Goal: Task Accomplishment & Management: Use online tool/utility

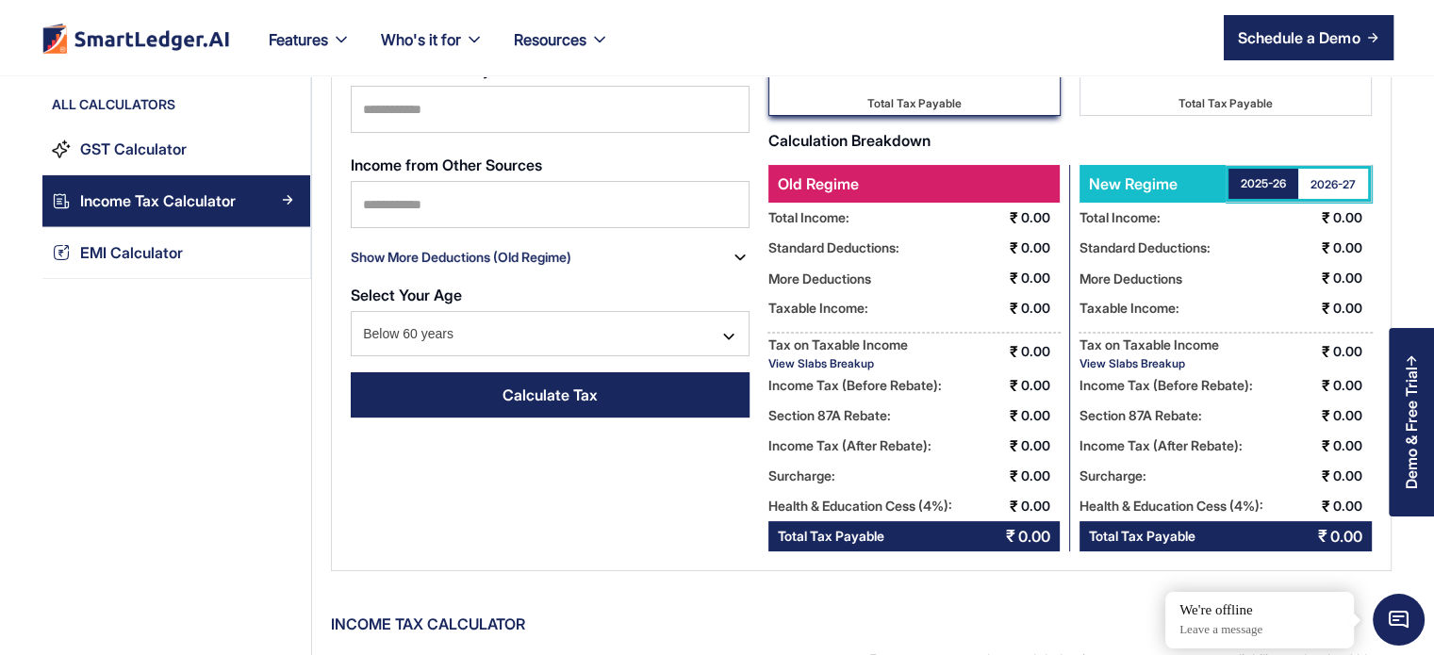
scroll to position [59, 0]
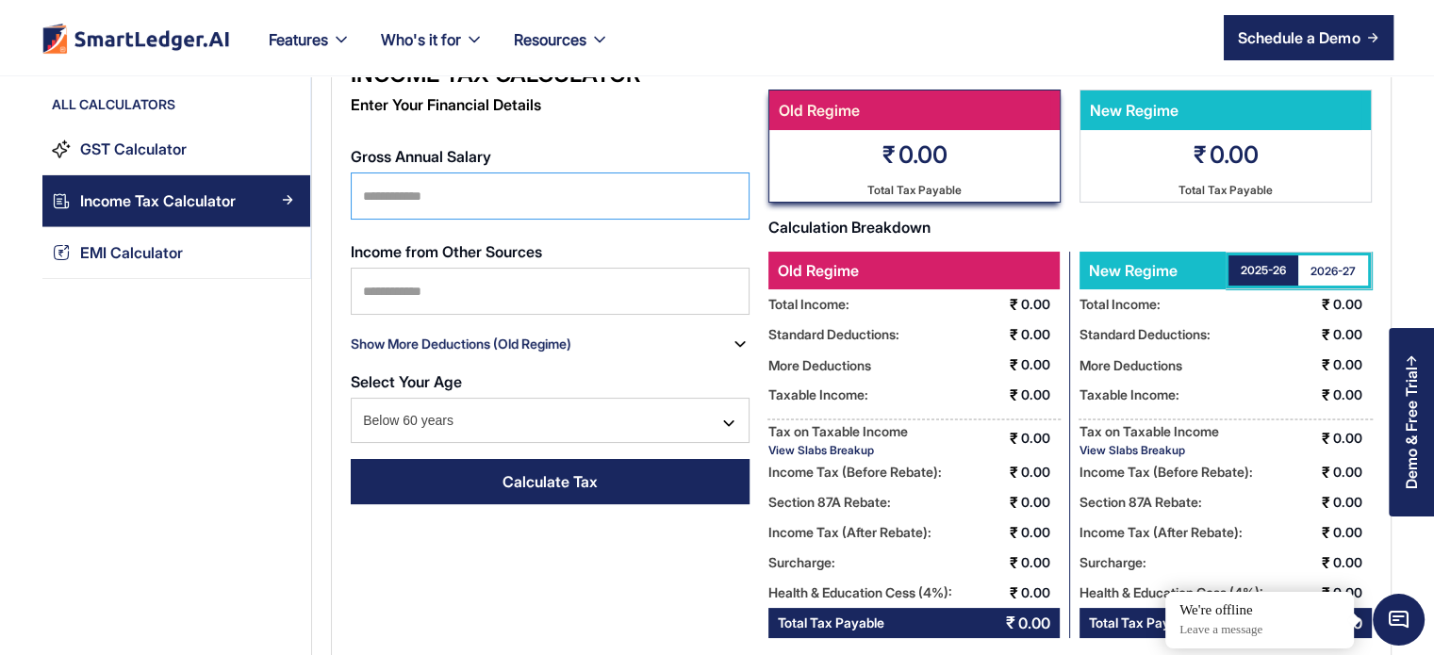
click at [407, 180] on input "Gross Annual Salary" at bounding box center [550, 196] width 399 height 47
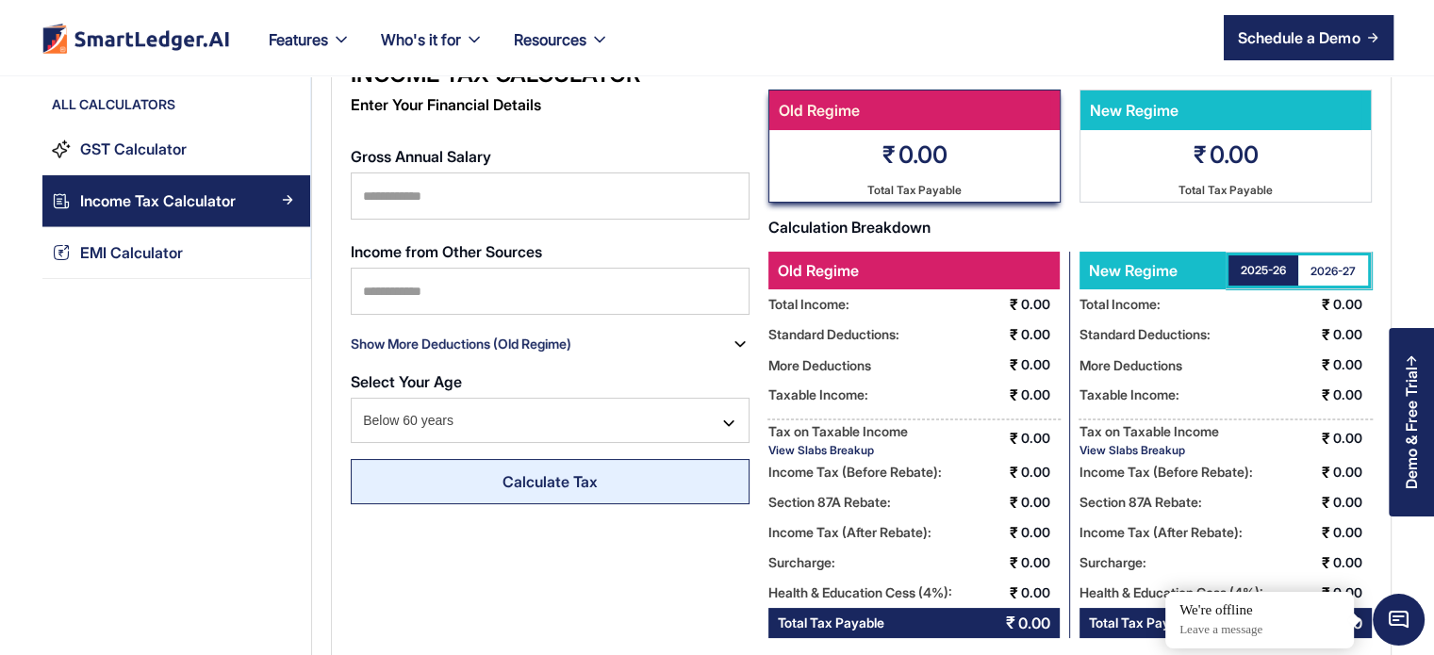
click at [517, 493] on link "Calculate Tax" at bounding box center [550, 481] width 399 height 45
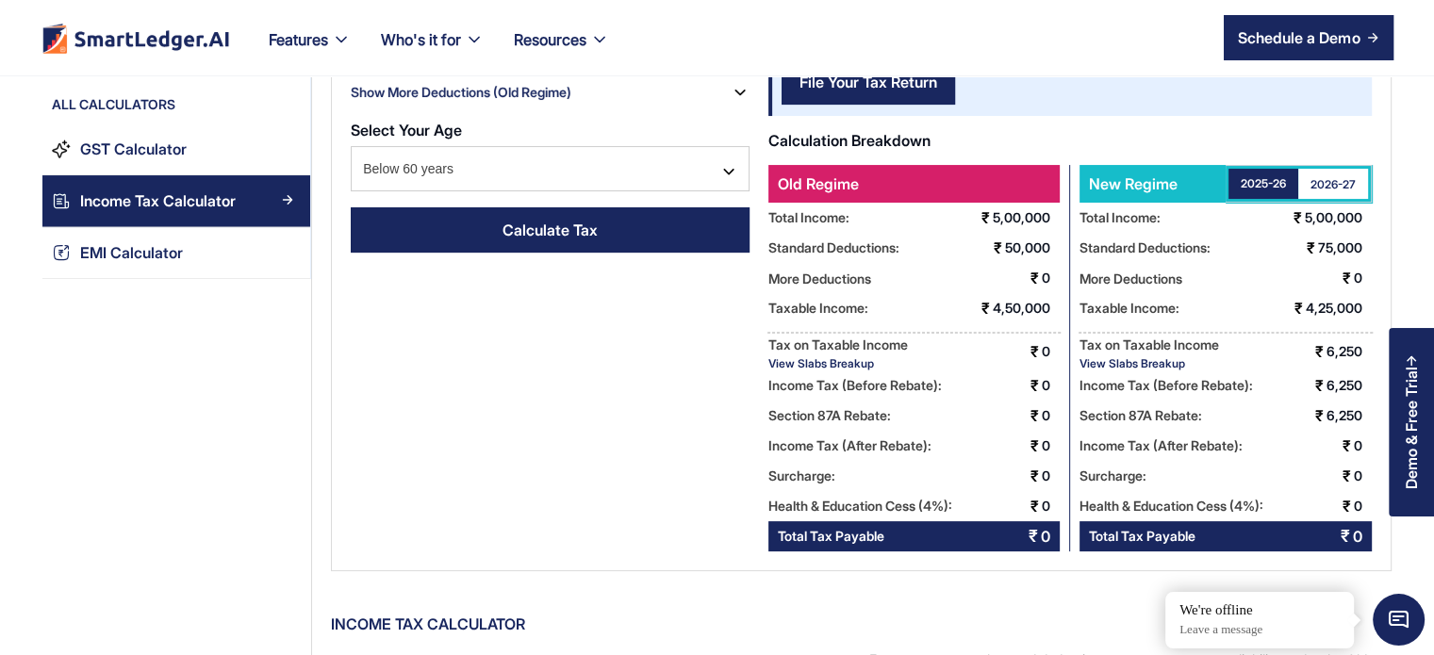
scroll to position [315, 0]
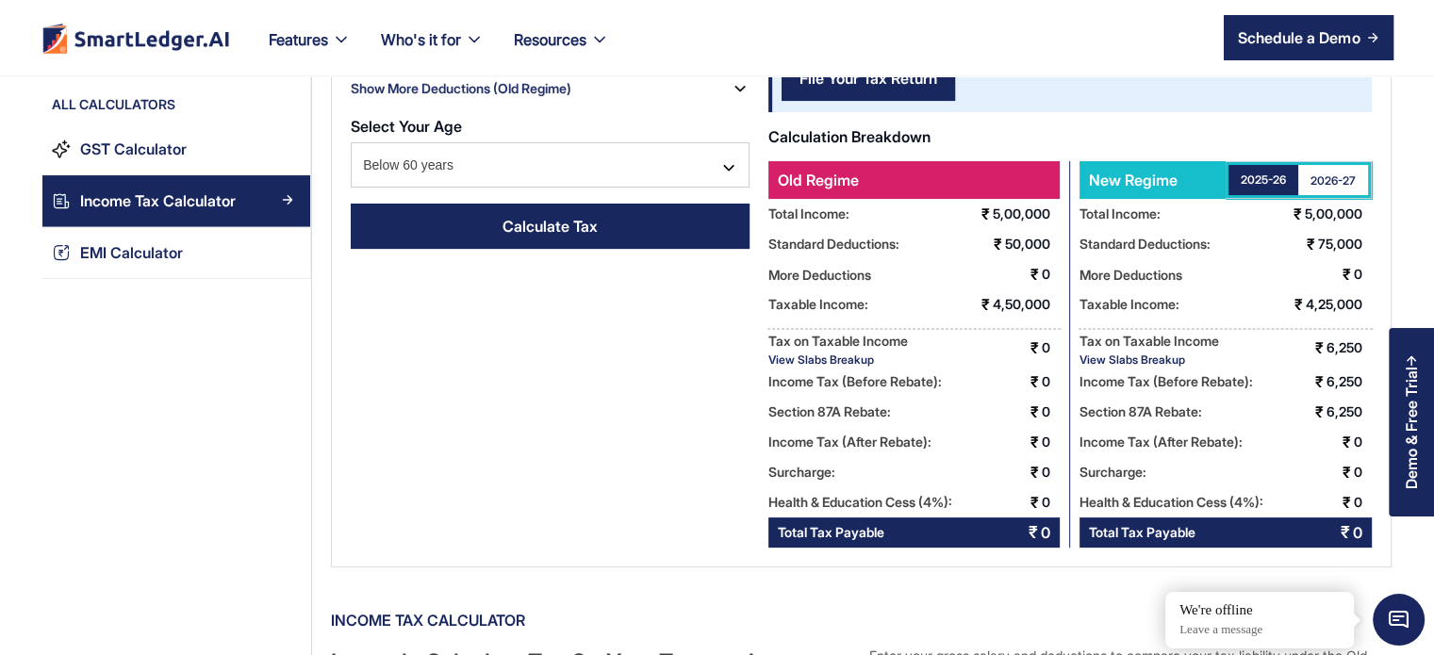
click at [1326, 176] on div "2026-27" at bounding box center [1333, 181] width 45 height 16
click at [1270, 179] on div "2025-26" at bounding box center [1263, 181] width 45 height 16
click at [1328, 176] on div "2026-27" at bounding box center [1333, 181] width 45 height 16
click at [1019, 186] on div "Old Regime" at bounding box center [913, 180] width 291 height 38
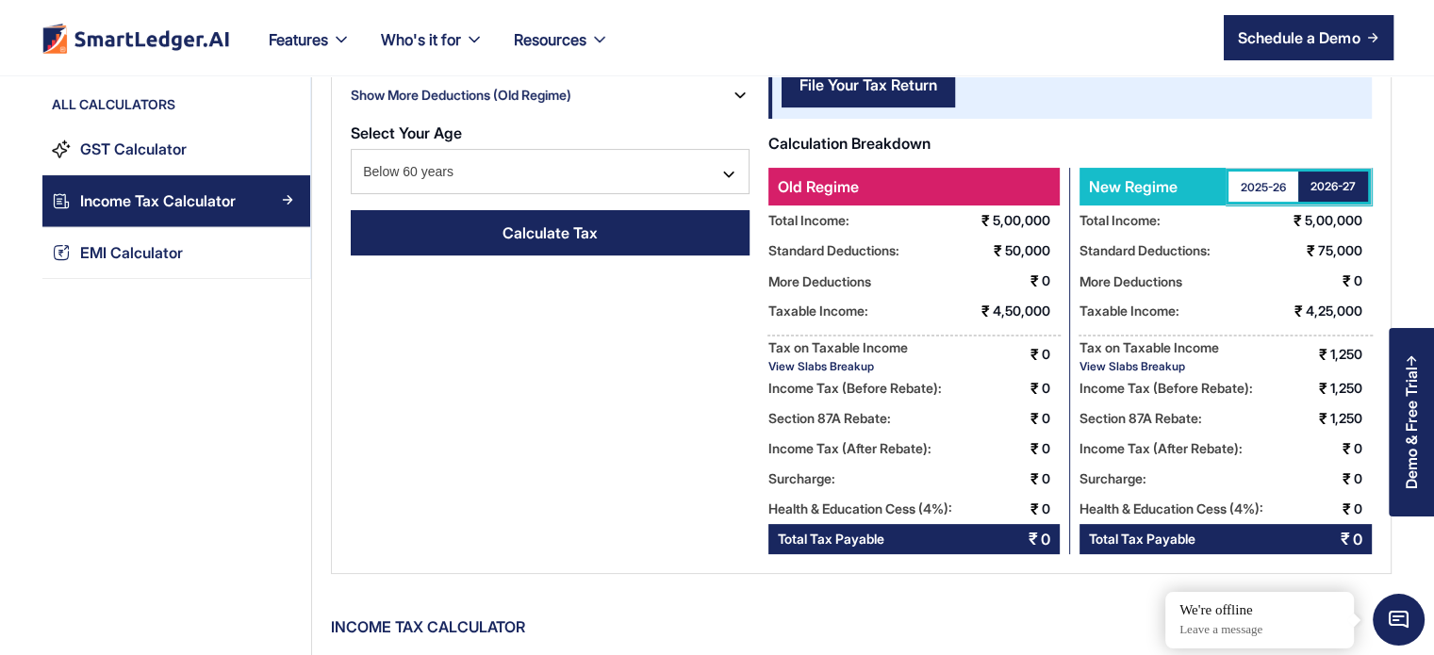
scroll to position [309, 0]
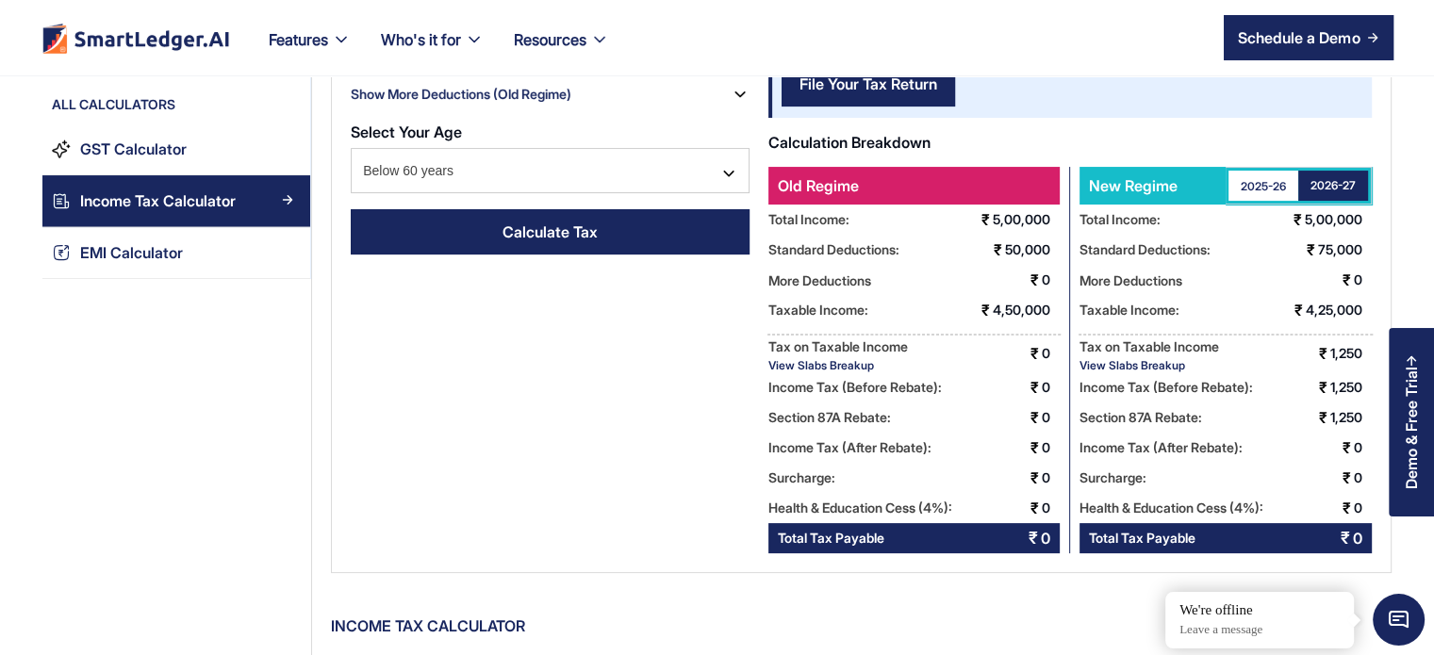
click at [818, 359] on div "View Slabs Breakup" at bounding box center [838, 365] width 140 height 14
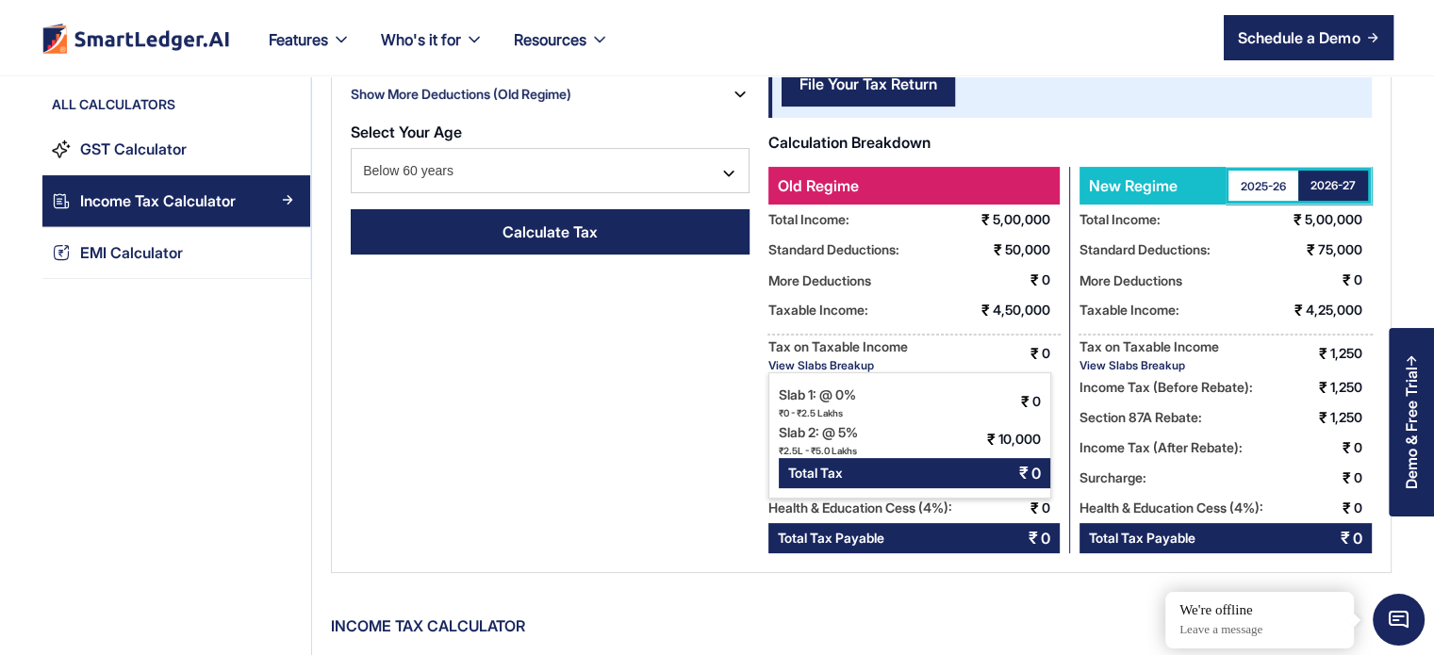
click at [687, 361] on div "Income Tax Calculator Enter Your Financial Details Gross Annual Salary ****** I…" at bounding box center [861, 182] width 1061 height 784
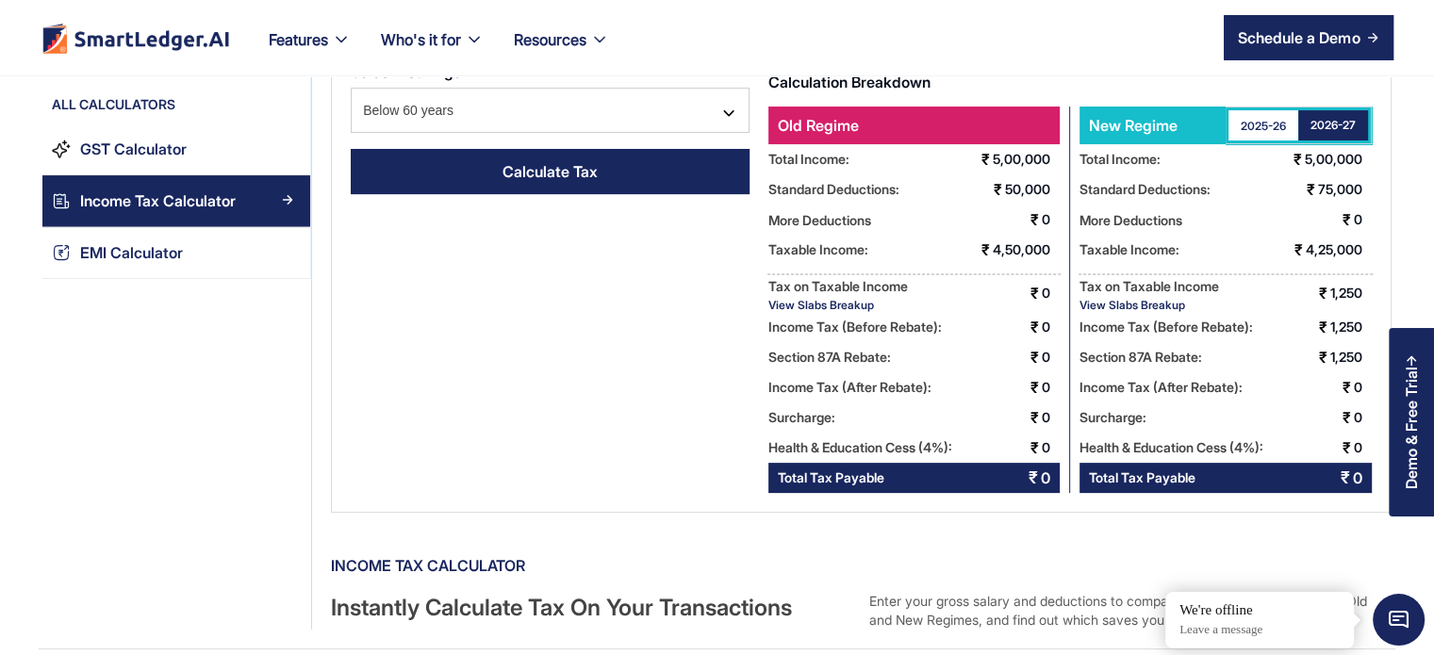
scroll to position [372, 0]
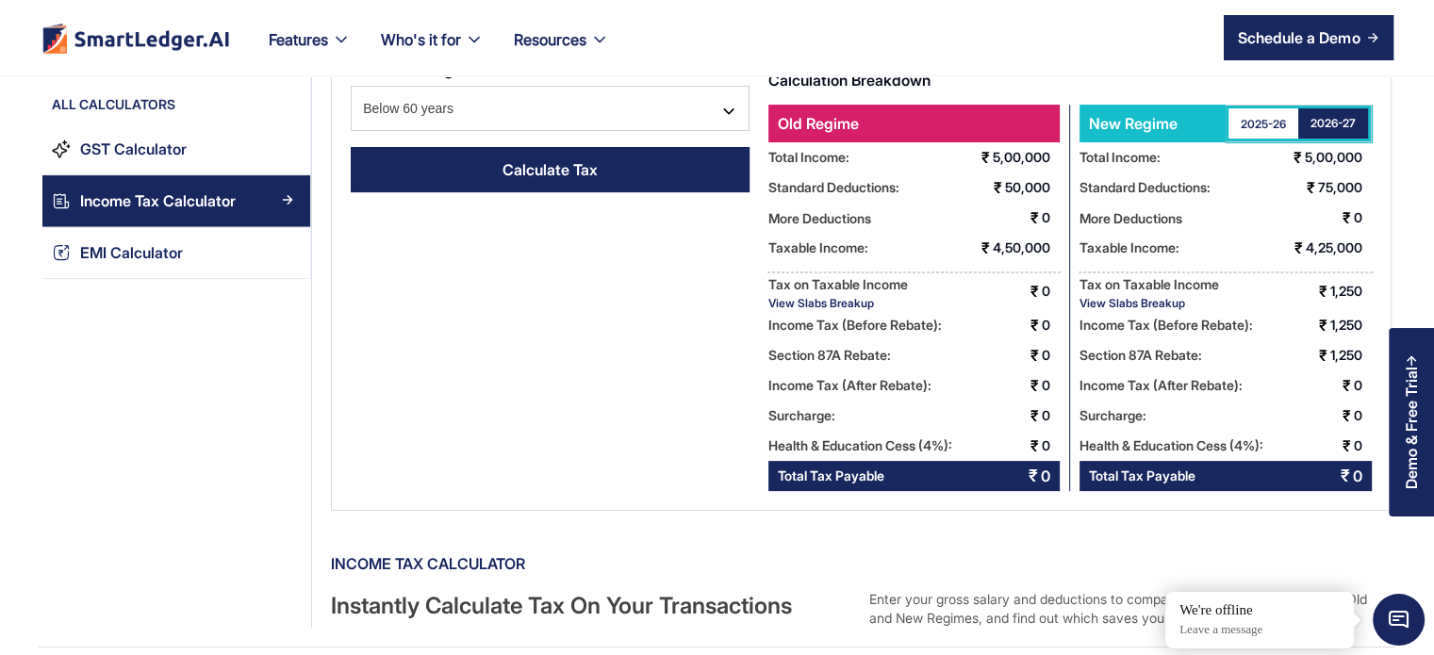
click at [810, 301] on div "View Slabs Breakup" at bounding box center [838, 303] width 140 height 14
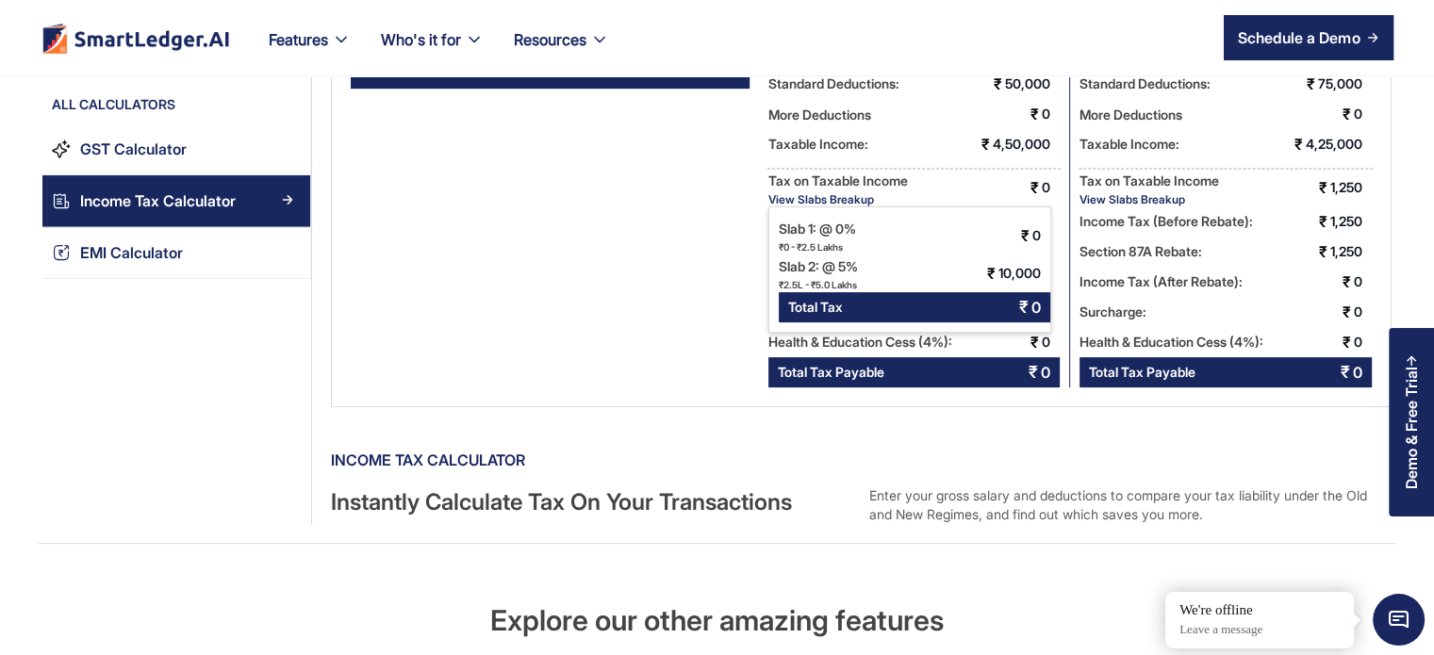
scroll to position [388, 0]
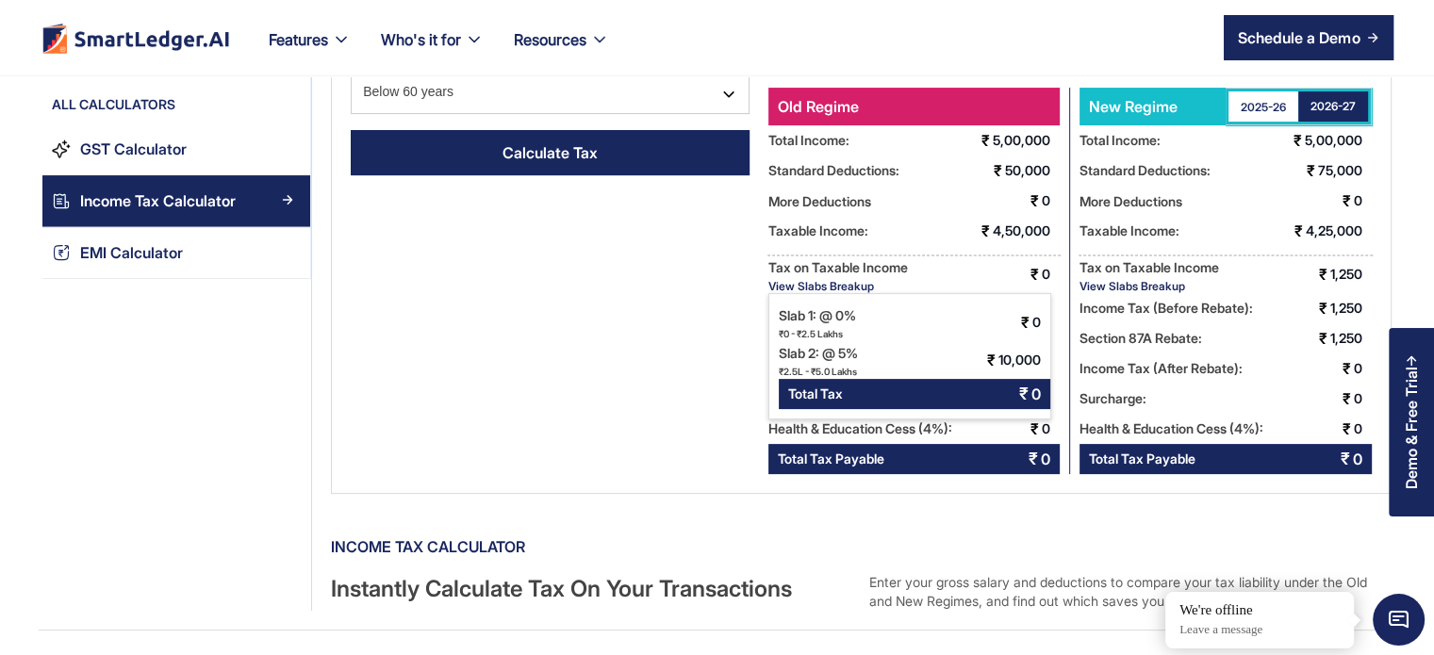
click at [852, 399] on div "Total Tax ₹ 0" at bounding box center [915, 394] width 272 height 30
click at [637, 386] on div "Income Tax Calculator Enter Your Financial Details Gross Annual Salary ****** I…" at bounding box center [861, 103] width 1061 height 784
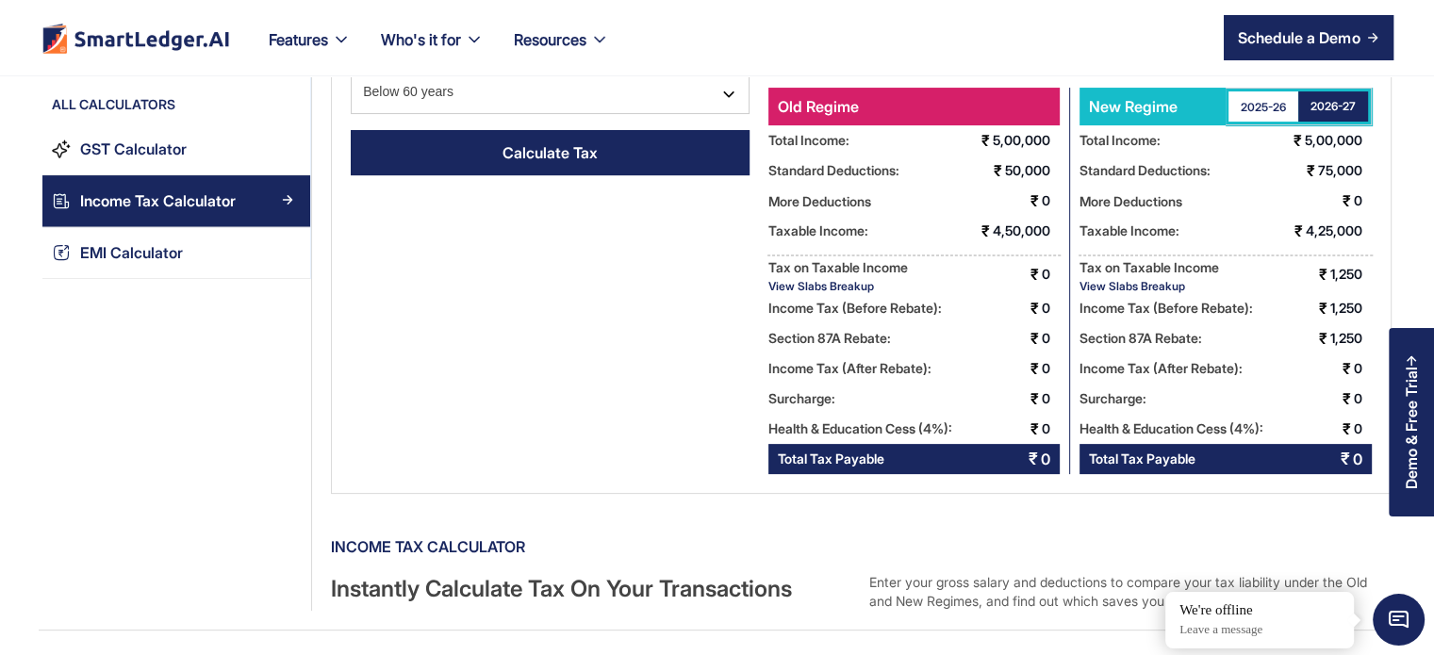
click at [1320, 110] on div "2026-27" at bounding box center [1333, 106] width 45 height 19
click at [1239, 99] on link "2025-26" at bounding box center [1264, 106] width 70 height 30
click at [1330, 109] on div "2026-27" at bounding box center [1333, 107] width 45 height 16
click at [1275, 113] on link "2025-26" at bounding box center [1264, 106] width 70 height 30
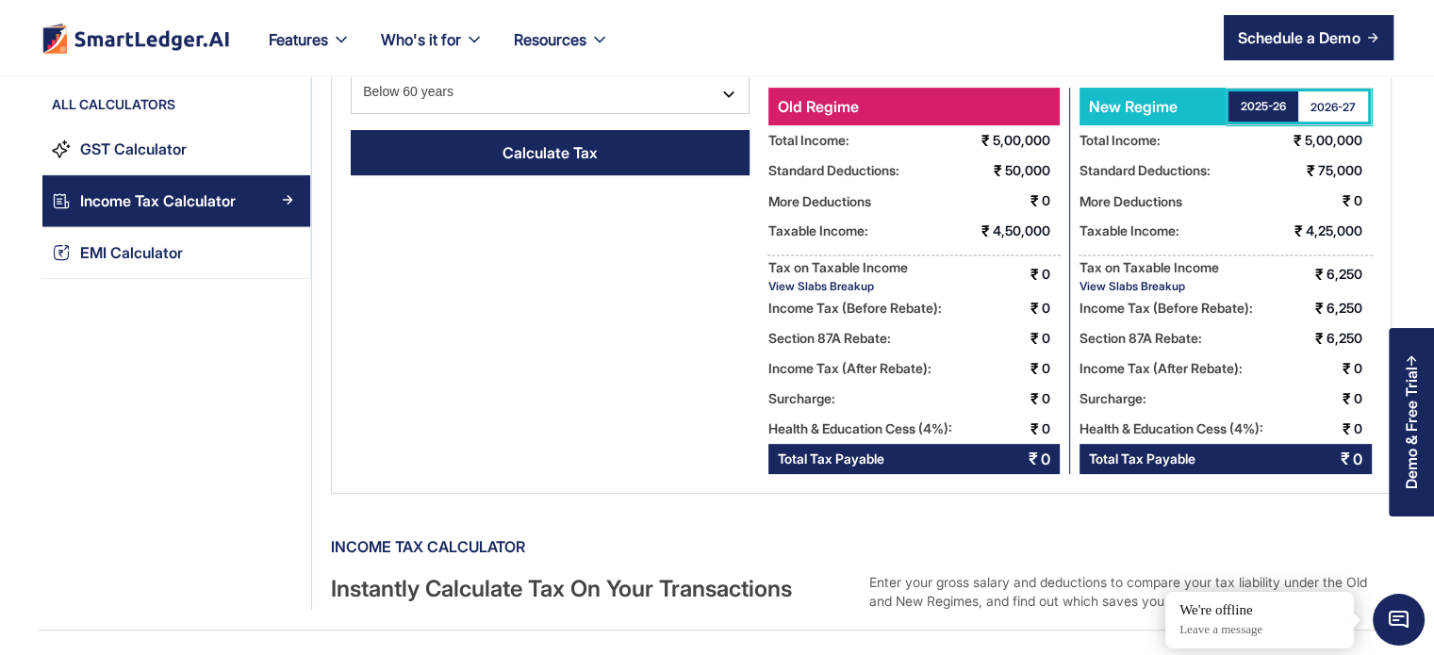
click at [1116, 287] on div "View Slabs Breakup" at bounding box center [1150, 286] width 140 height 14
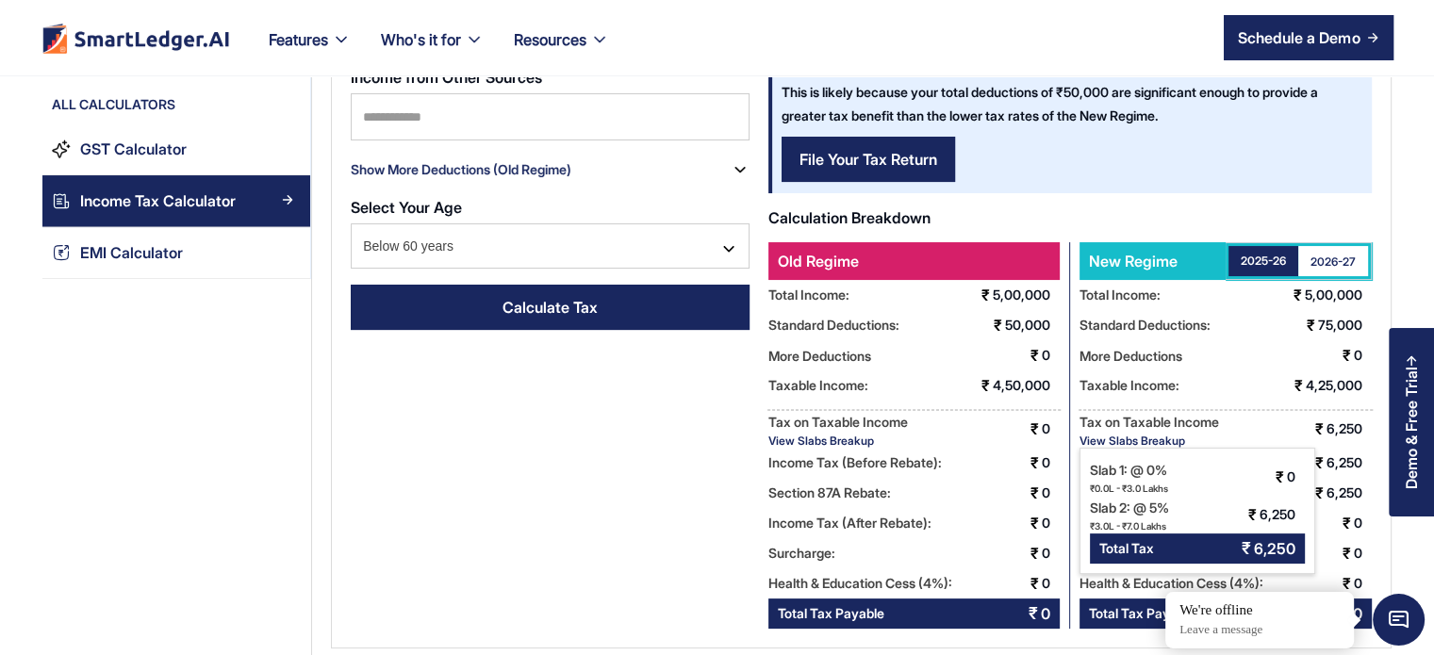
scroll to position [273, 0]
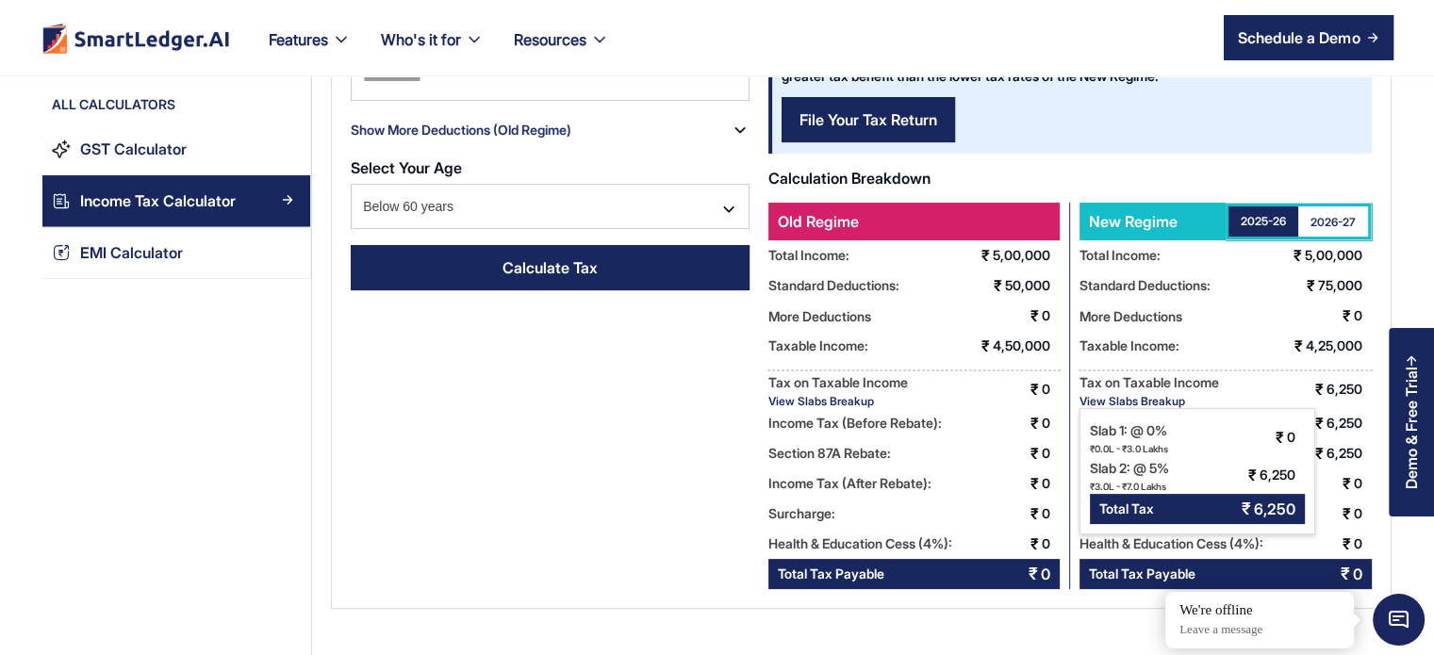
click at [1197, 191] on div "Calculation Breakdown" at bounding box center [1069, 178] width 603 height 30
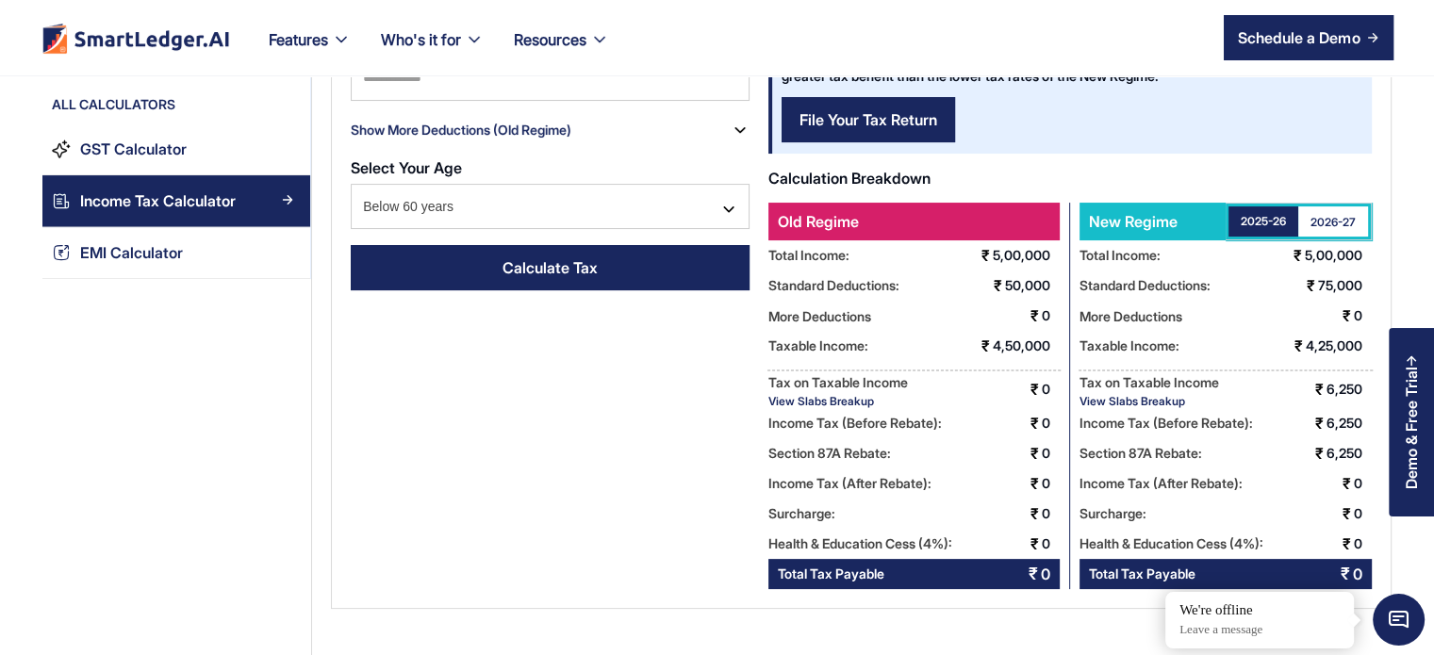
click at [1132, 405] on div "View Slabs Breakup" at bounding box center [1150, 401] width 140 height 14
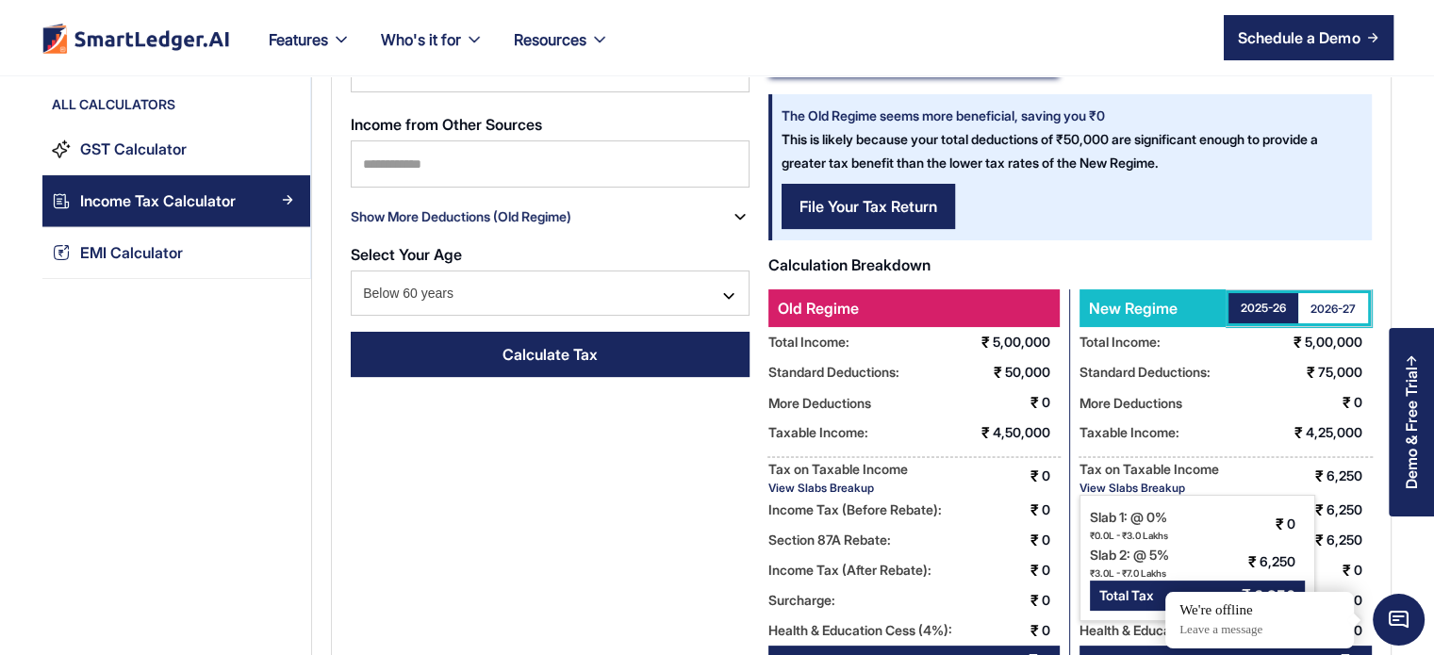
scroll to position [202, 0]
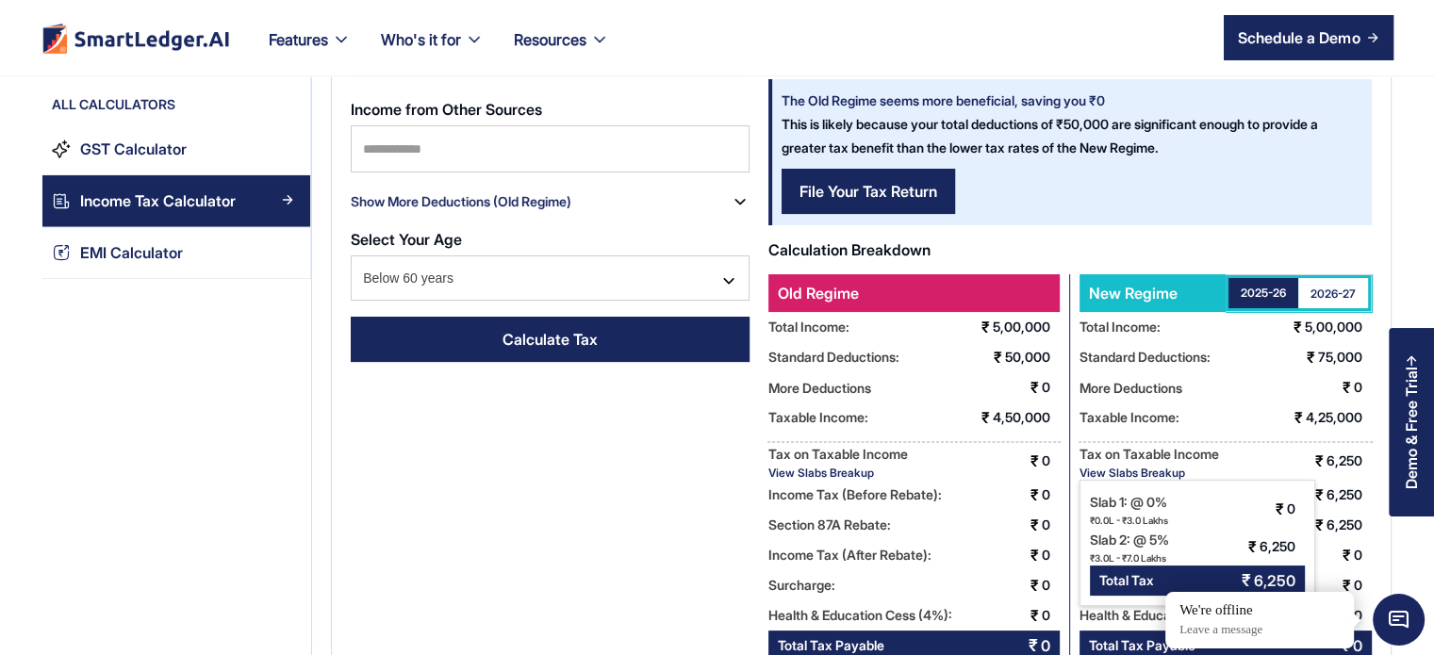
click at [1235, 247] on div "Calculation Breakdown" at bounding box center [1069, 250] width 603 height 30
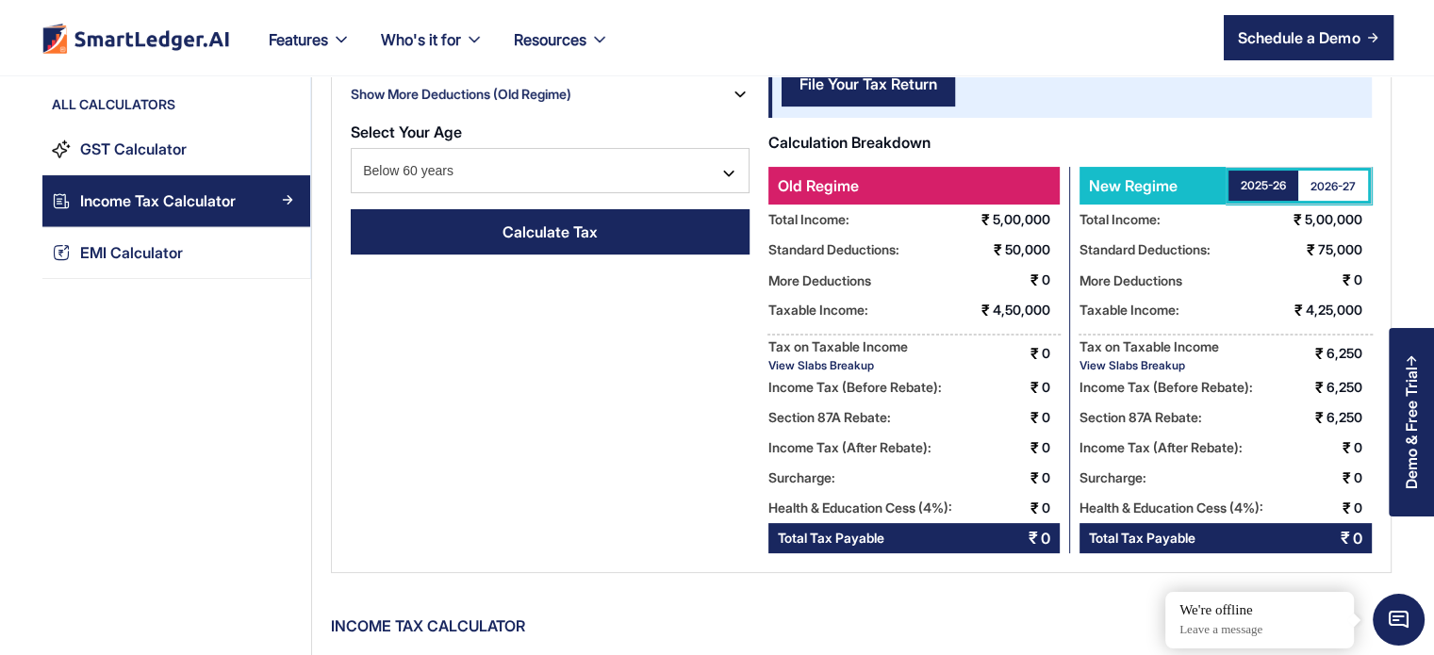
scroll to position [311, 0]
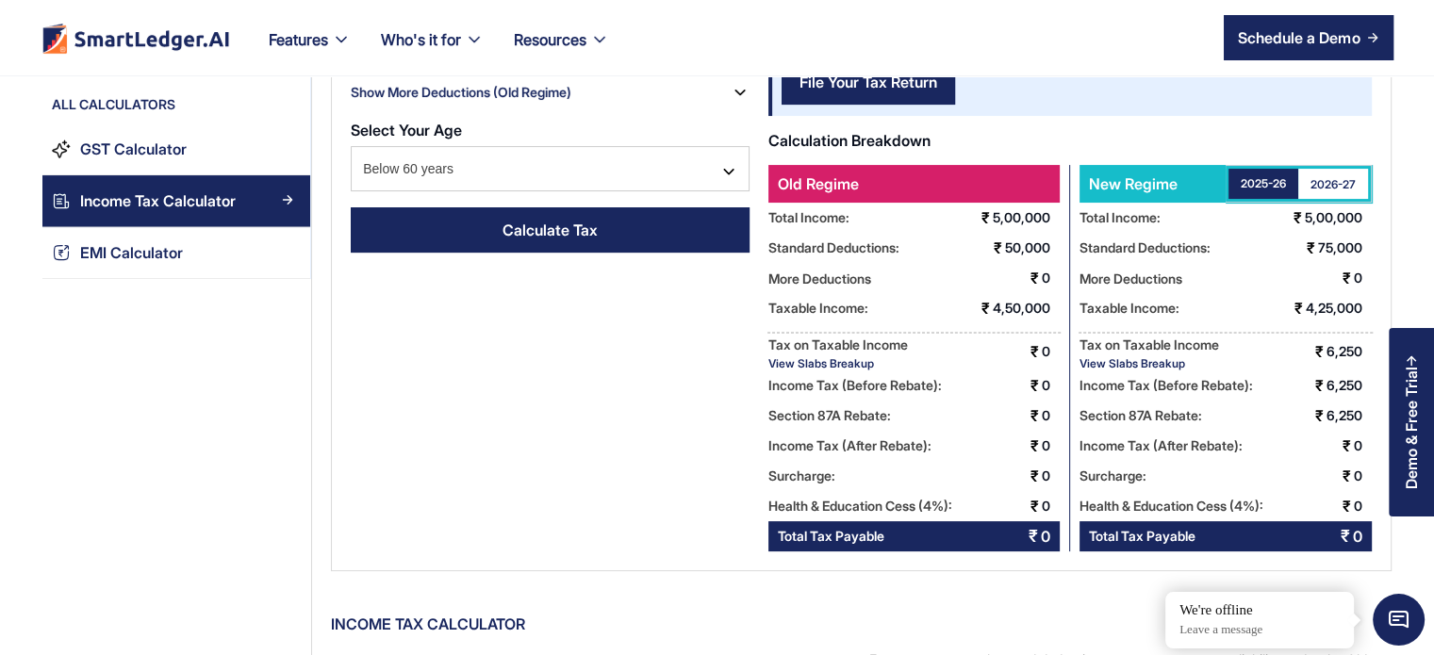
click at [1148, 358] on div "View Slabs Breakup" at bounding box center [1150, 363] width 140 height 14
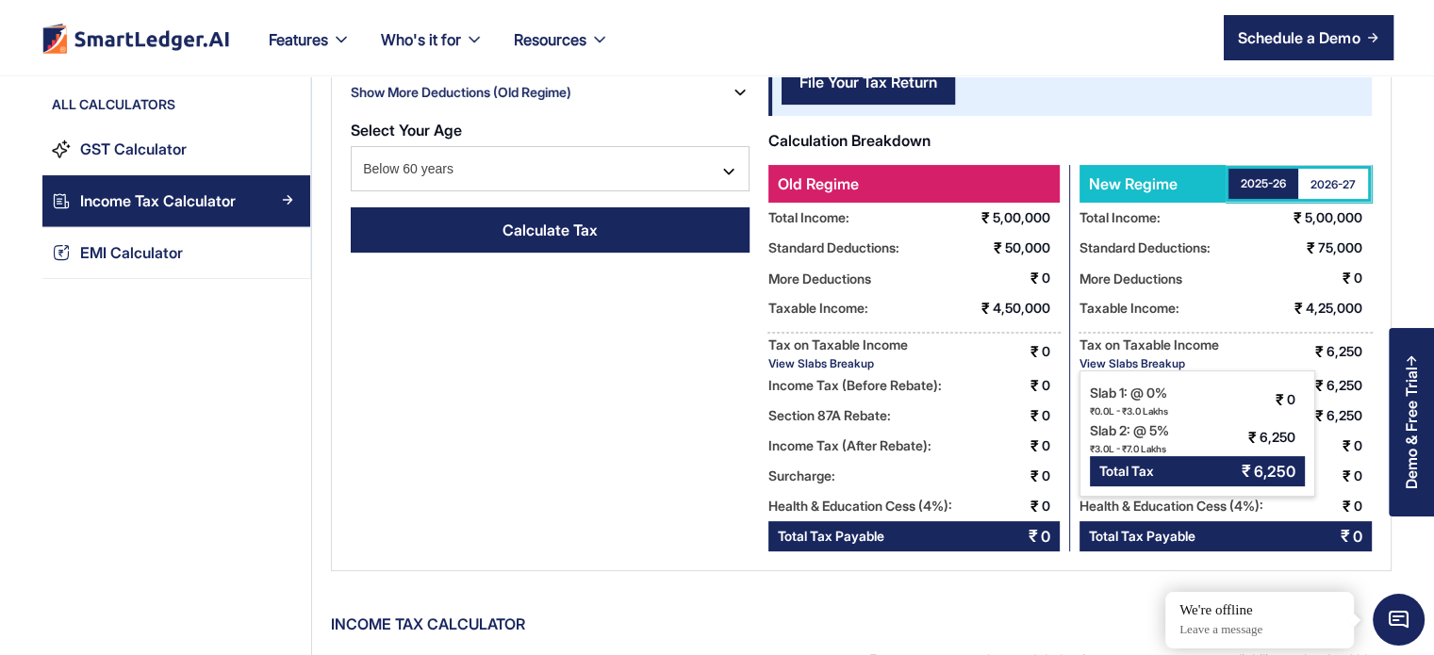
click at [1157, 433] on div "Slab 2: @ 5%" at bounding box center [1129, 431] width 79 height 24
click at [1226, 136] on div "Calculation Breakdown" at bounding box center [1069, 140] width 603 height 30
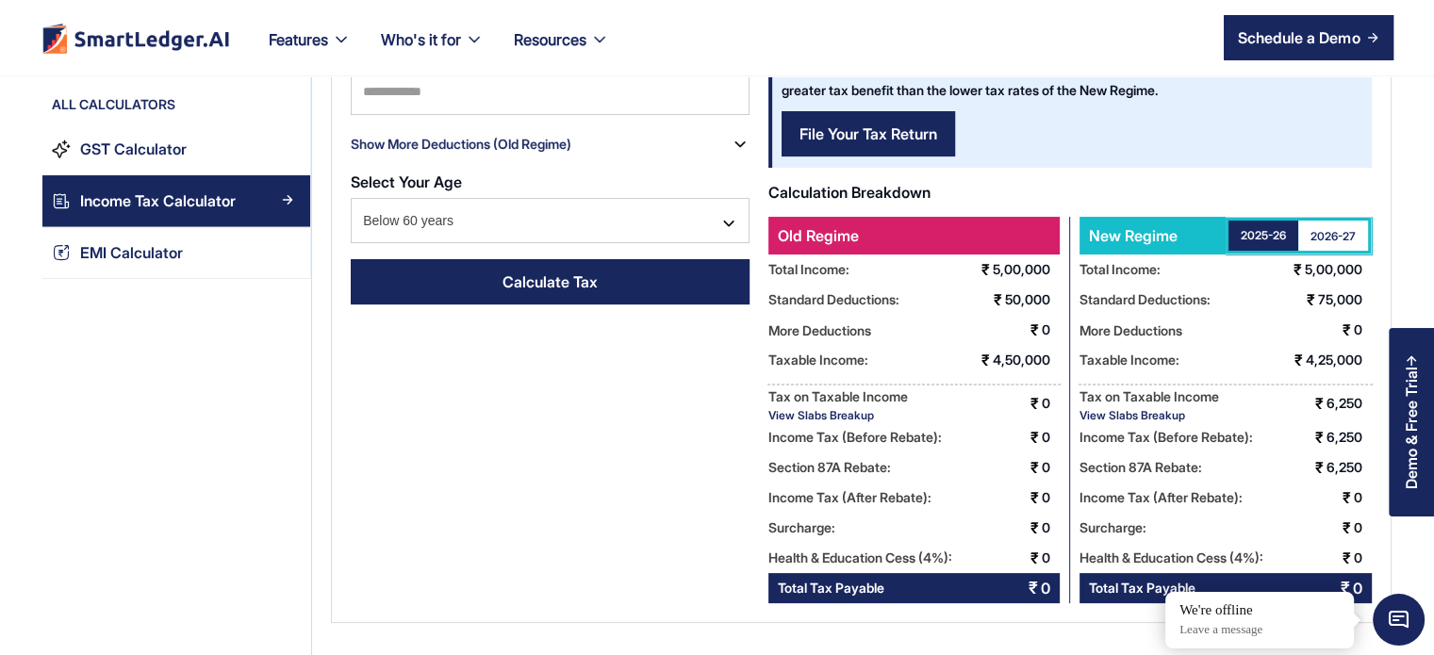
scroll to position [258, 0]
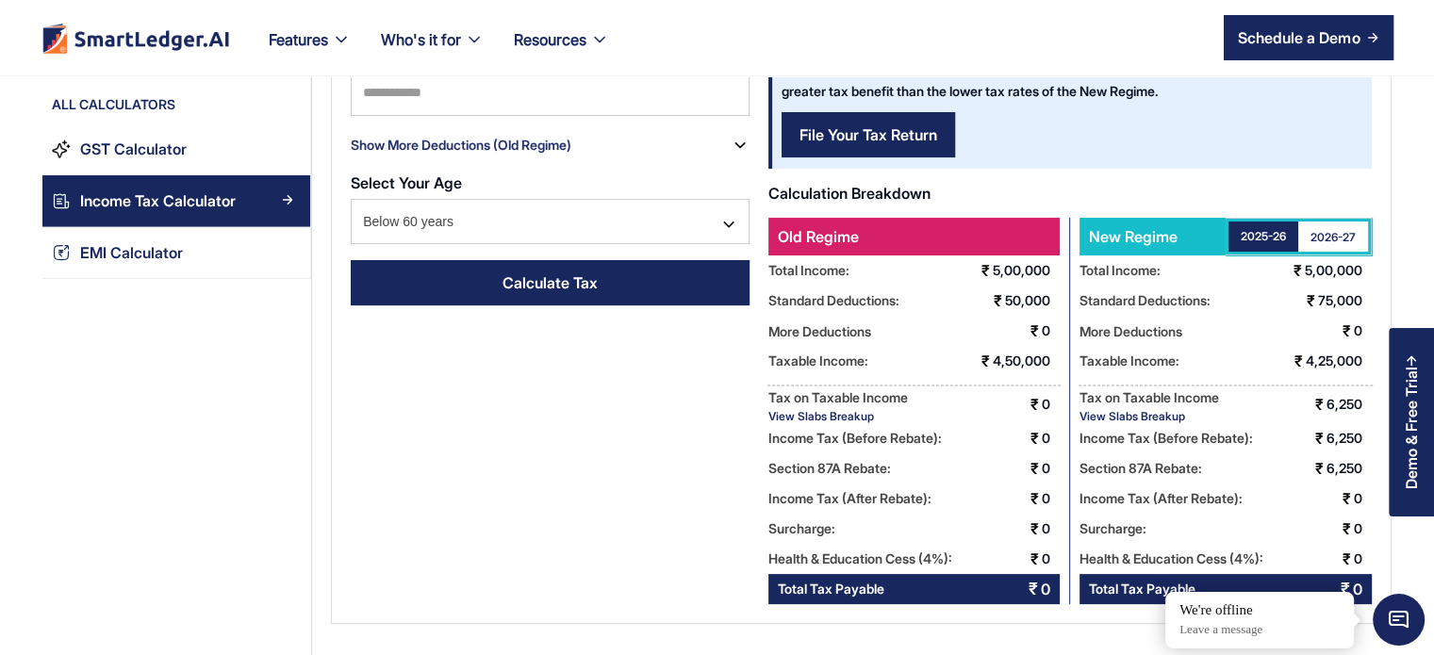
click at [1132, 416] on div "View Slabs Breakup" at bounding box center [1150, 416] width 140 height 14
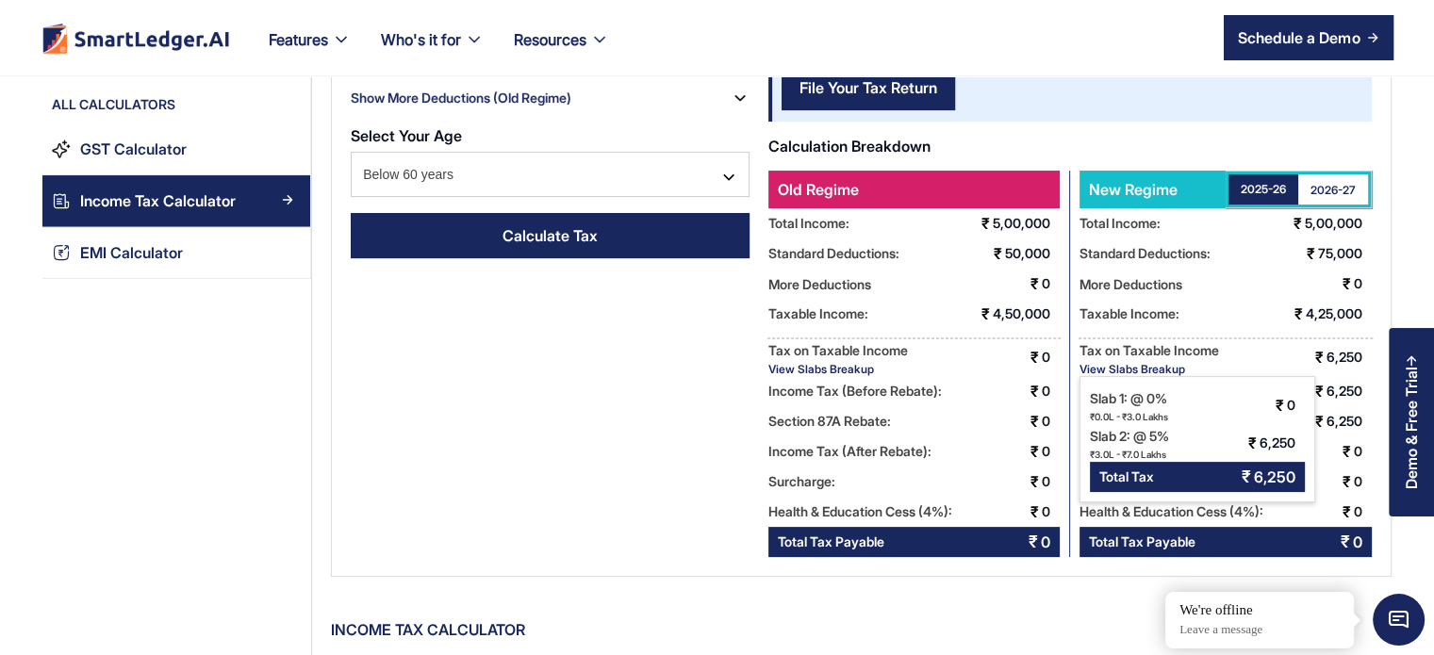
scroll to position [346, 0]
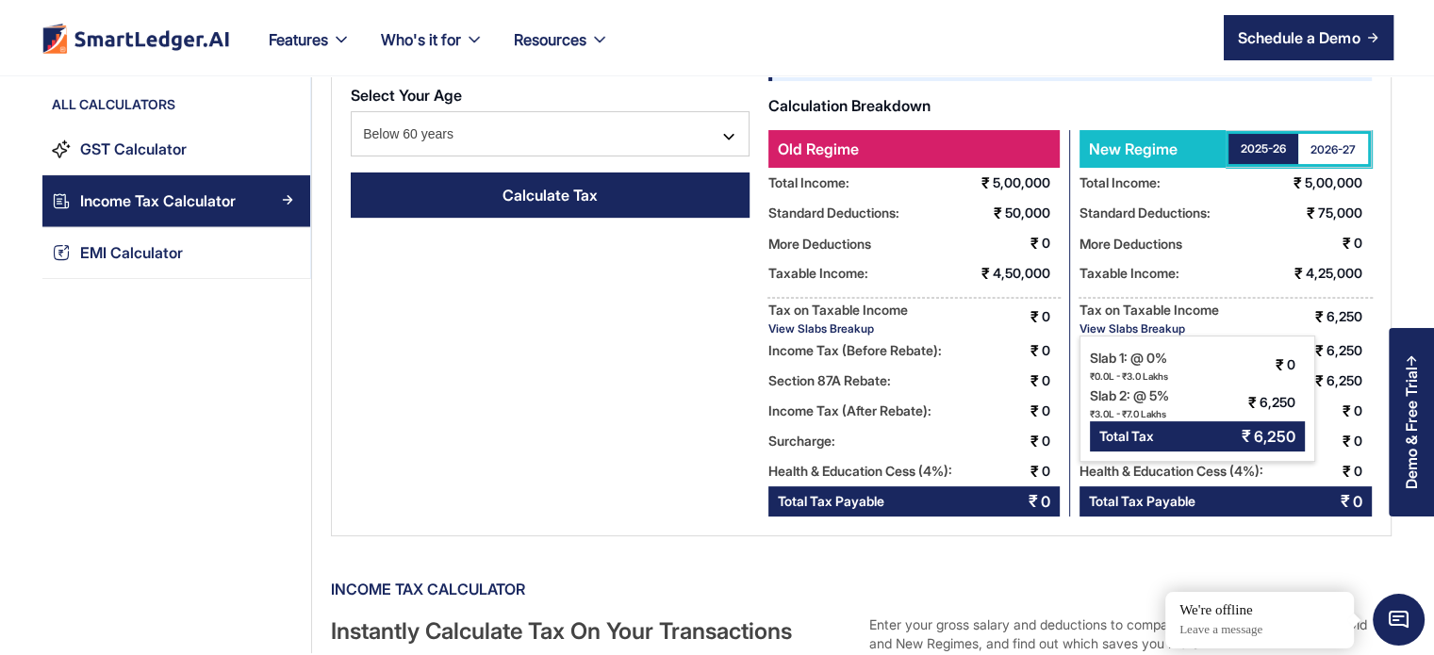
click at [1112, 372] on div "₹0.0L - ₹3.0 Lakhs" at bounding box center [1129, 377] width 78 height 14
click at [1336, 153] on div "2026-27" at bounding box center [1333, 149] width 45 height 16
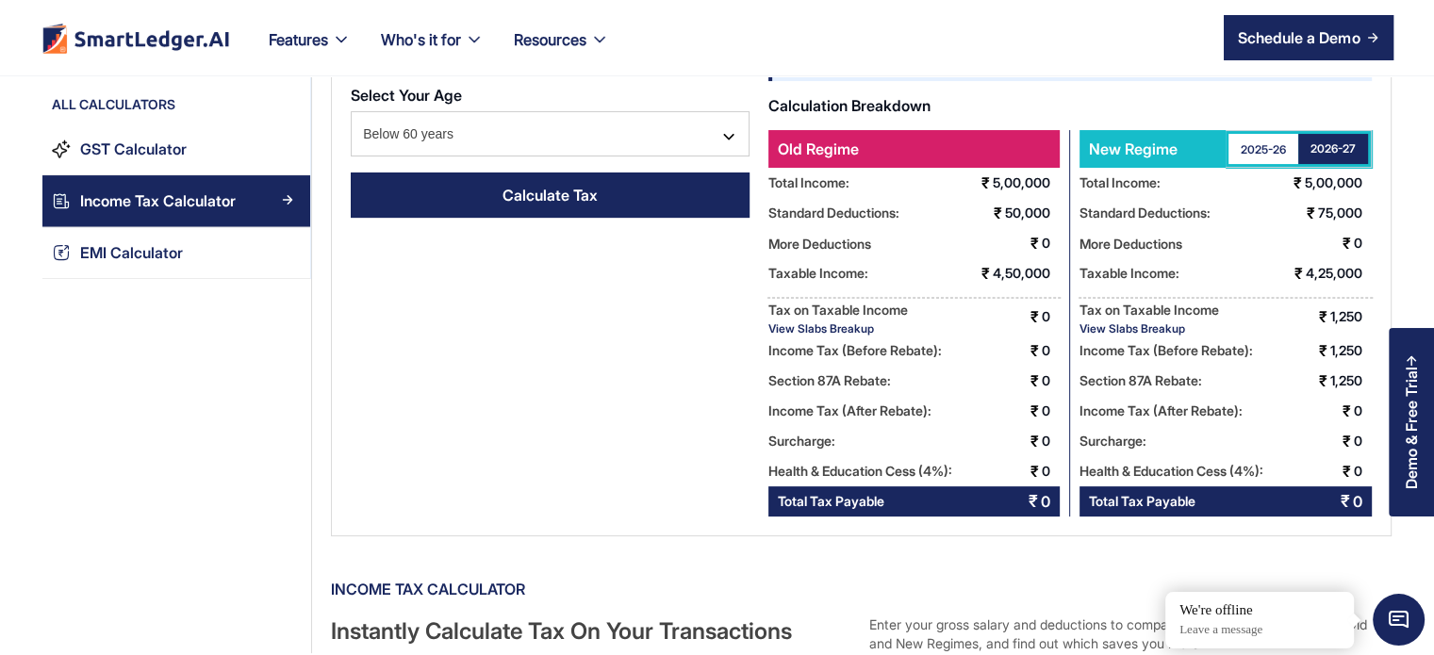
click at [1120, 330] on div "View Slabs Breakup" at bounding box center [1150, 329] width 140 height 14
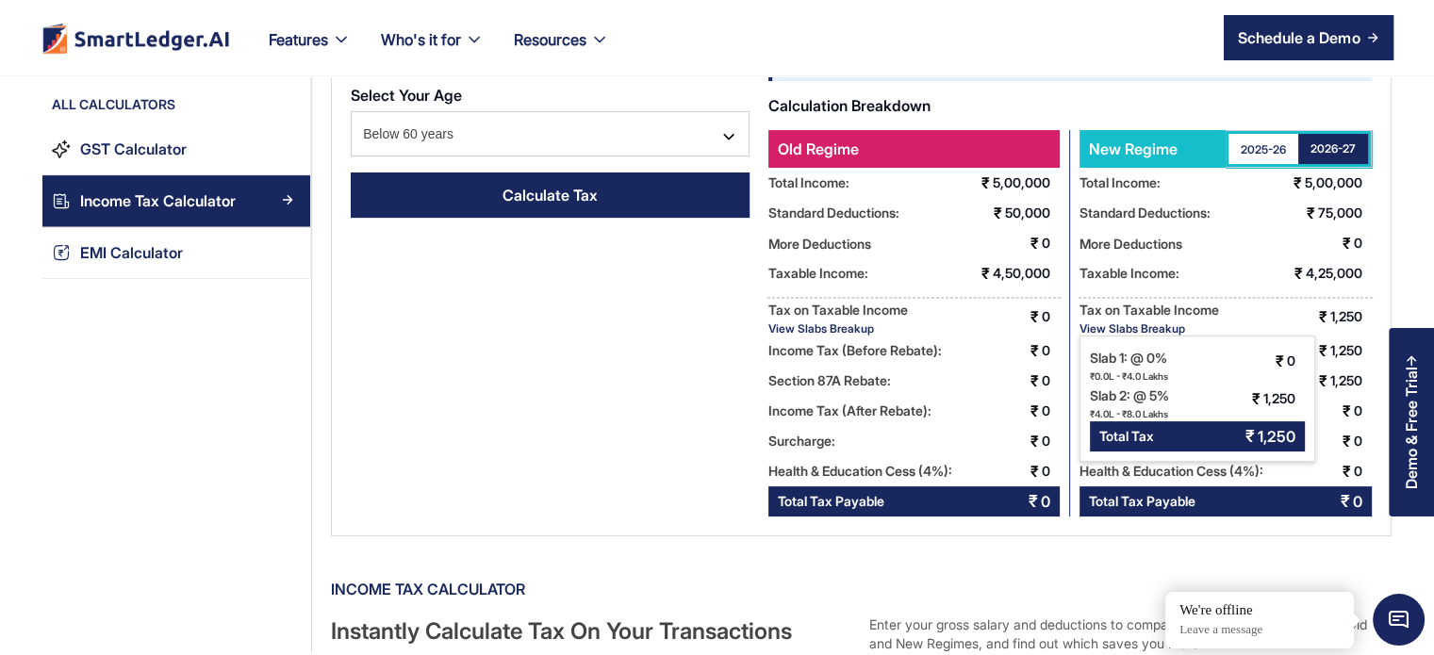
click at [1269, 147] on div "2025-26" at bounding box center [1263, 149] width 45 height 16
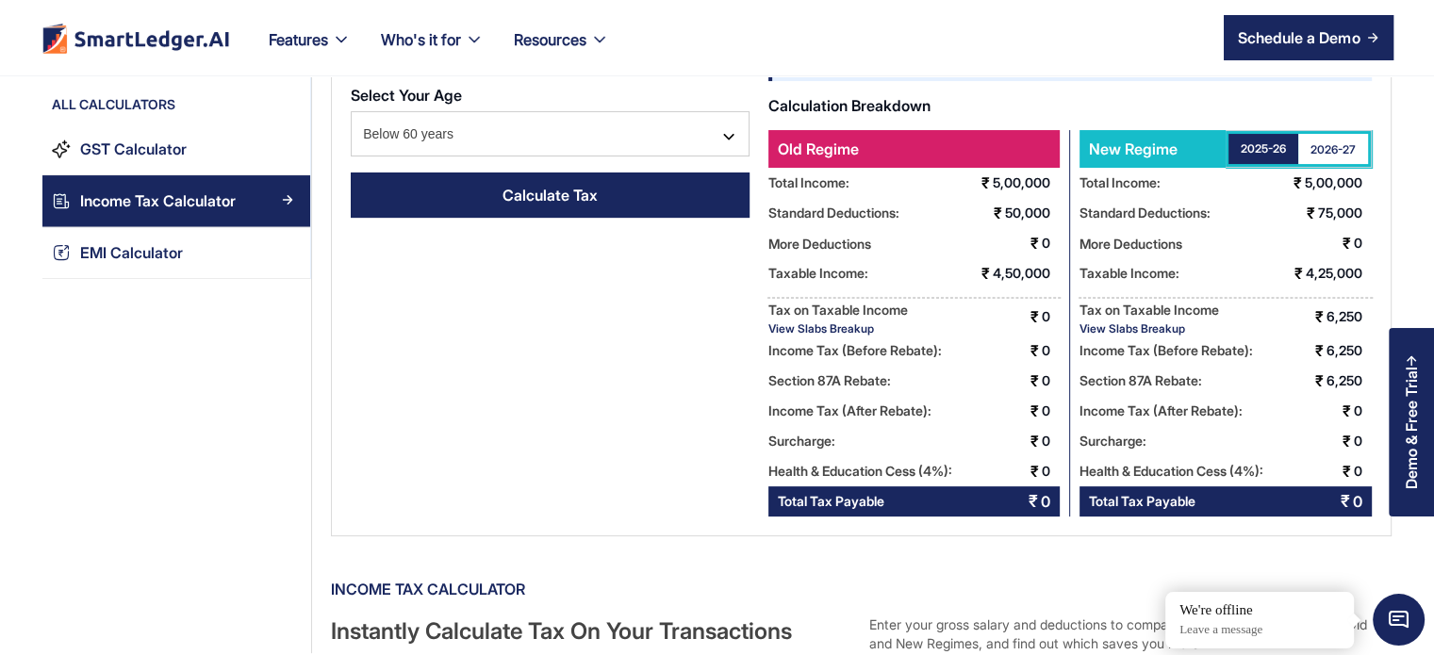
click at [1341, 148] on div "2026-27" at bounding box center [1333, 149] width 45 height 16
click at [1334, 147] on div "2026-27" at bounding box center [1333, 149] width 45 height 19
click at [1306, 148] on link "2026-27" at bounding box center [1333, 149] width 70 height 30
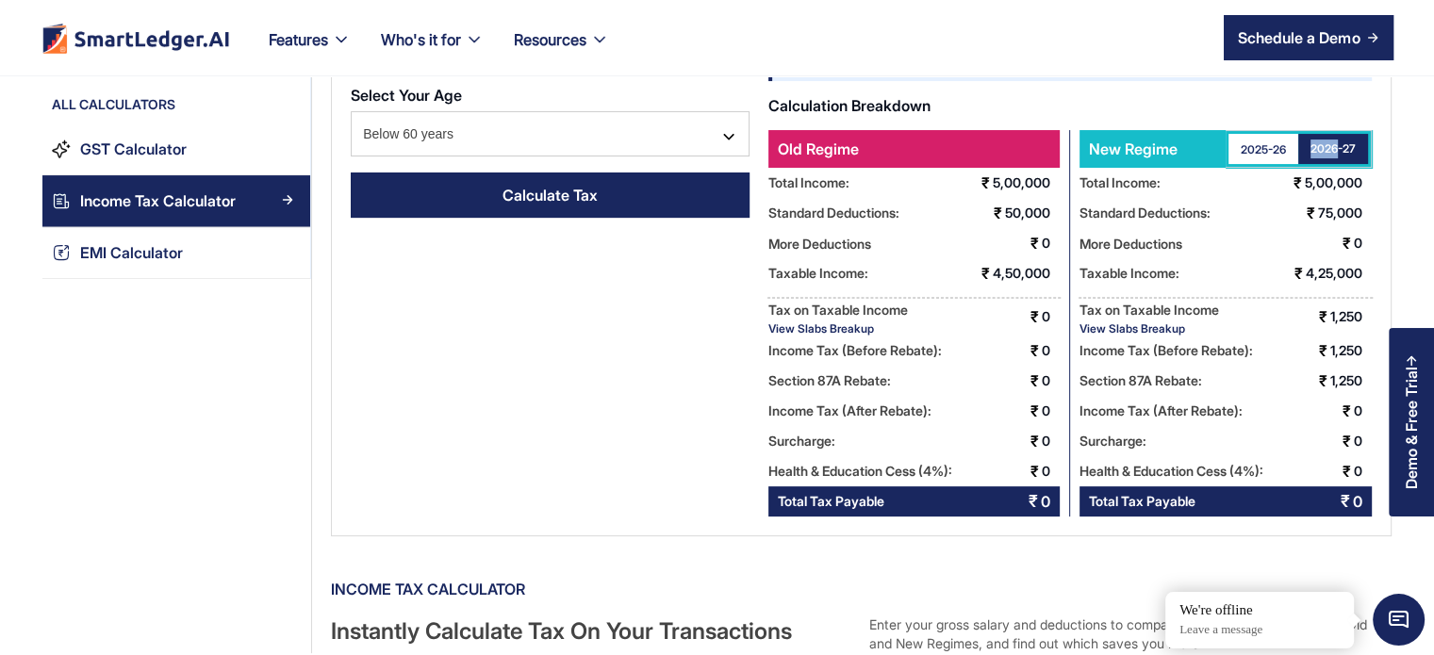
click at [1306, 148] on link "2026-27" at bounding box center [1333, 149] width 70 height 30
click at [1268, 149] on div "2025-26" at bounding box center [1263, 149] width 45 height 16
click at [1343, 154] on div "2026-27" at bounding box center [1333, 149] width 45 height 16
click at [1144, 331] on div "View Slabs Breakup" at bounding box center [1150, 329] width 140 height 14
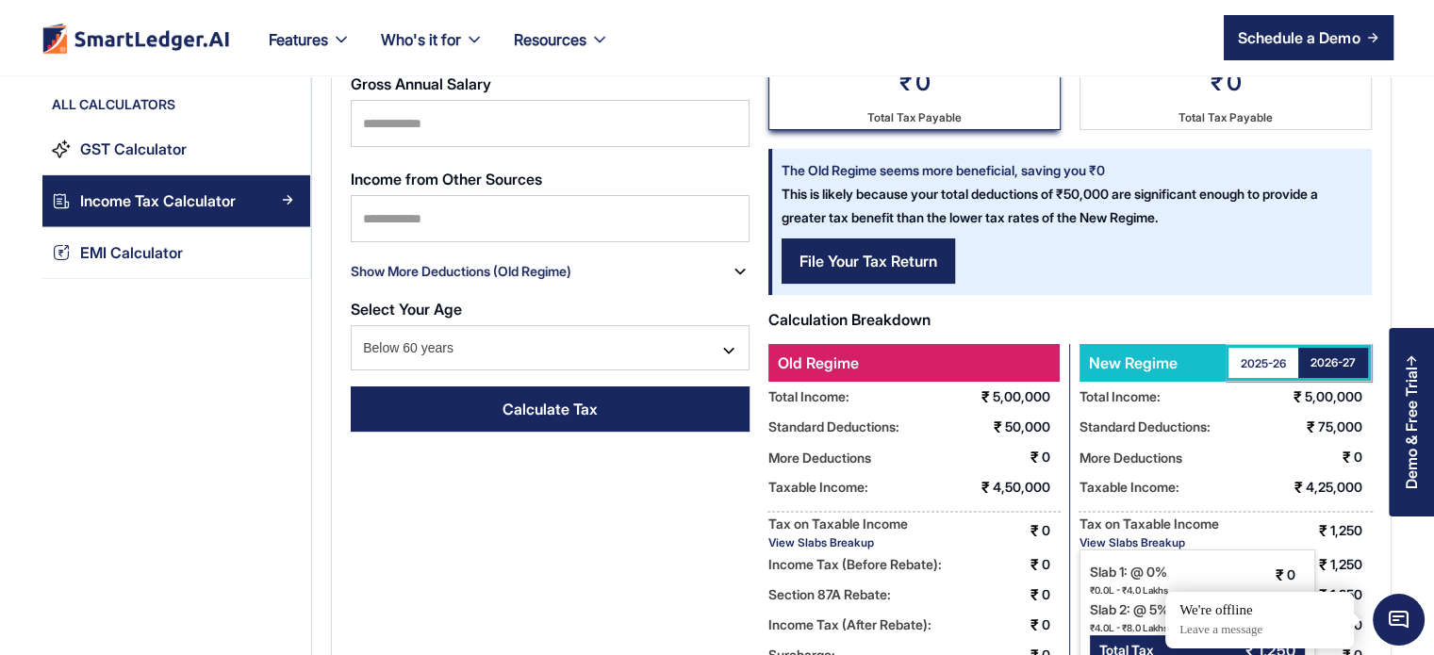
scroll to position [9, 0]
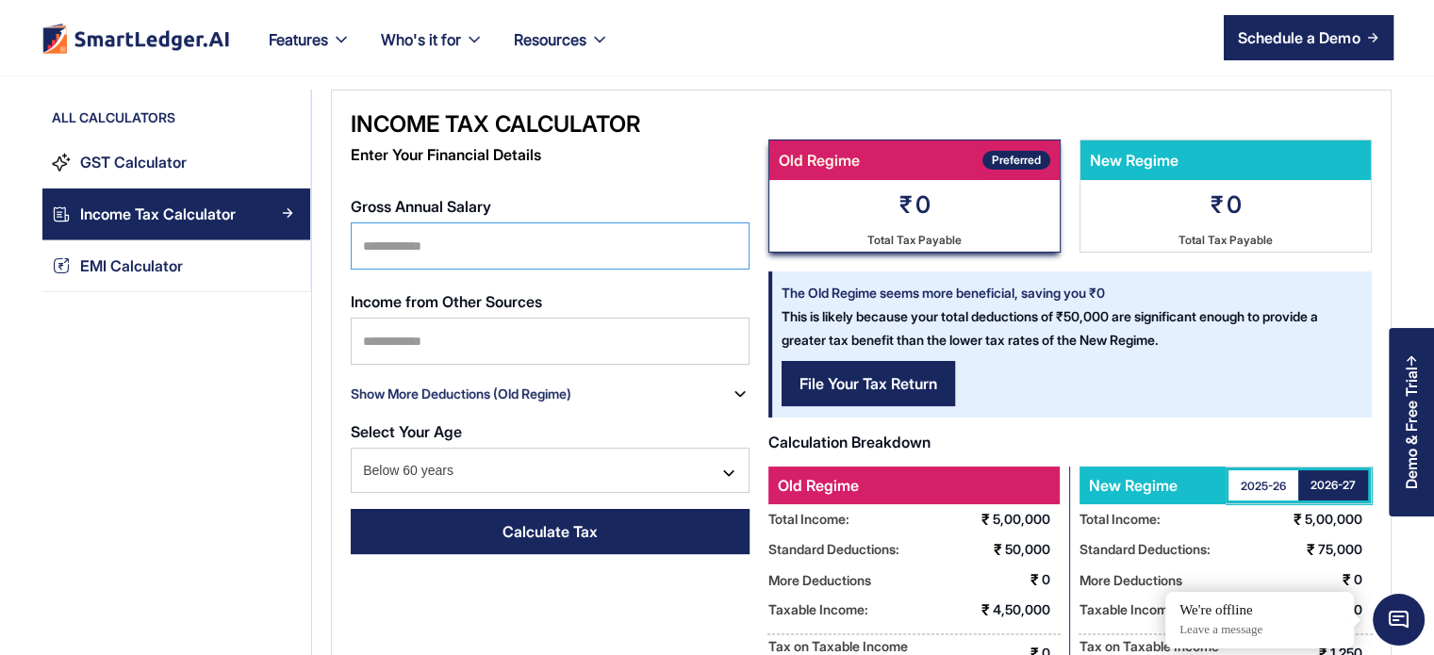
click at [384, 245] on input "******" at bounding box center [550, 246] width 399 height 47
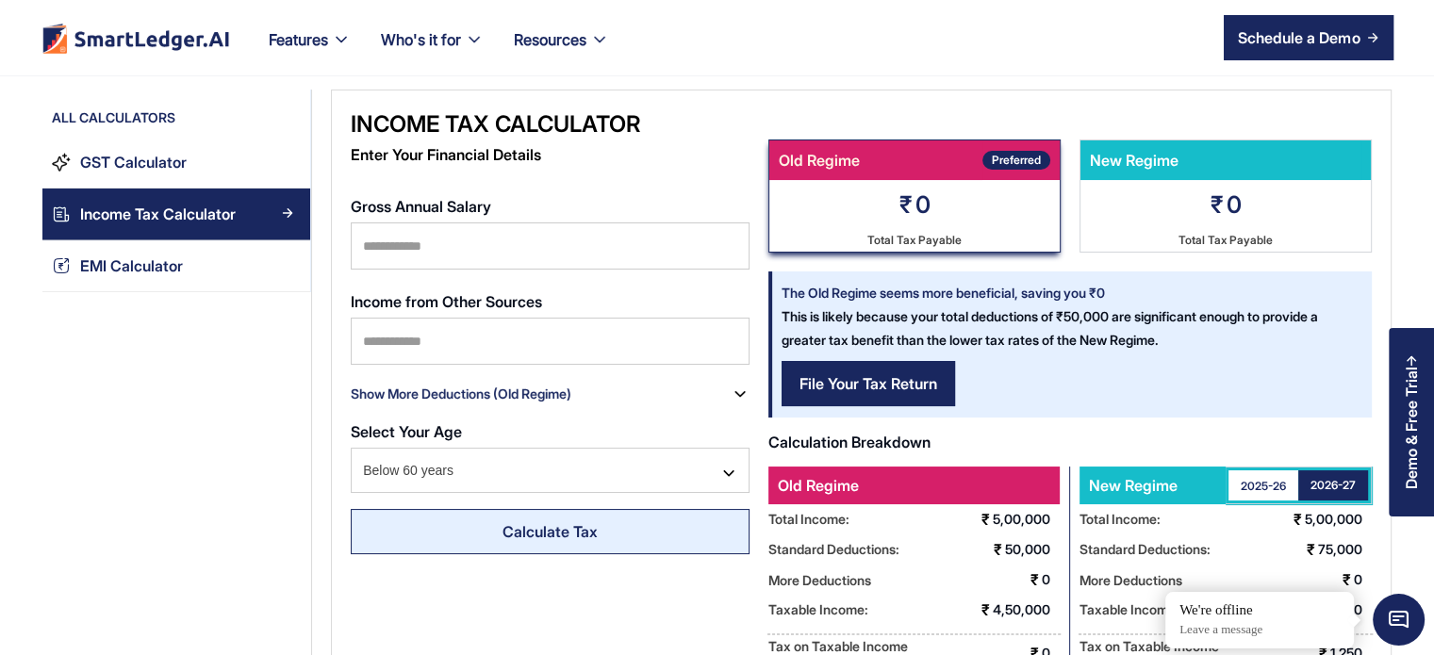
click at [575, 535] on div "Calculate Tax" at bounding box center [550, 531] width 95 height 23
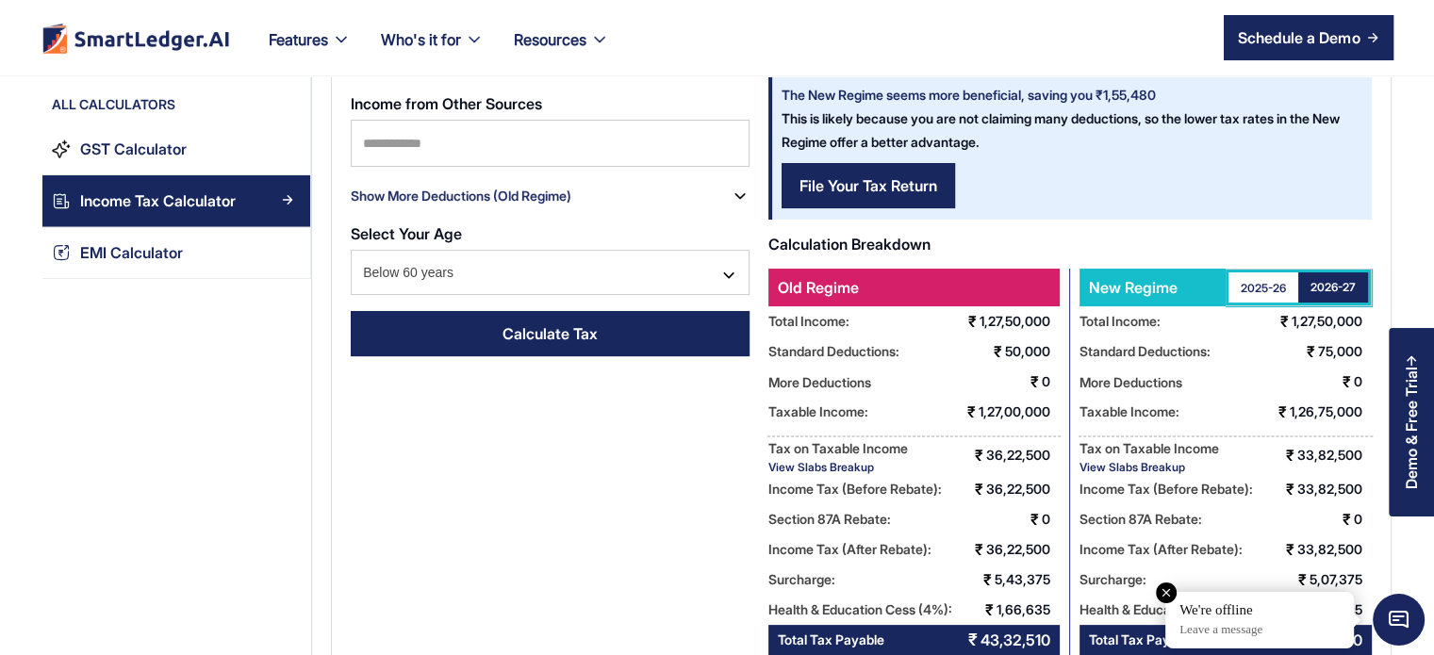
scroll to position [209, 0]
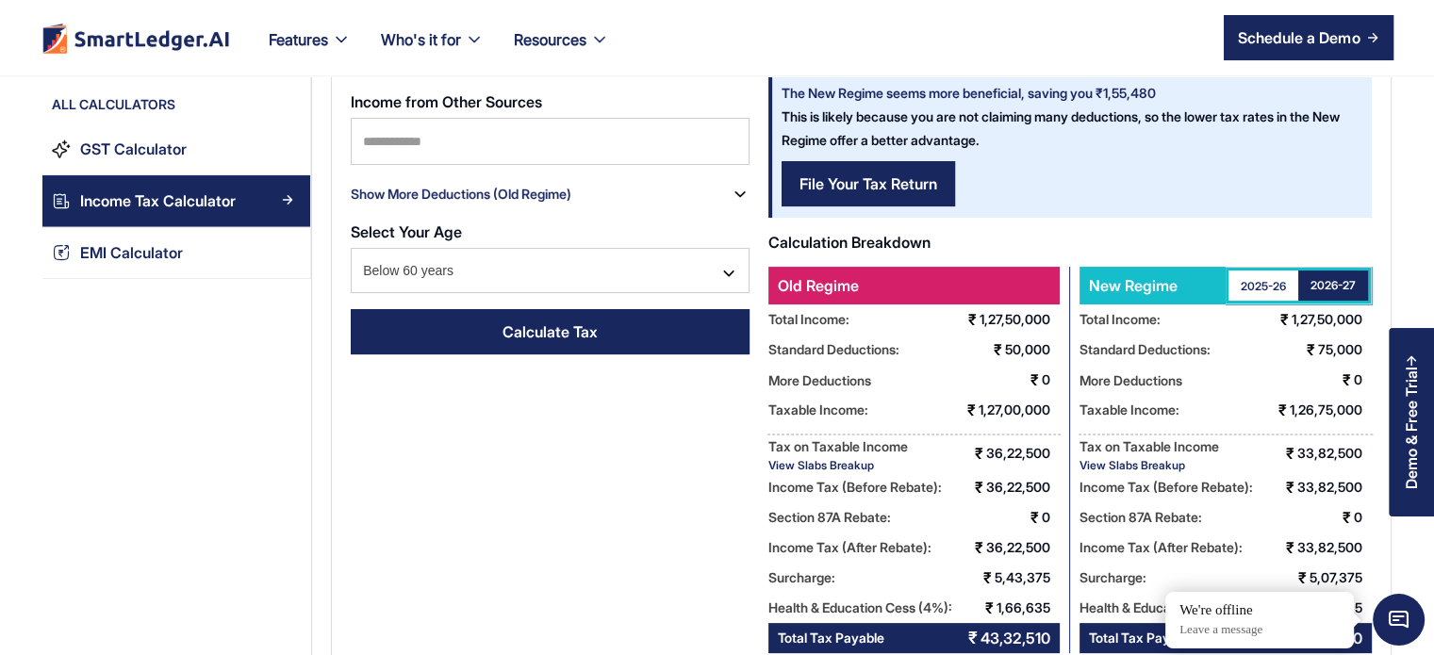
click at [1127, 471] on div "View Slabs Breakup" at bounding box center [1150, 465] width 140 height 14
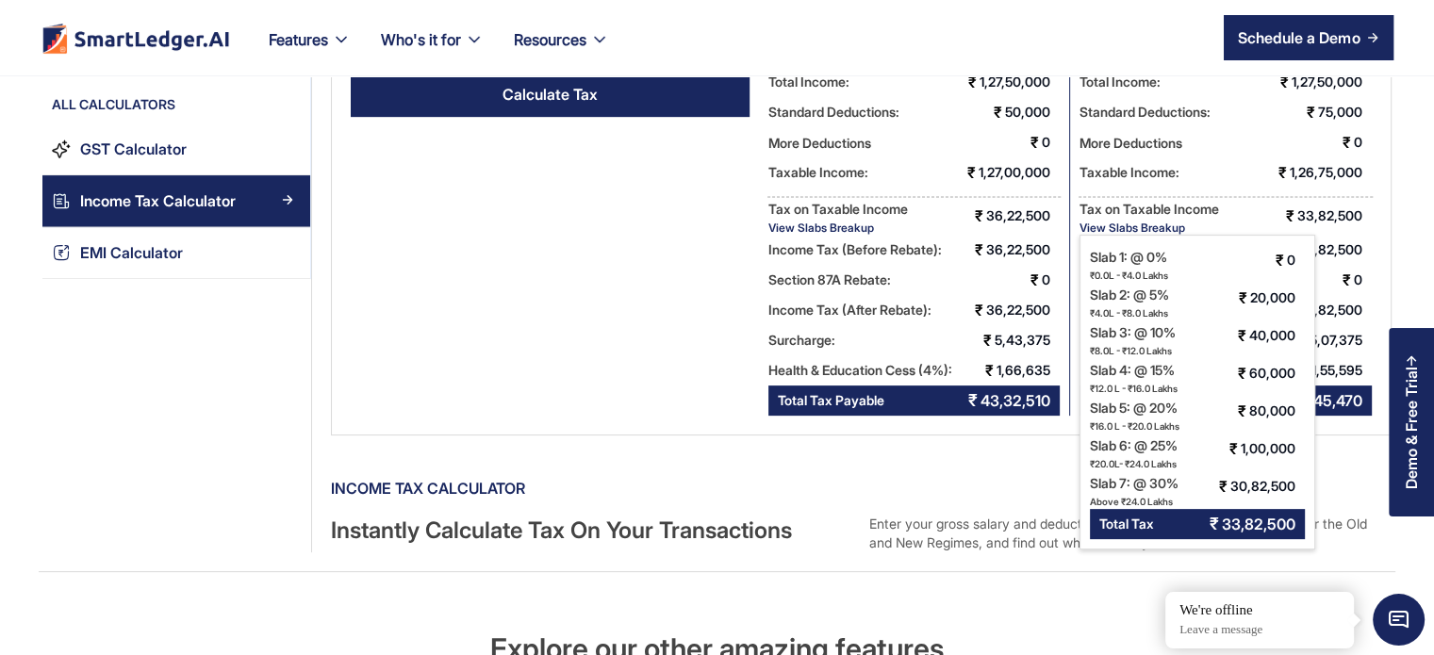
scroll to position [166, 0]
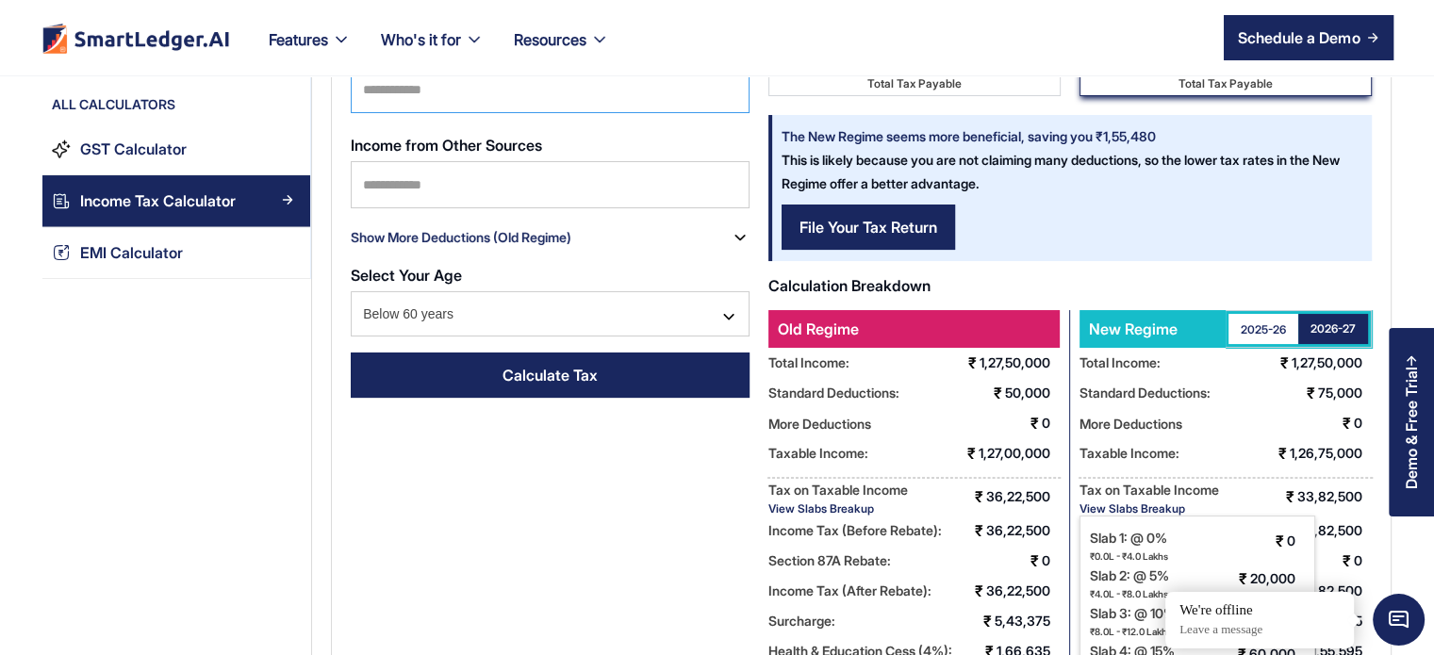
click at [555, 86] on input "********" at bounding box center [550, 89] width 399 height 47
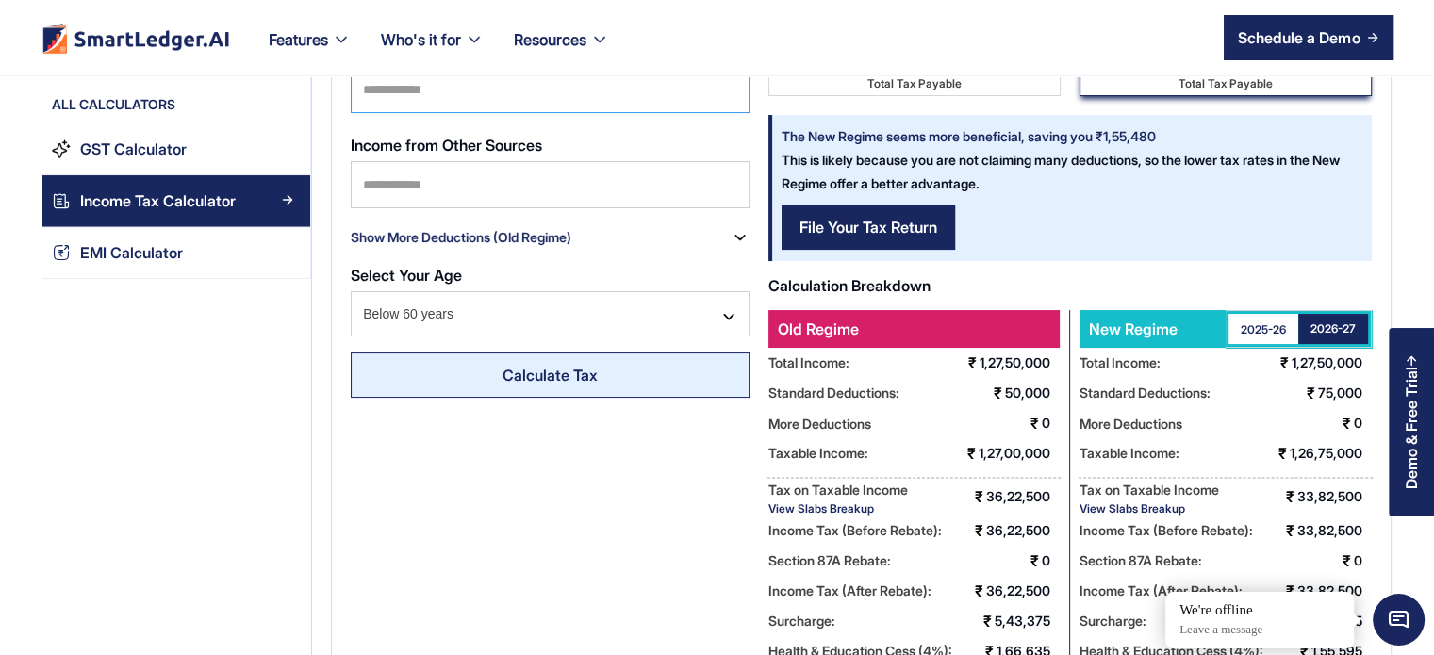
type input "*******"
click at [549, 380] on div "Calculate Tax" at bounding box center [550, 375] width 95 height 23
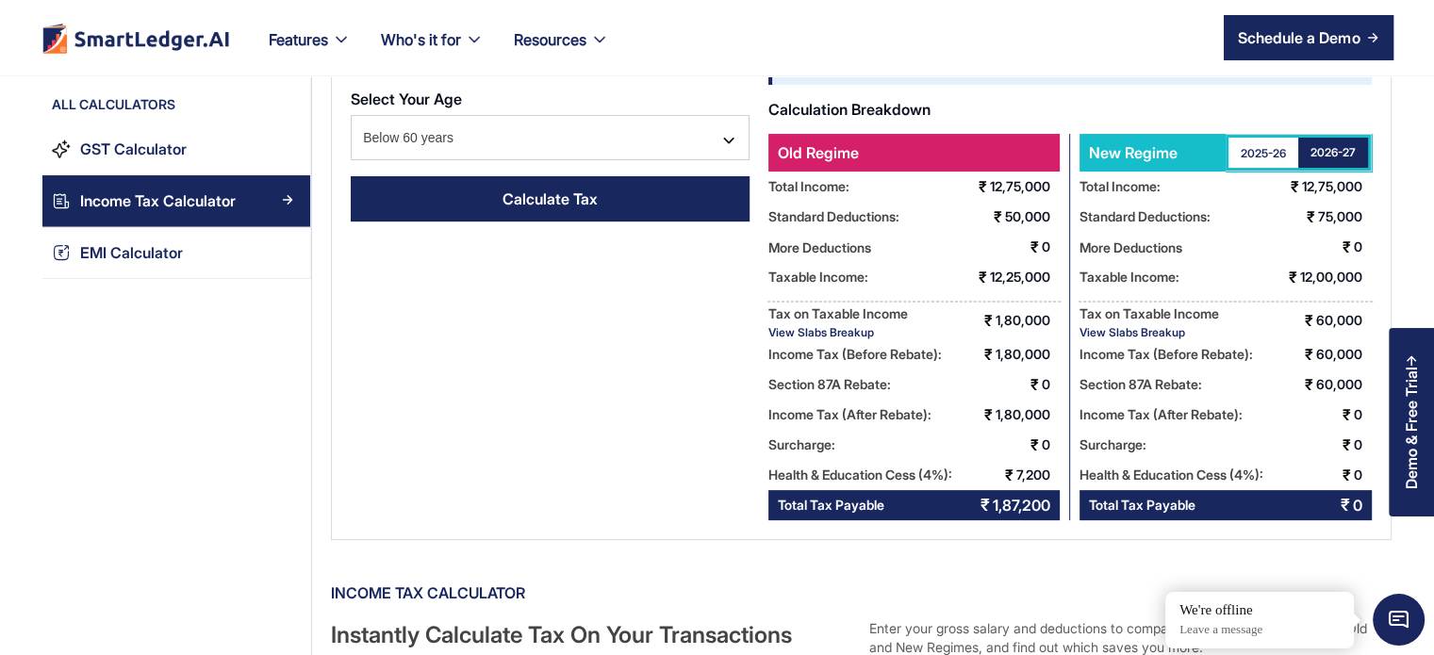
scroll to position [345, 0]
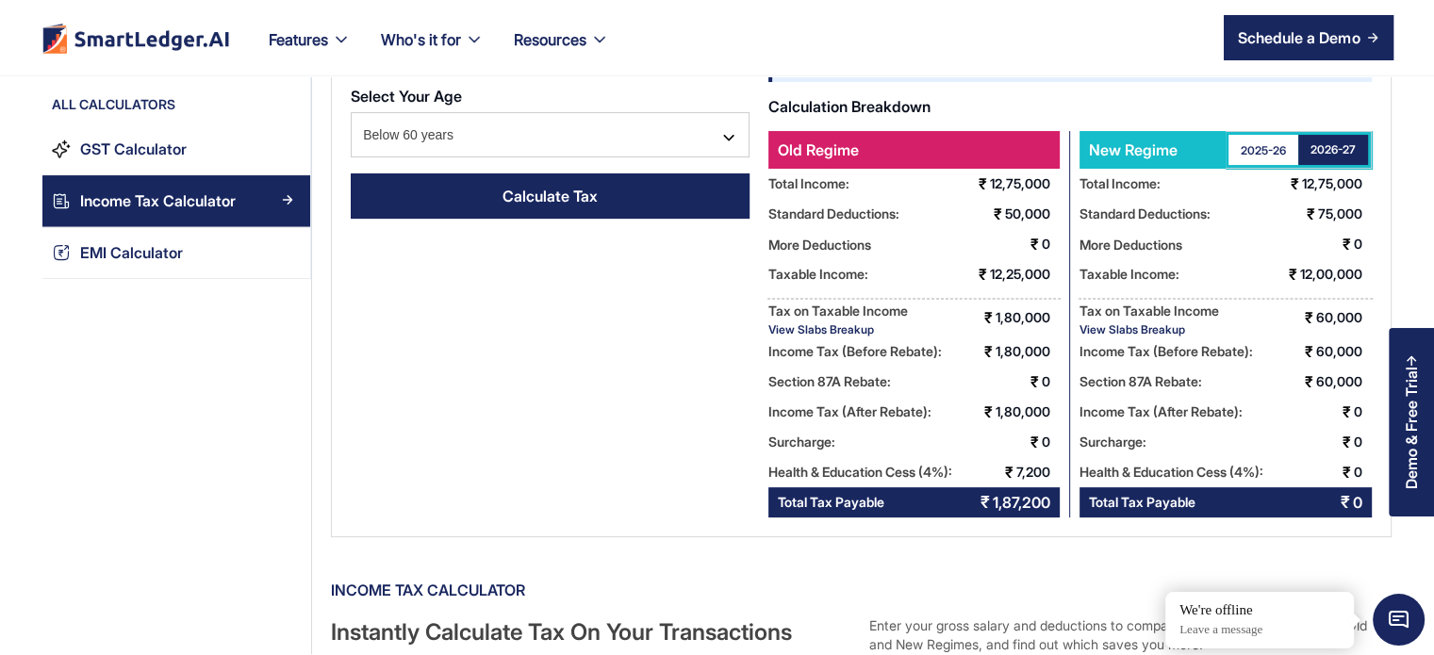
click at [1126, 328] on div "View Slabs Breakup" at bounding box center [1150, 329] width 140 height 14
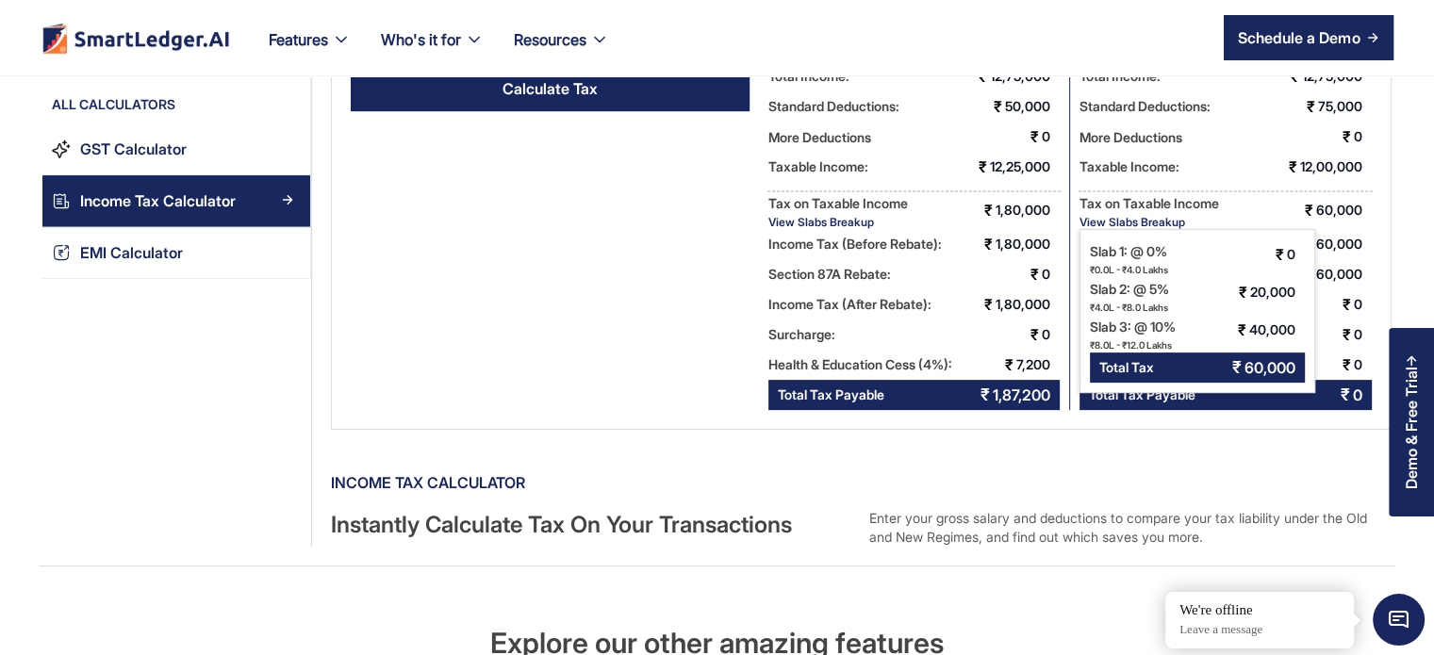
scroll to position [336, 0]
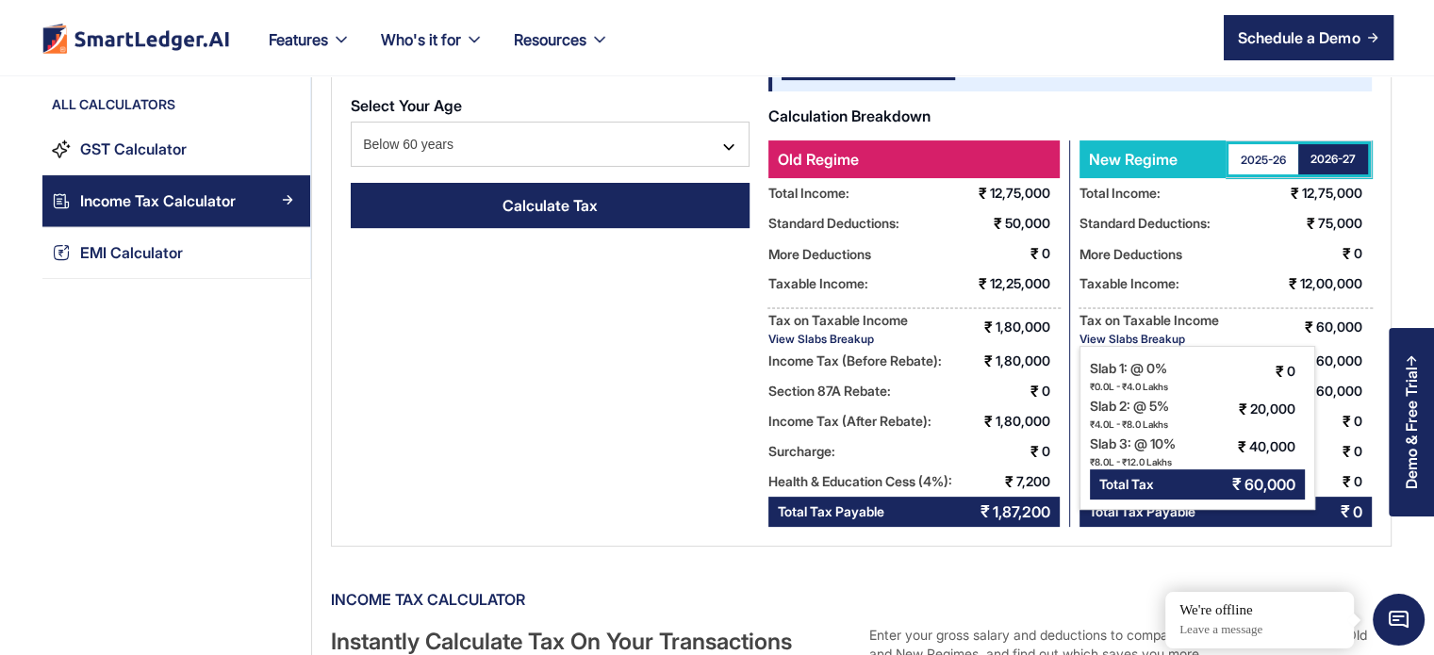
click at [1251, 161] on div "2025-26" at bounding box center [1263, 160] width 45 height 16
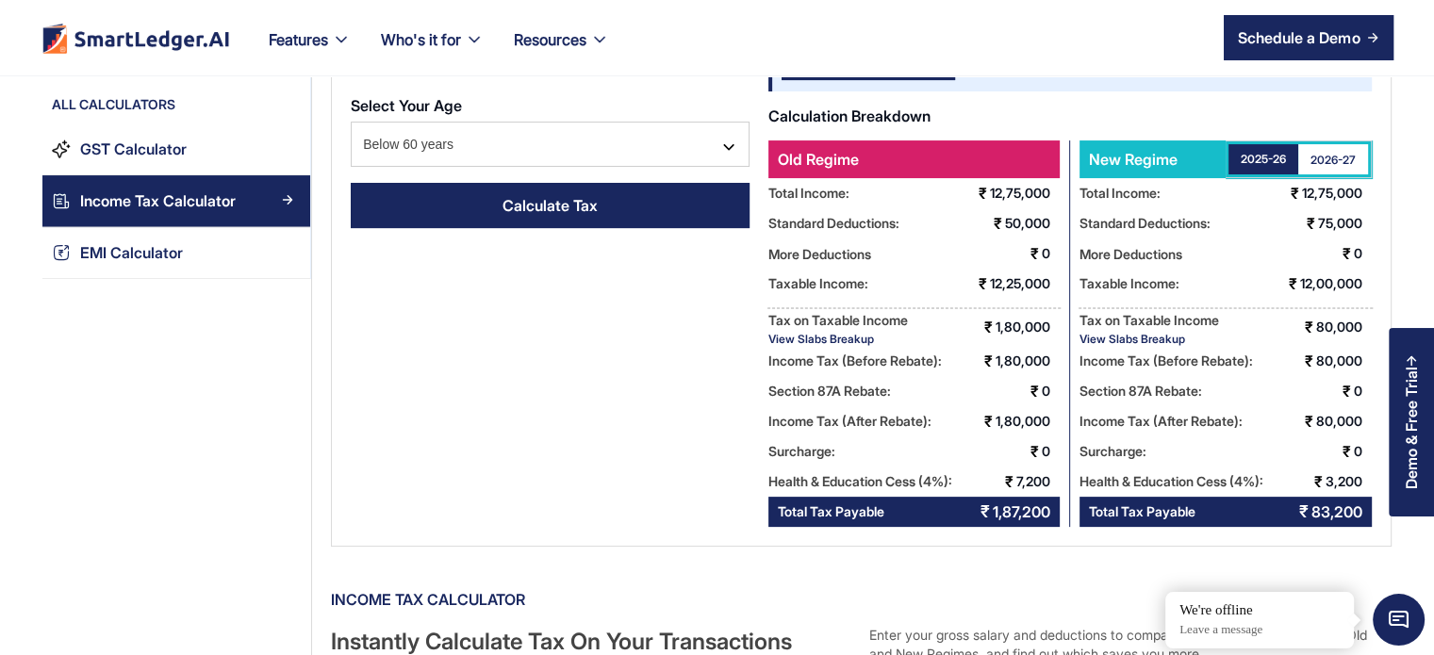
click at [1350, 168] on link "2026-27" at bounding box center [1333, 159] width 70 height 30
click at [1249, 158] on div "2025-26" at bounding box center [1263, 160] width 45 height 16
click at [1322, 161] on div "2026-27" at bounding box center [1333, 160] width 45 height 16
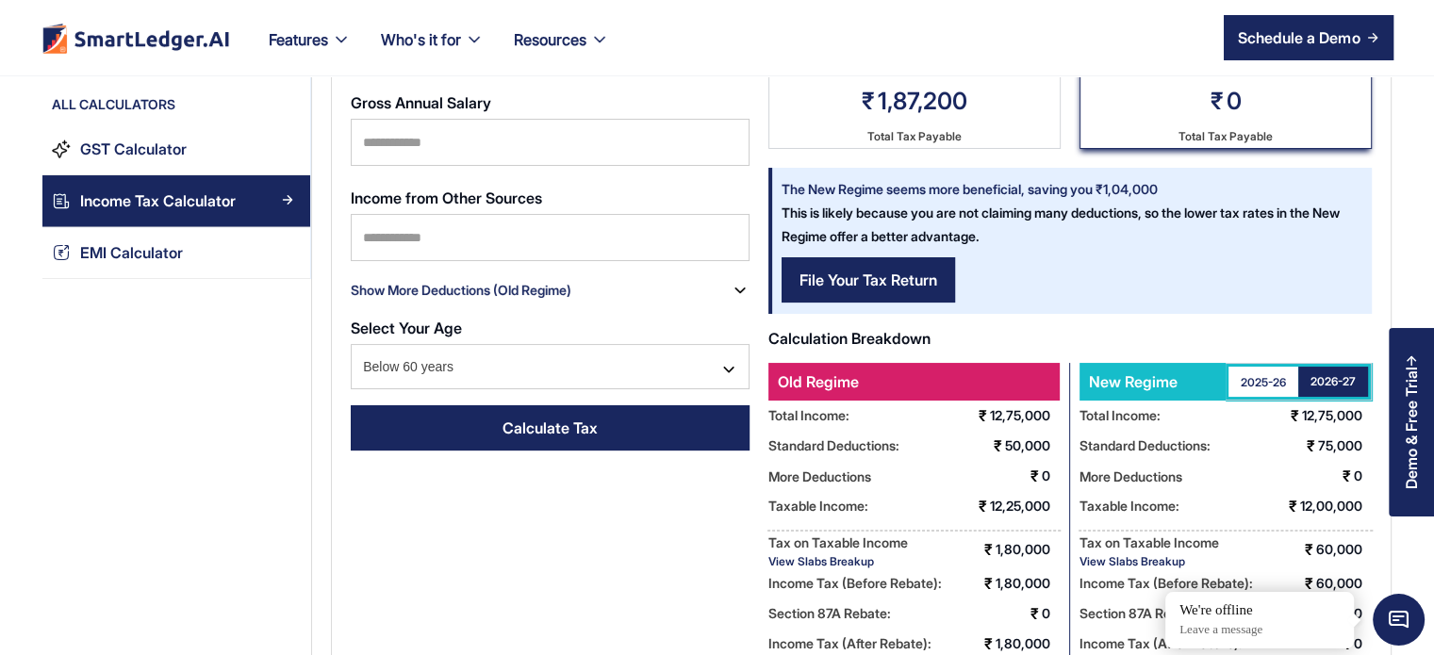
scroll to position [68, 0]
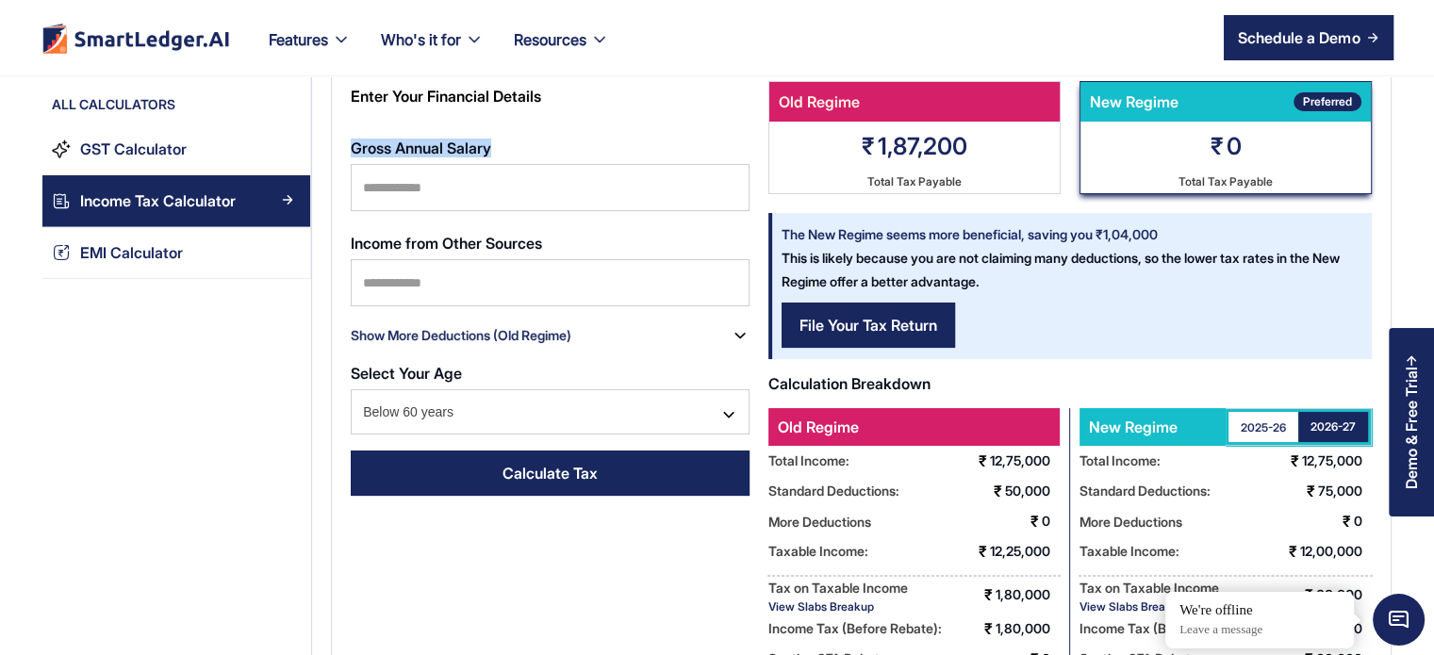
drag, startPoint x: 510, startPoint y: 146, endPoint x: 351, endPoint y: 149, distance: 159.4
click at [351, 149] on label "Gross Annual Salary" at bounding box center [550, 148] width 399 height 17
copy strong "Gross Annual Salary"
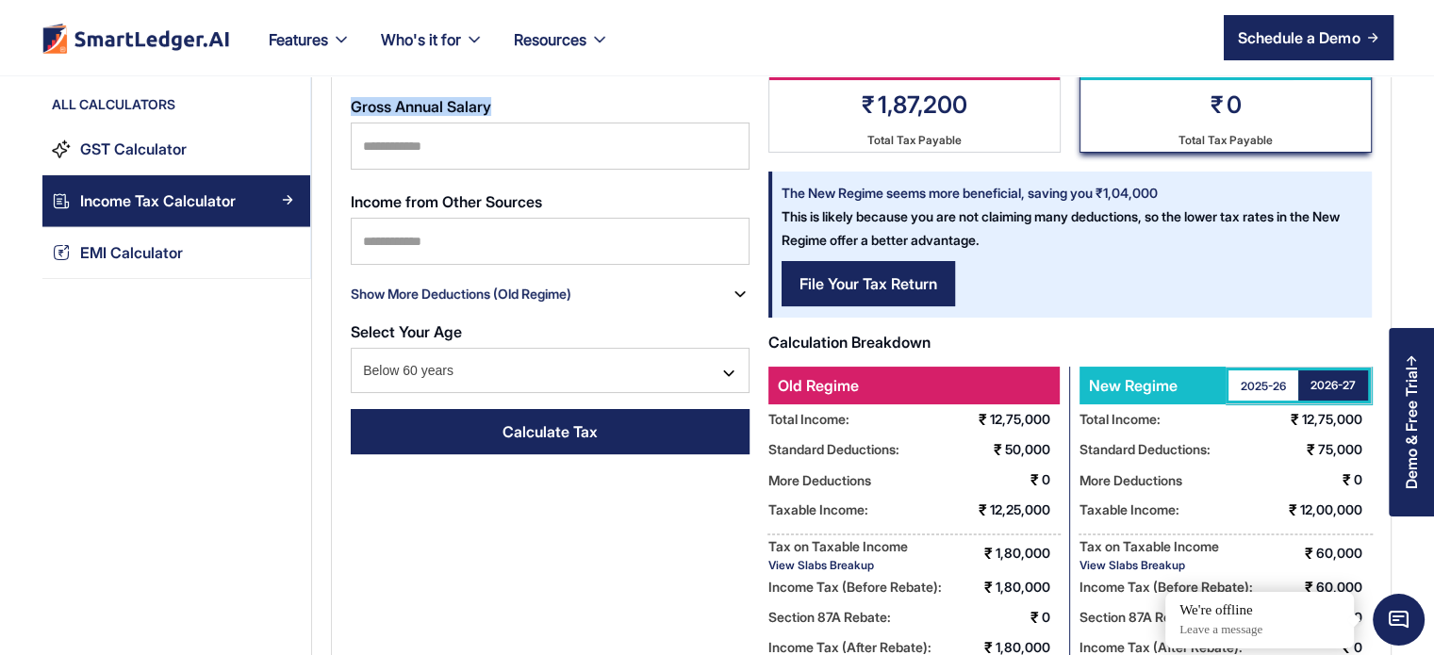
scroll to position [117, 0]
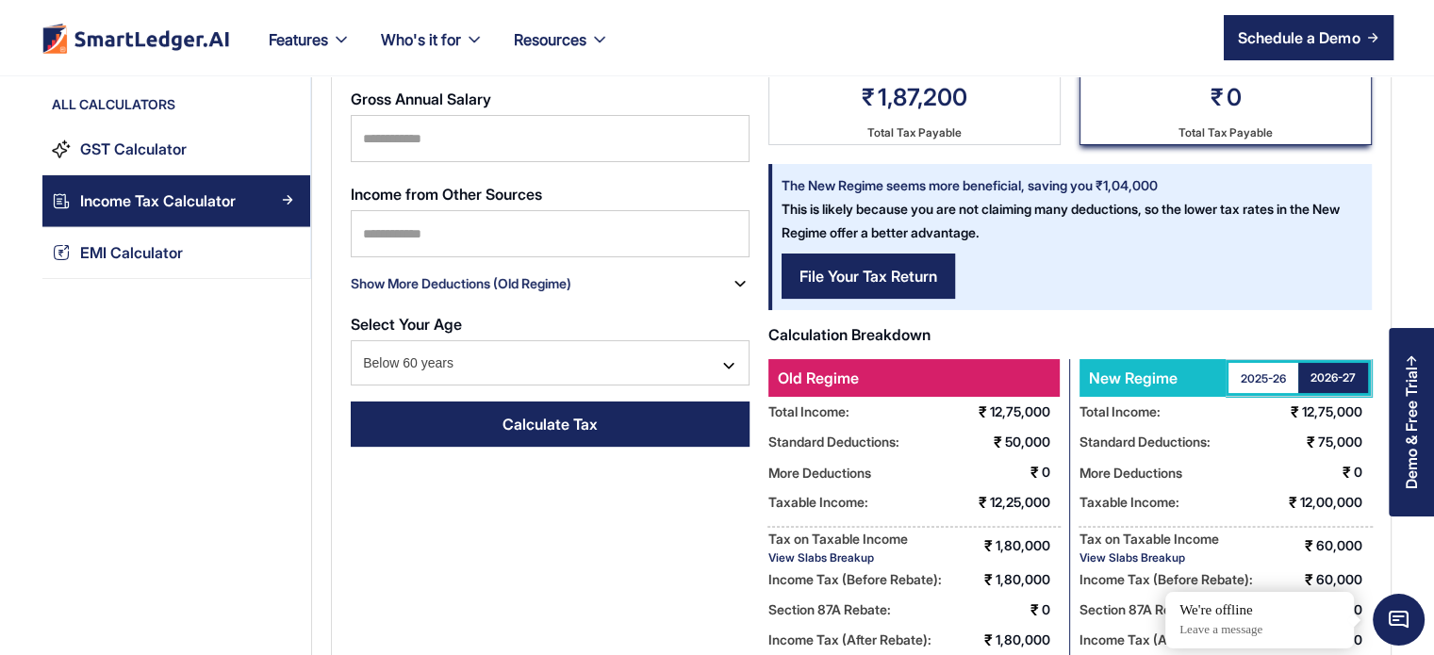
click at [465, 287] on div "Show More Deductions (Old Regime)" at bounding box center [461, 284] width 221 height 30
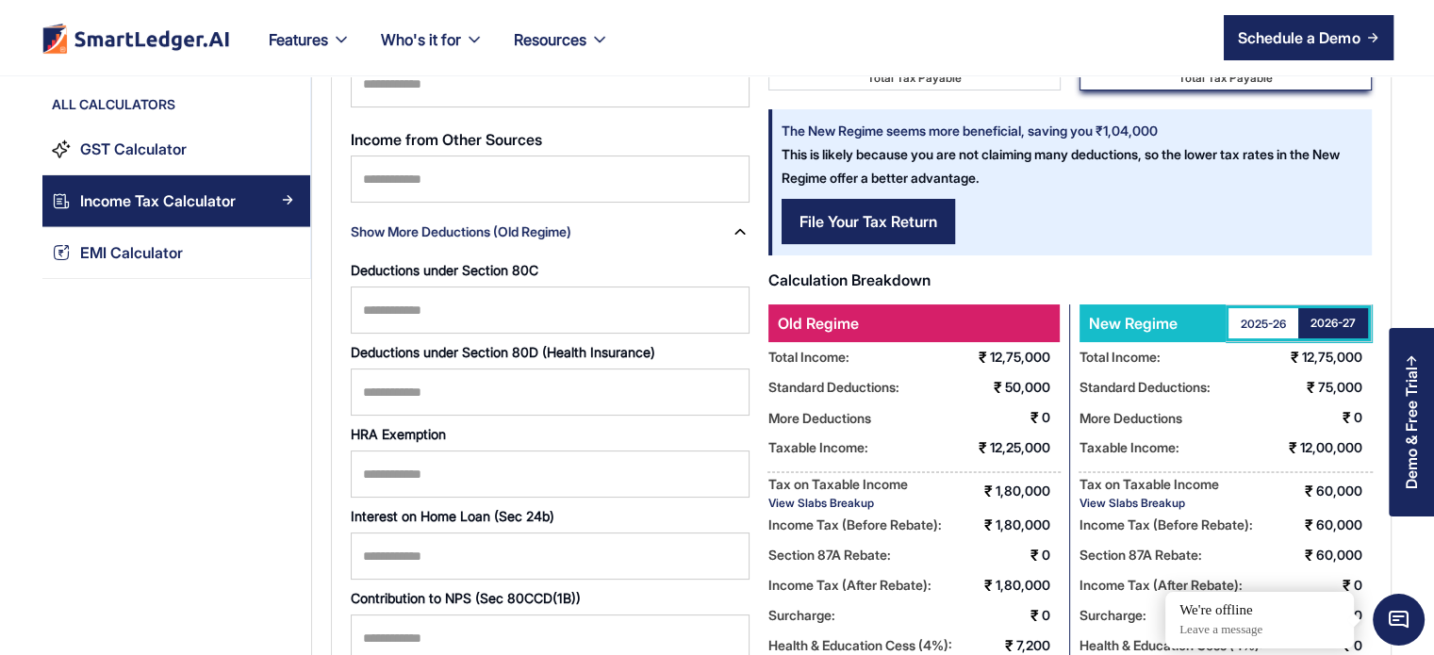
scroll to position [170, 0]
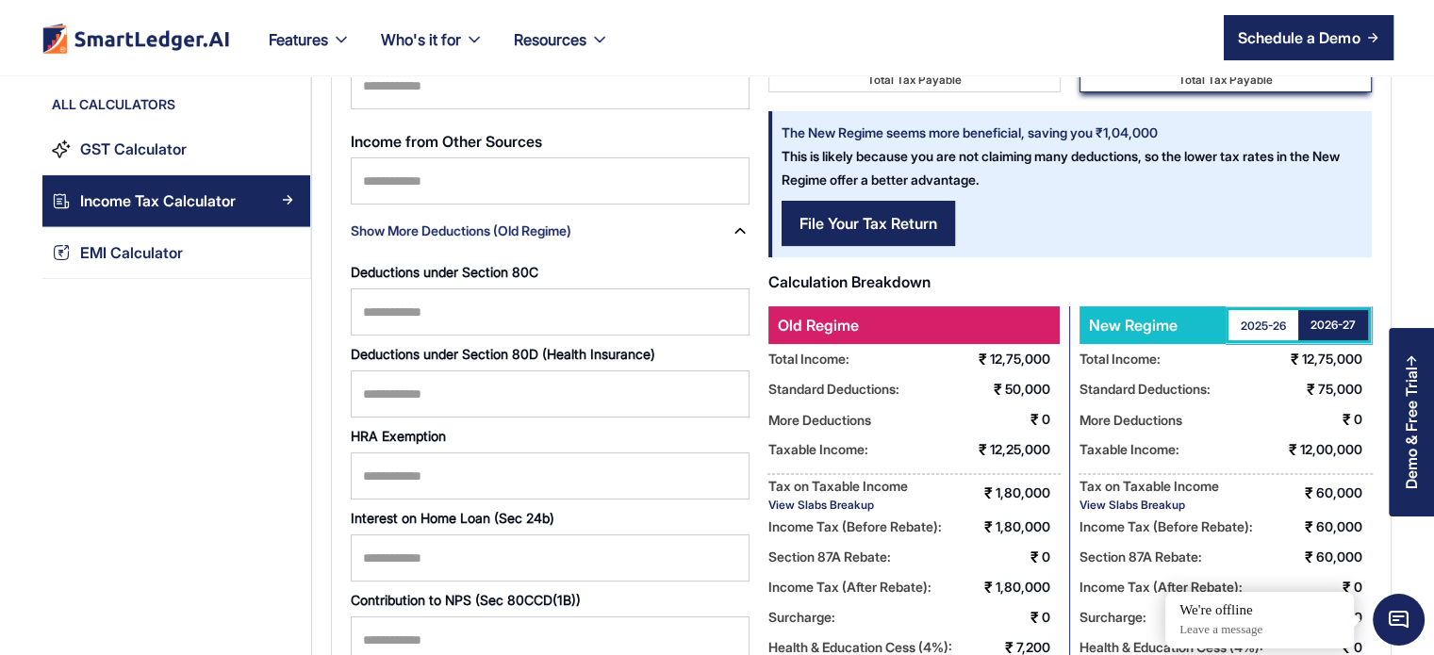
click at [411, 232] on div "Show More Deductions (Old Regime)" at bounding box center [461, 231] width 221 height 30
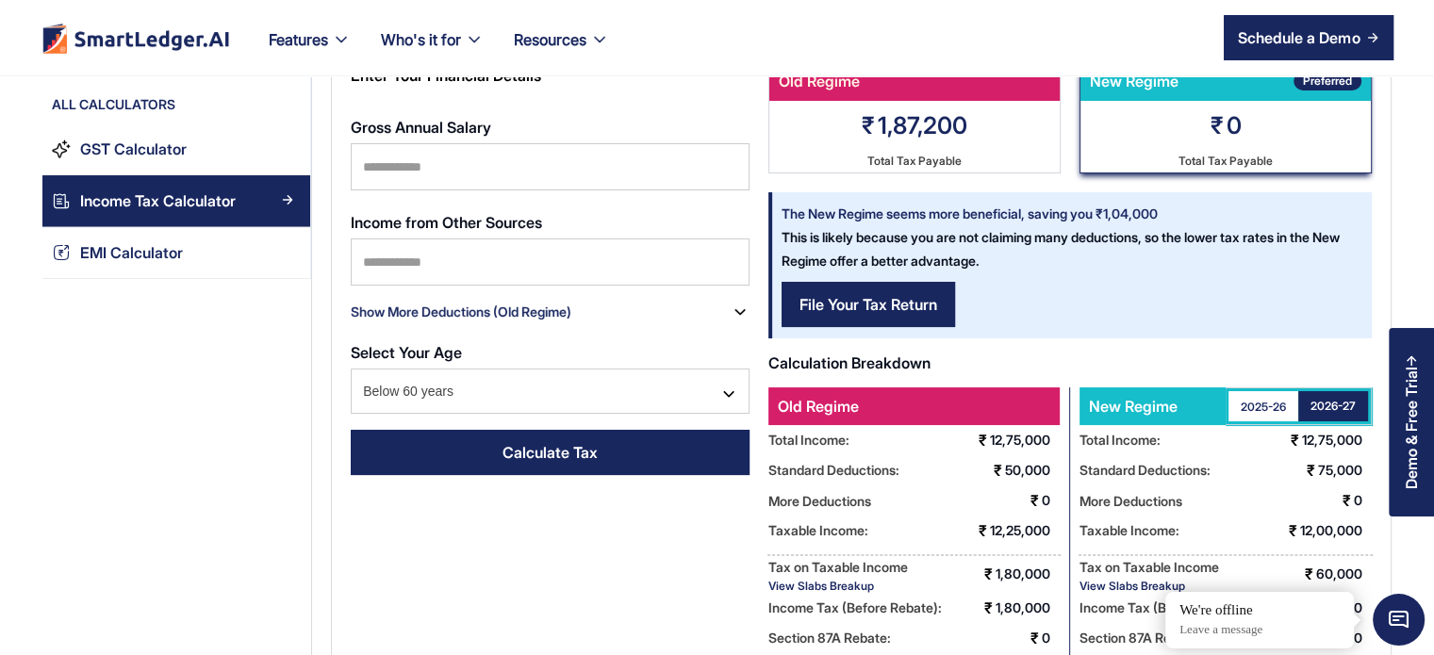
scroll to position [0, 0]
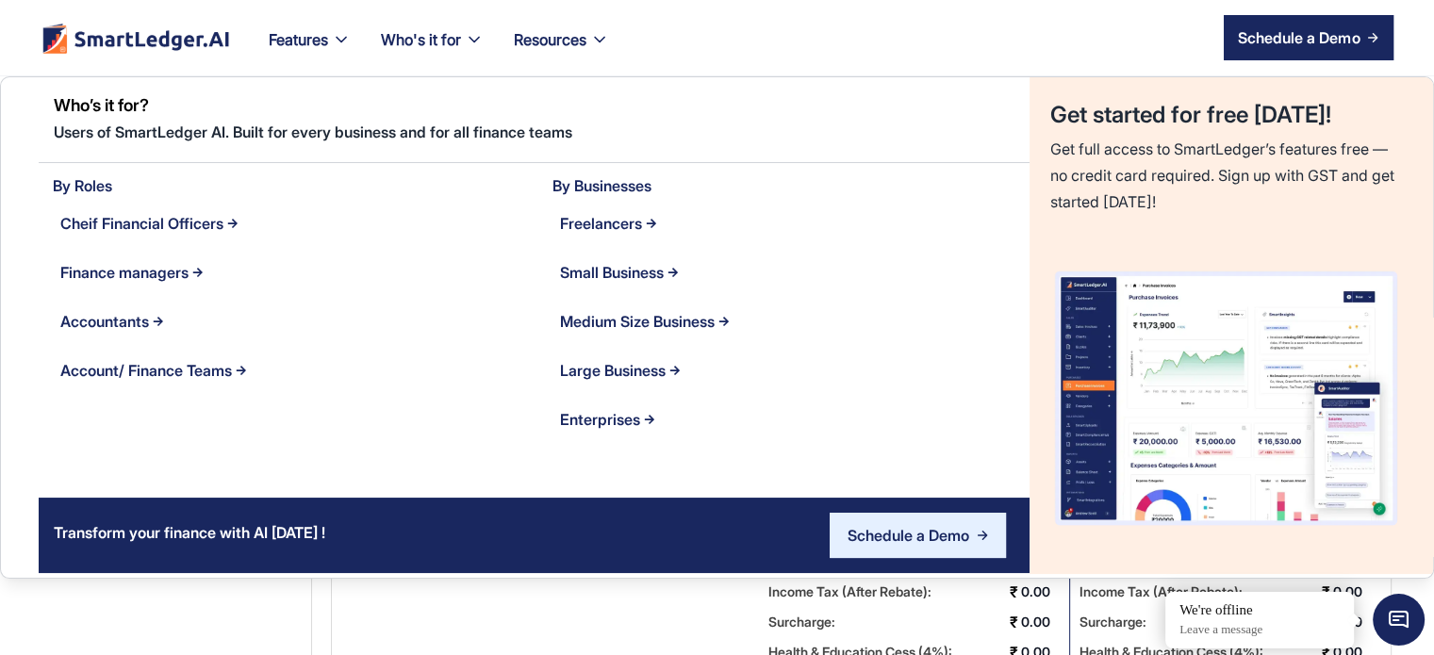
click at [716, 127] on div "Users of SmartLedger AI. Built for every business and for all finance teams" at bounding box center [542, 134] width 976 height 30
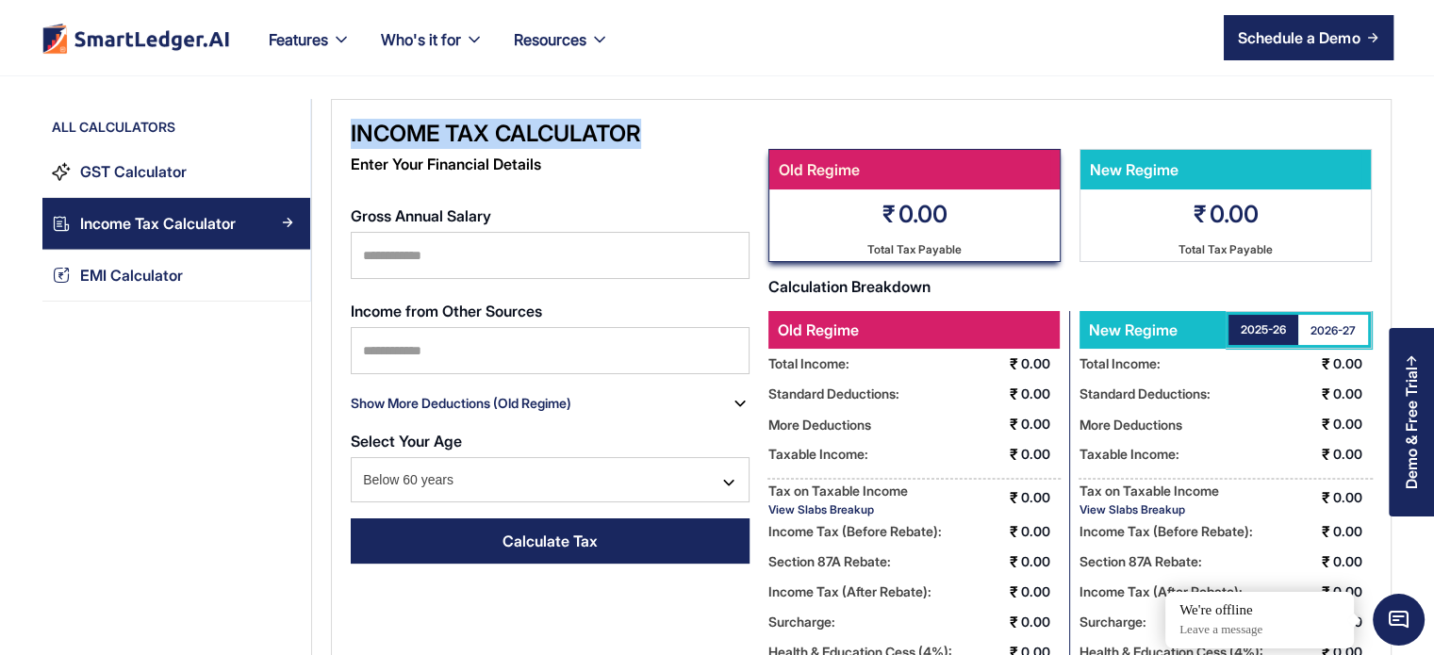
drag, startPoint x: 675, startPoint y: 125, endPoint x: 332, endPoint y: 139, distance: 343.5
click at [332, 139] on div "Income Tax Calculator Enter Your Financial Details Gross Annual Salary Income f…" at bounding box center [861, 408] width 1061 height 619
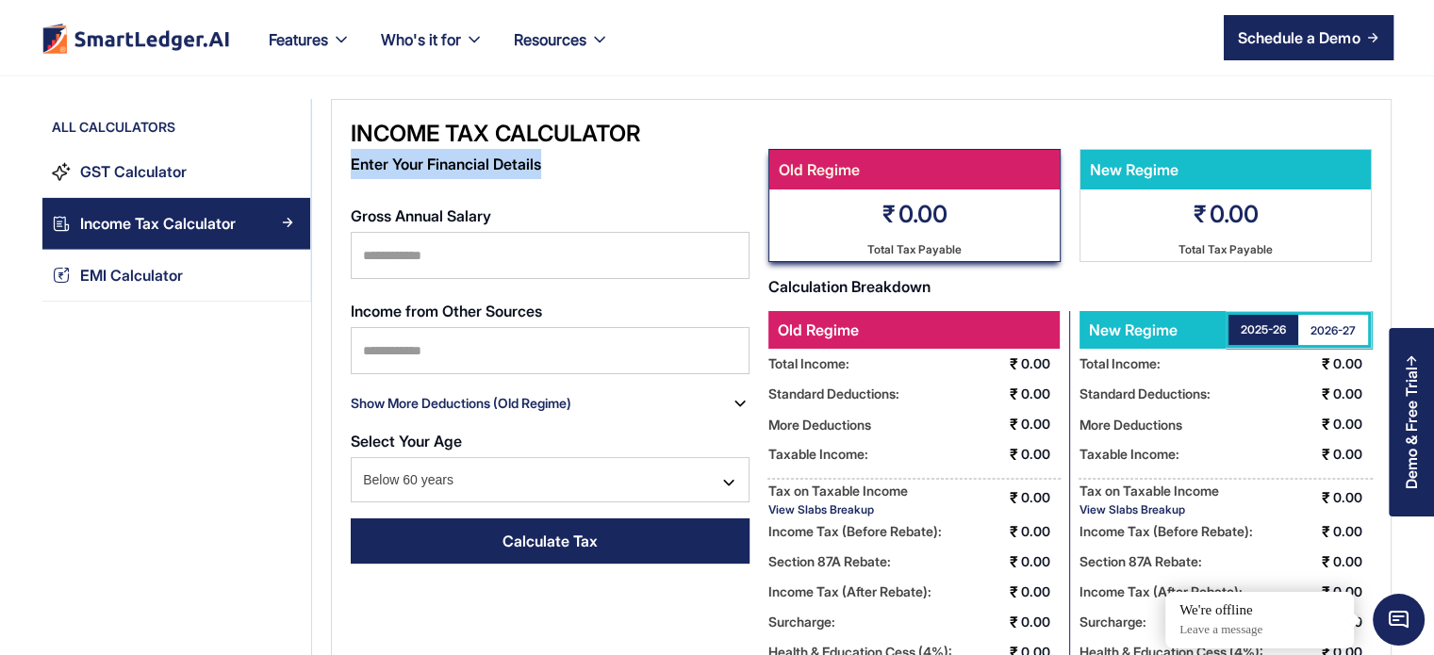
drag, startPoint x: 551, startPoint y: 163, endPoint x: 347, endPoint y: 173, distance: 203.9
click at [347, 173] on div "Income Tax Calculator Enter Your Financial Details Gross Annual Salary Income f…" at bounding box center [861, 408] width 1061 height 619
copy div "Enter Your Financial Details"
click at [521, 203] on form "Gross Annual Salary Income from Other Sources Show More Deductions (Old Regime)…" at bounding box center [550, 386] width 399 height 377
click at [416, 255] on input "Gross Annual Salary" at bounding box center [550, 255] width 399 height 47
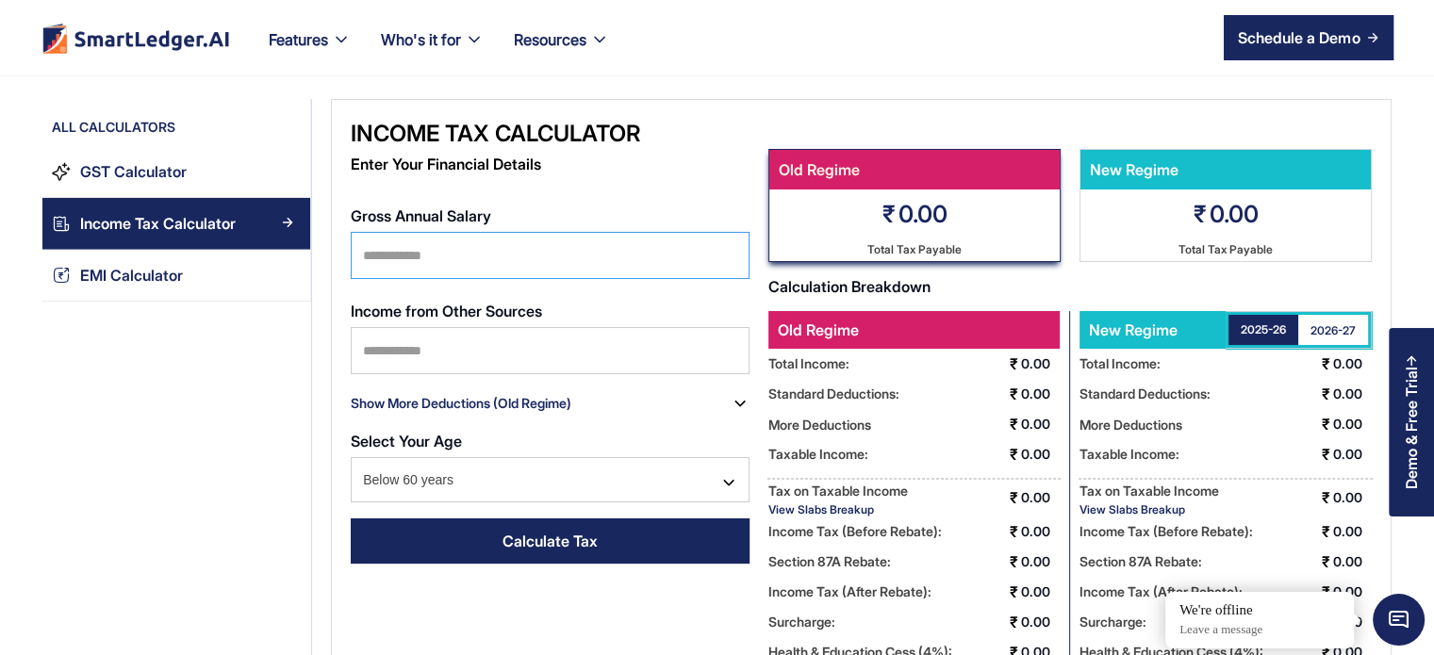
type input "*"
type input "*******"
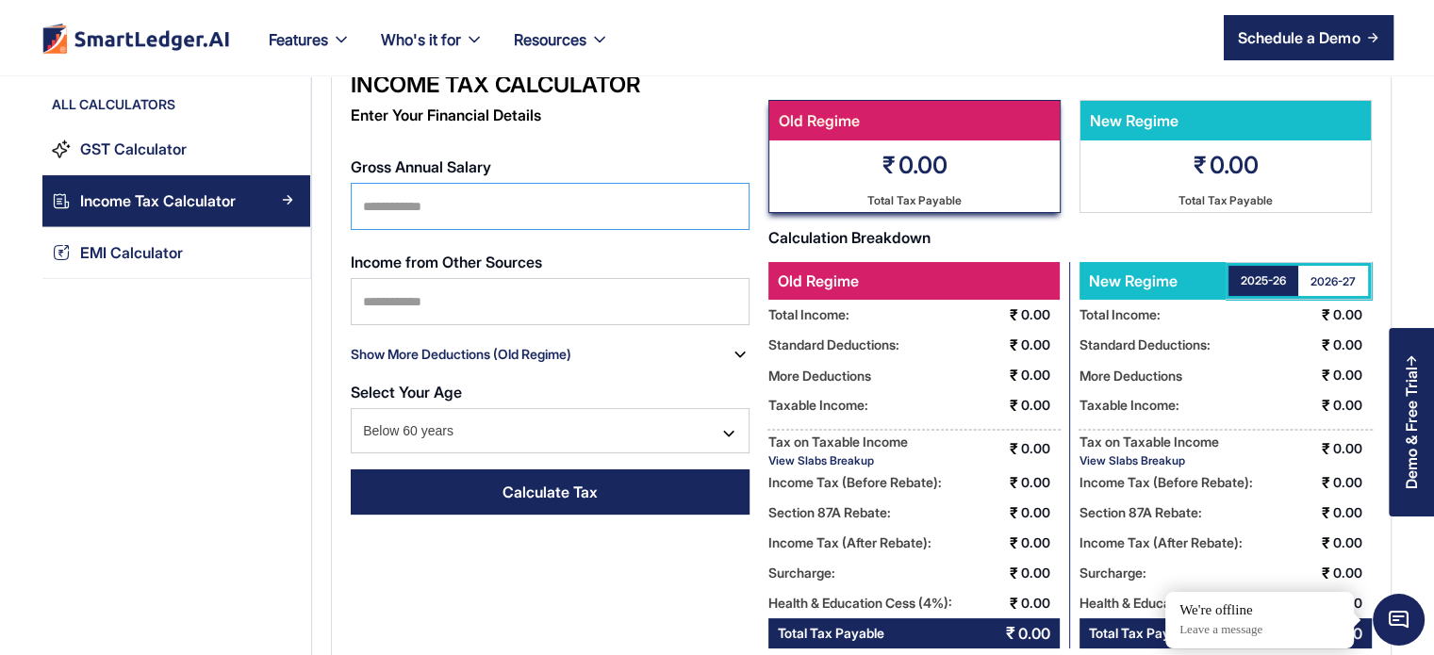
scroll to position [51, 0]
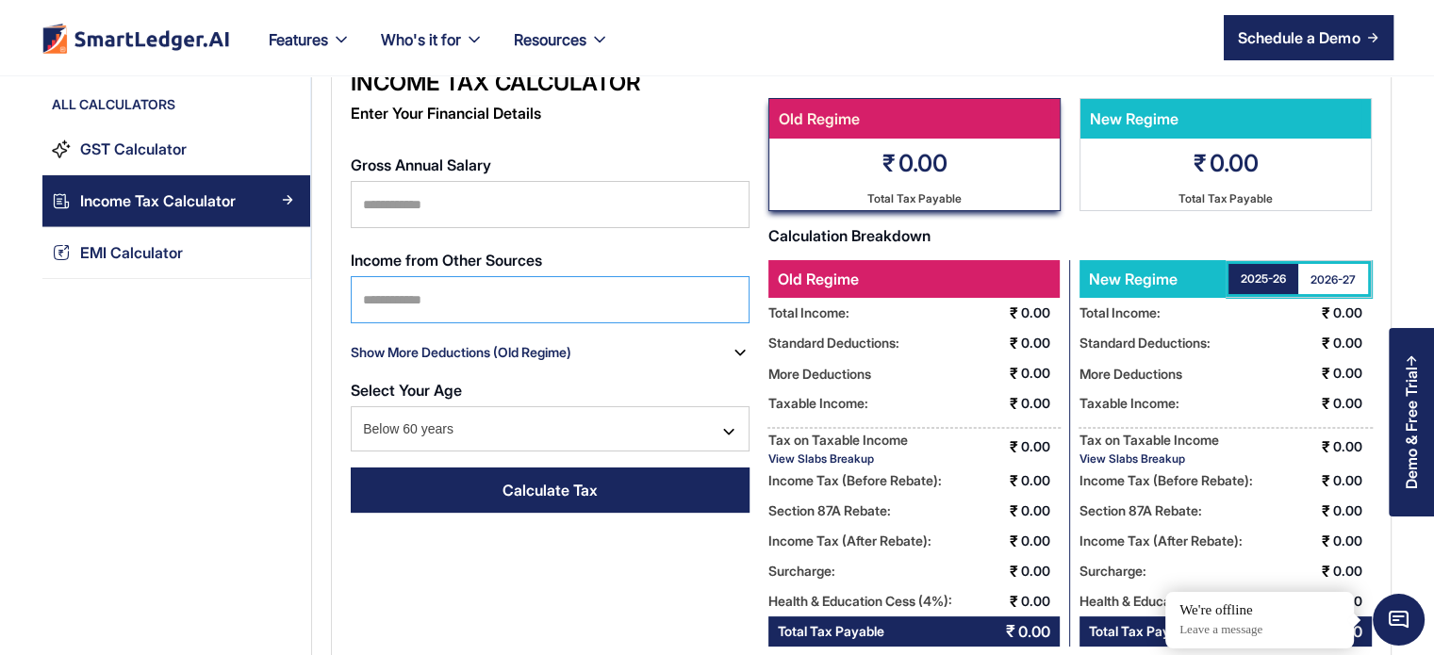
click at [430, 287] on input "Income from Other Sources" at bounding box center [550, 299] width 399 height 47
click at [637, 366] on div "Show More Deductions (Old Regime)" at bounding box center [550, 353] width 399 height 30
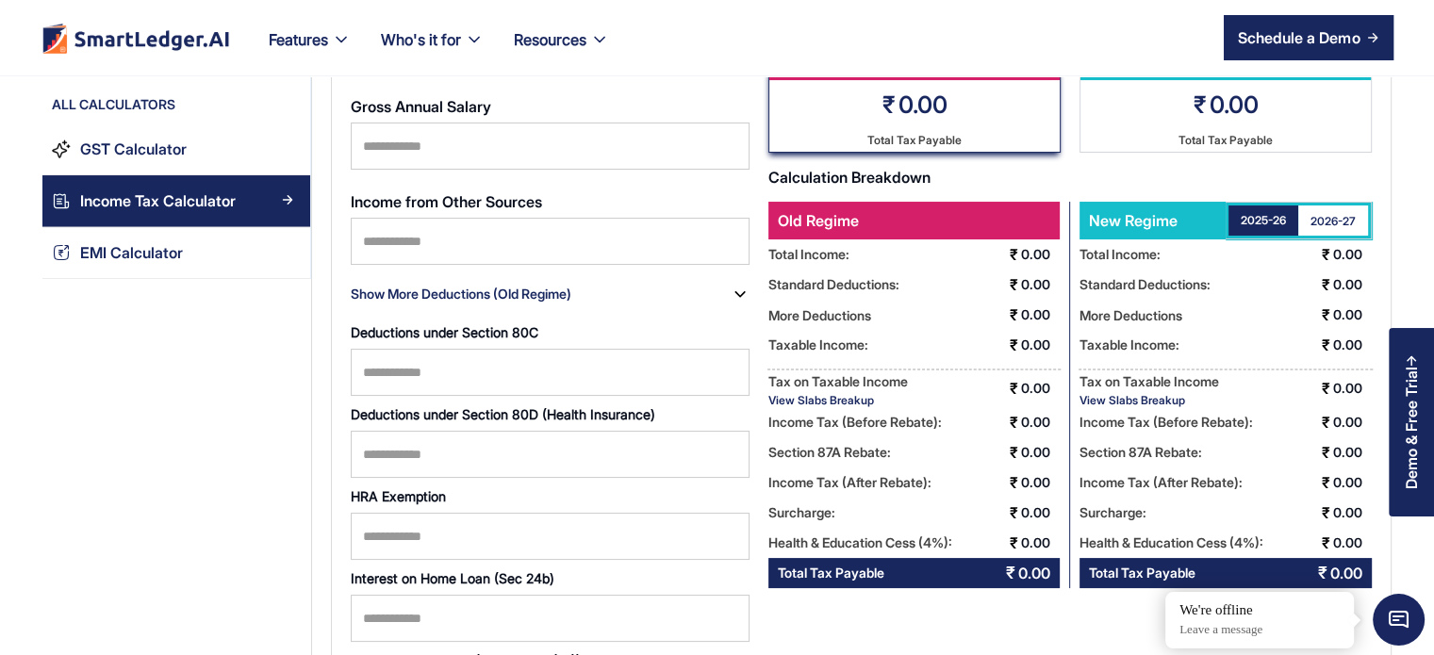
scroll to position [123, 0]
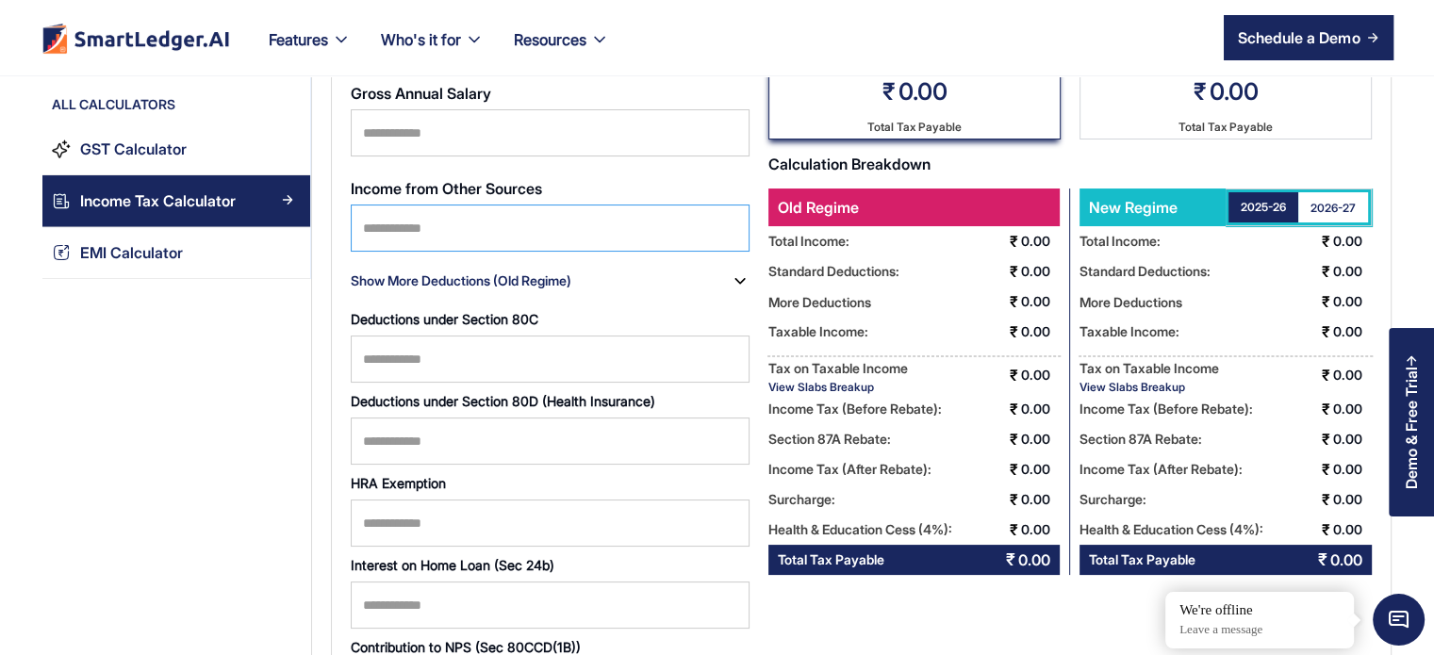
click at [612, 231] on input "Income from Other Sources" at bounding box center [550, 228] width 399 height 47
click at [647, 282] on div "Show More Deductions (Old Regime)" at bounding box center [550, 281] width 399 height 30
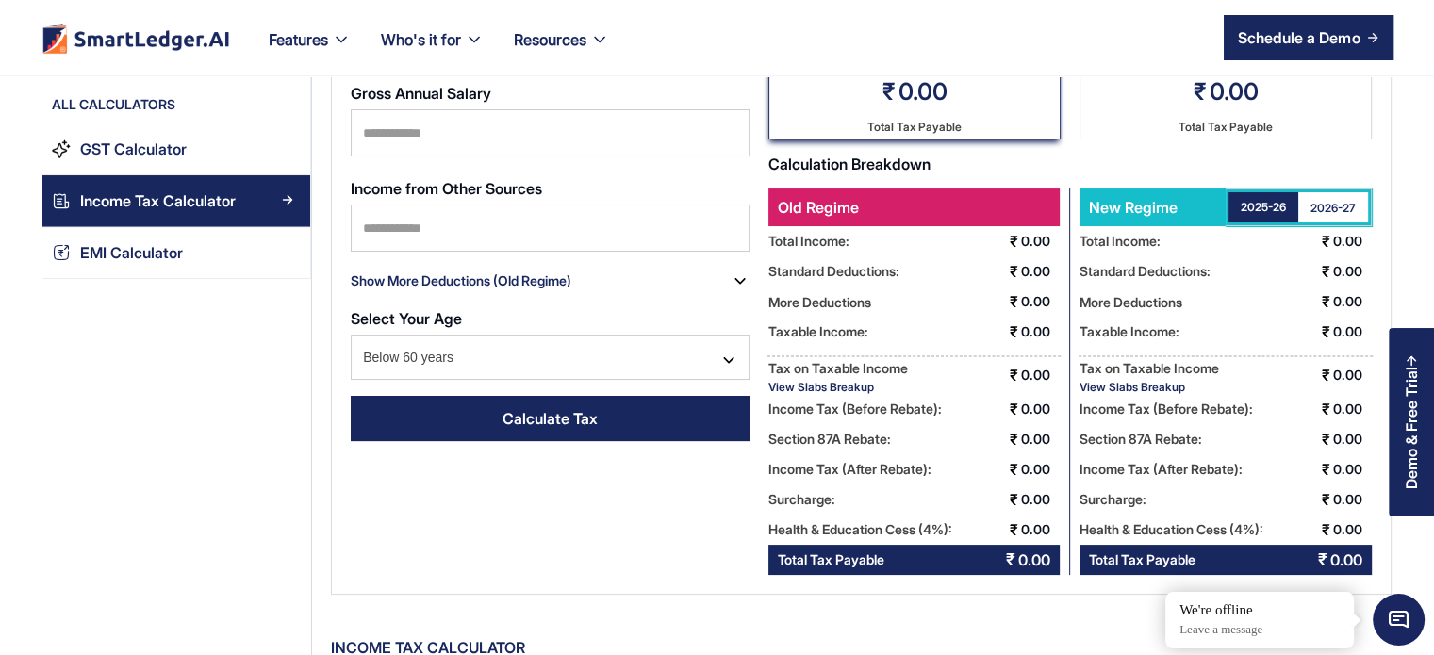
click at [454, 275] on div "Show More Deductions (Old Regime)" at bounding box center [461, 281] width 221 height 30
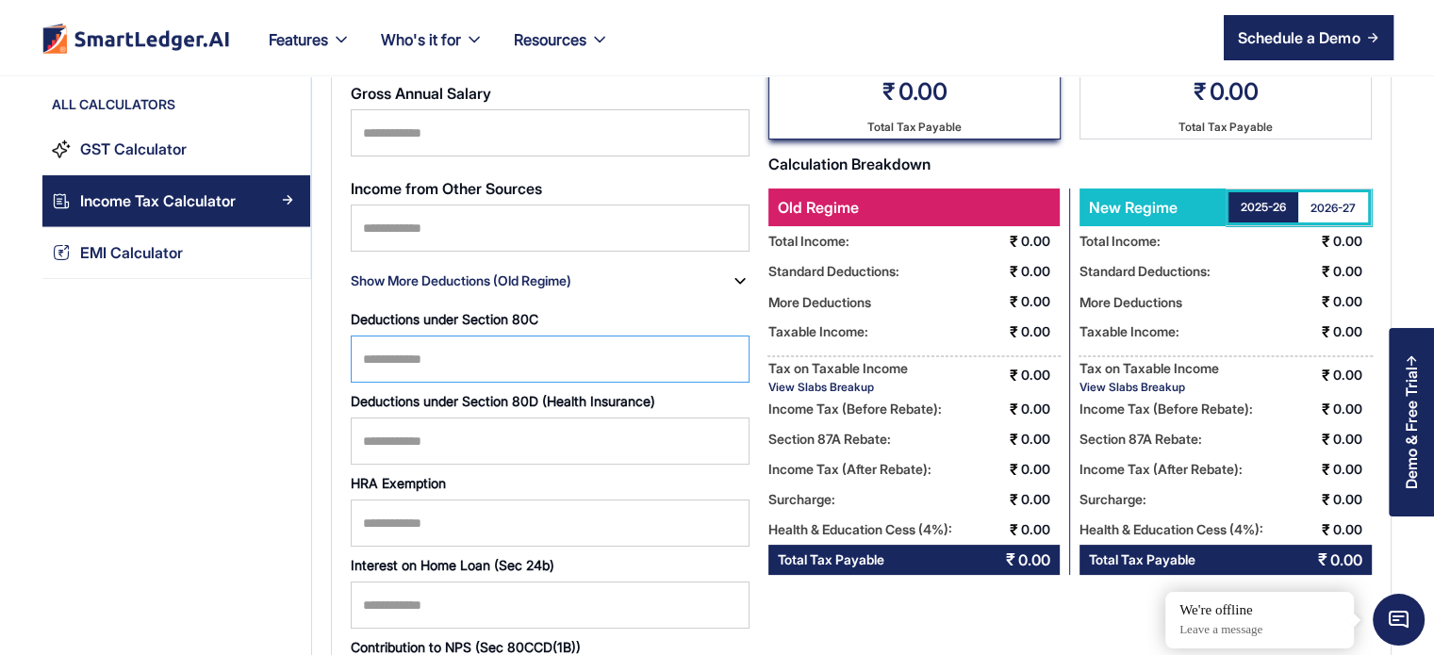
click at [468, 364] on input "Deductions under Section 80C" at bounding box center [550, 359] width 399 height 47
type input "*"
type input "******"
type input "****"
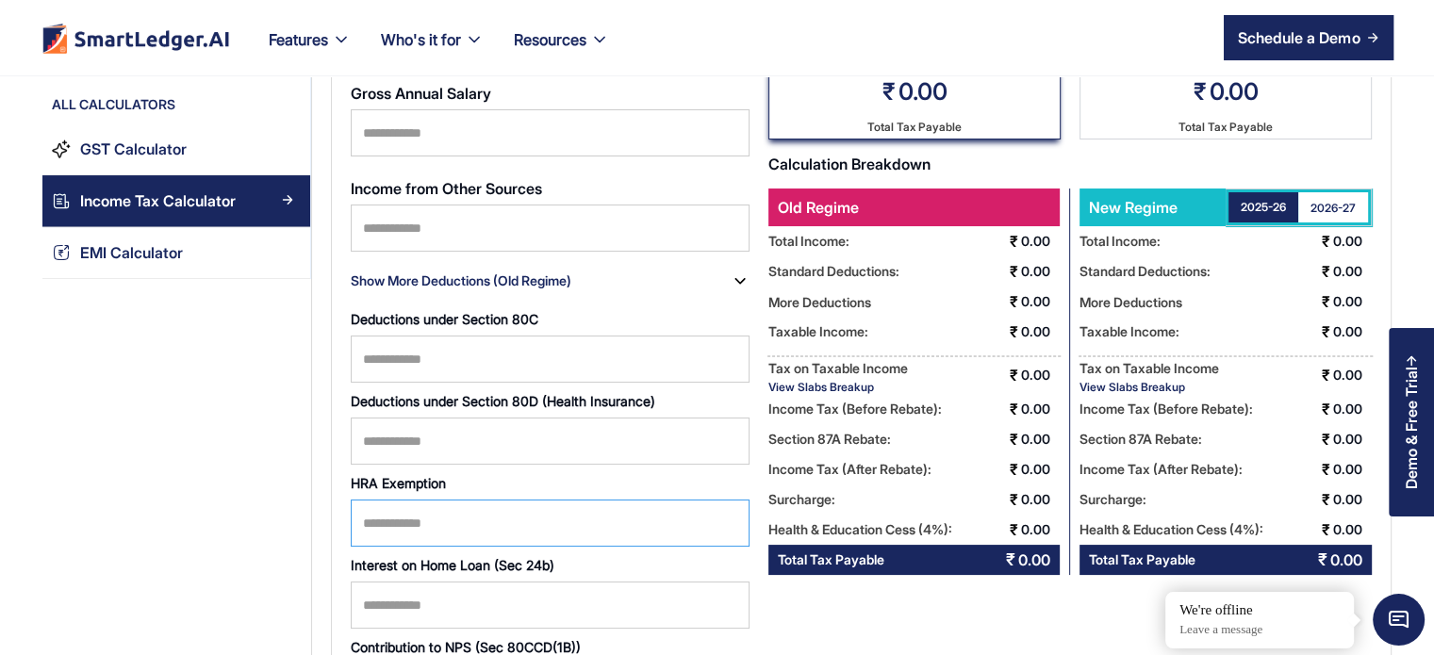
click at [487, 515] on input "HRA Exemption" at bounding box center [550, 523] width 399 height 47
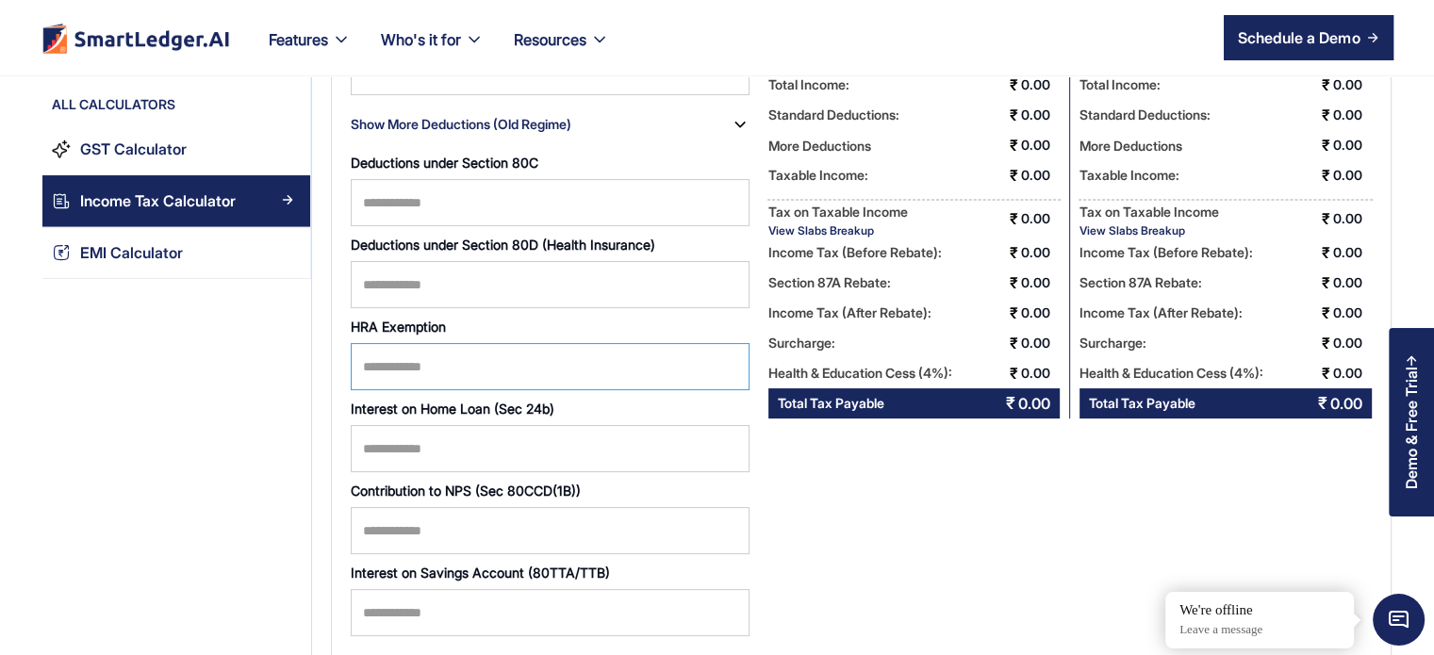
scroll to position [281, 0]
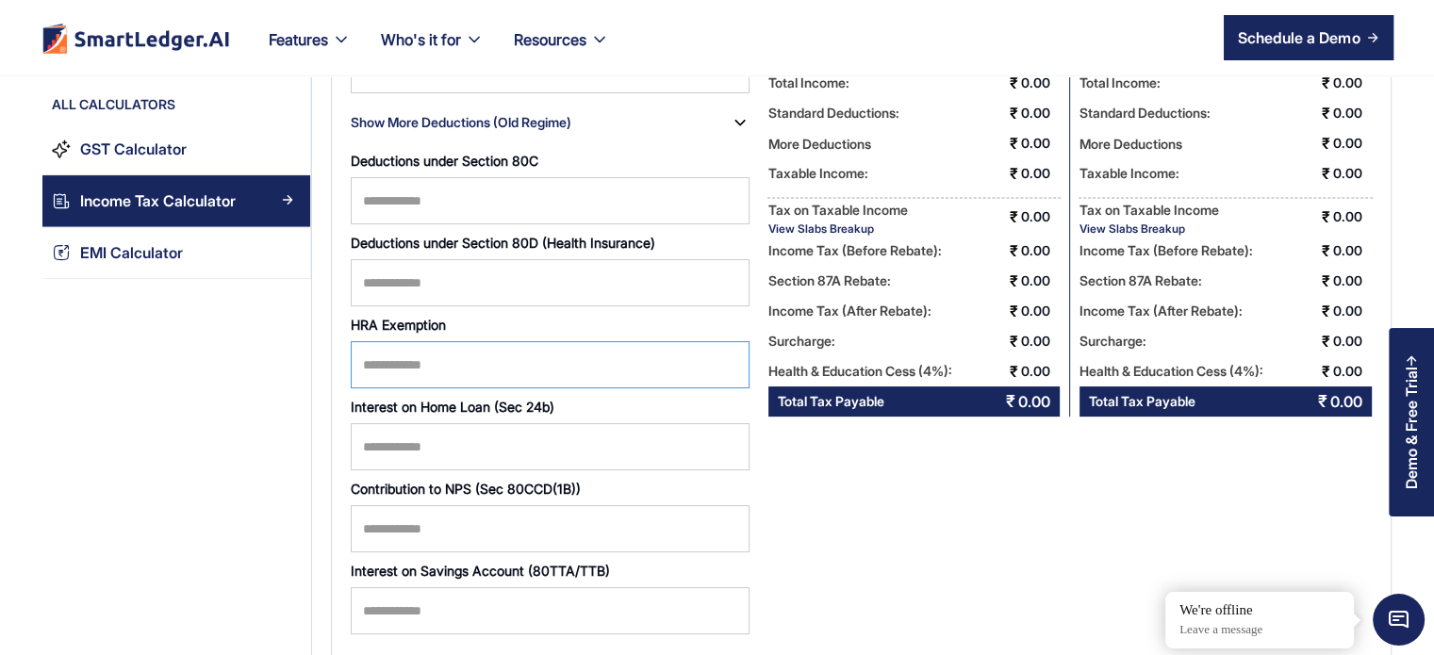
type input "******"
click at [467, 452] on input "Interest on Home Loan (Sec 24b)" at bounding box center [550, 446] width 399 height 47
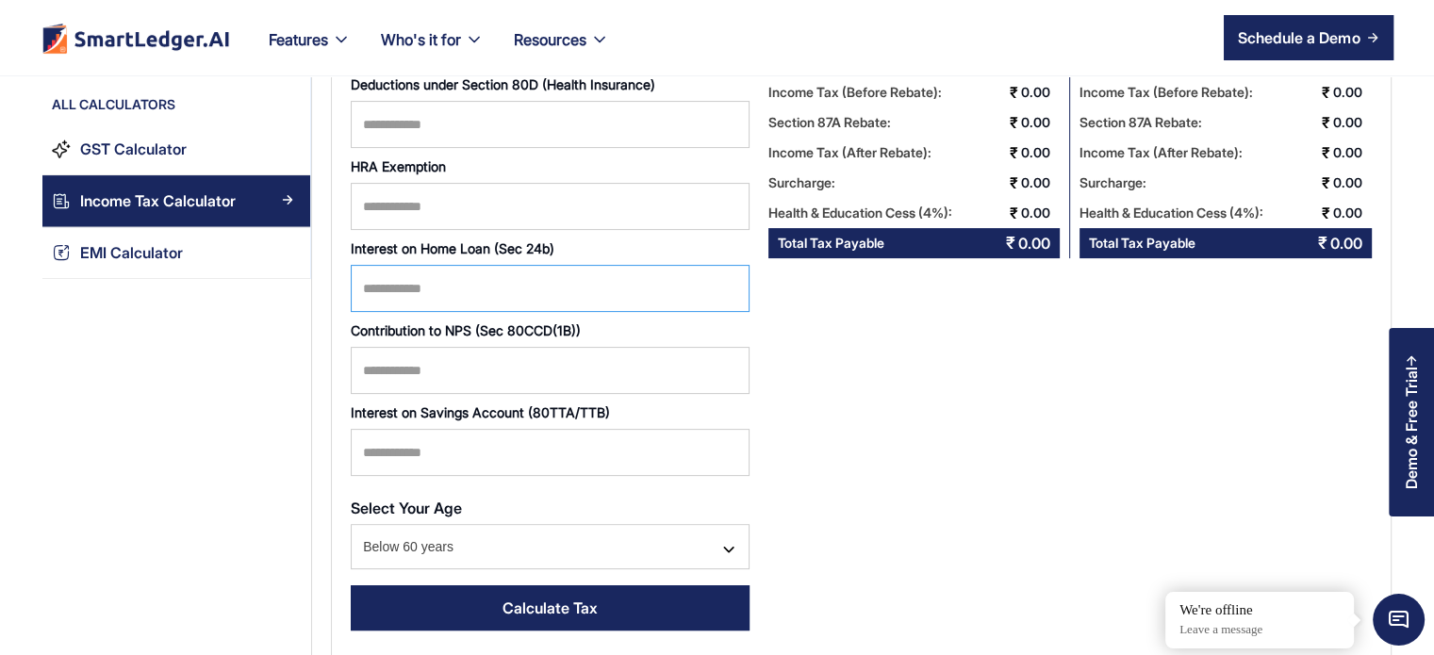
scroll to position [528, 0]
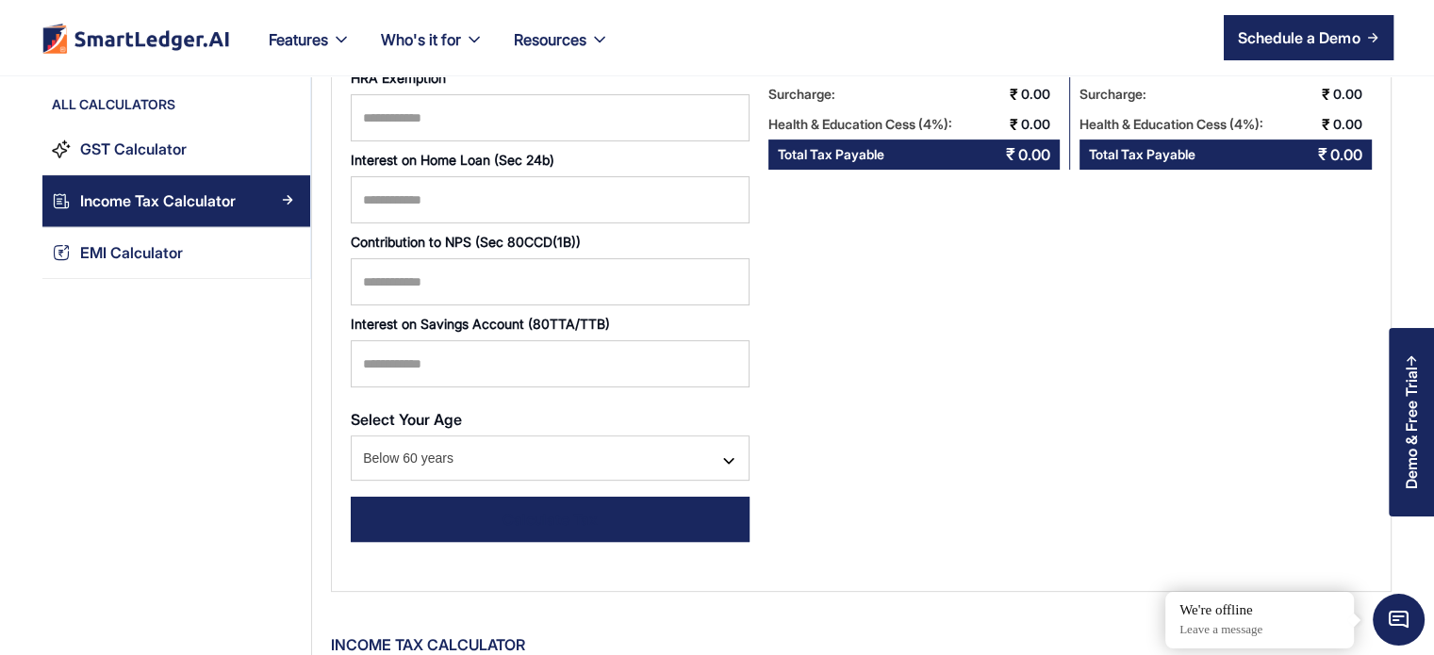
click at [541, 514] on div "Calculate Tax" at bounding box center [550, 519] width 95 height 23
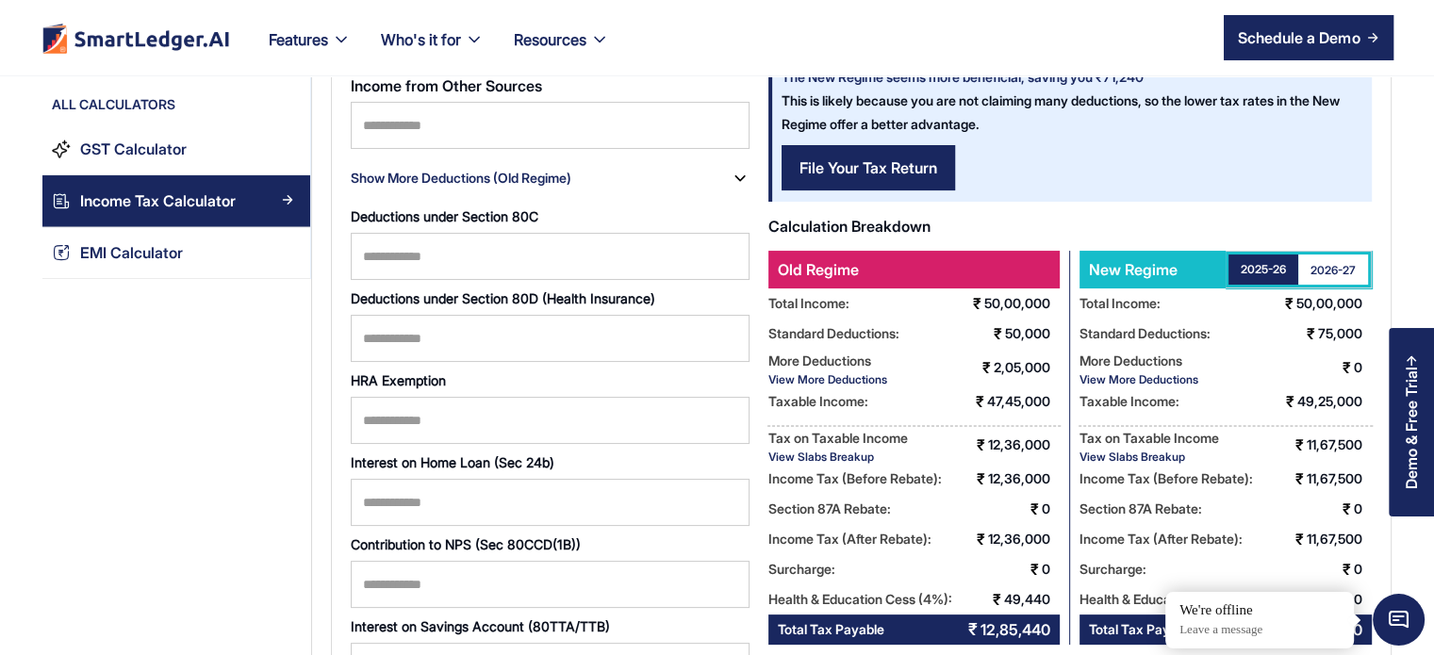
scroll to position [223, 0]
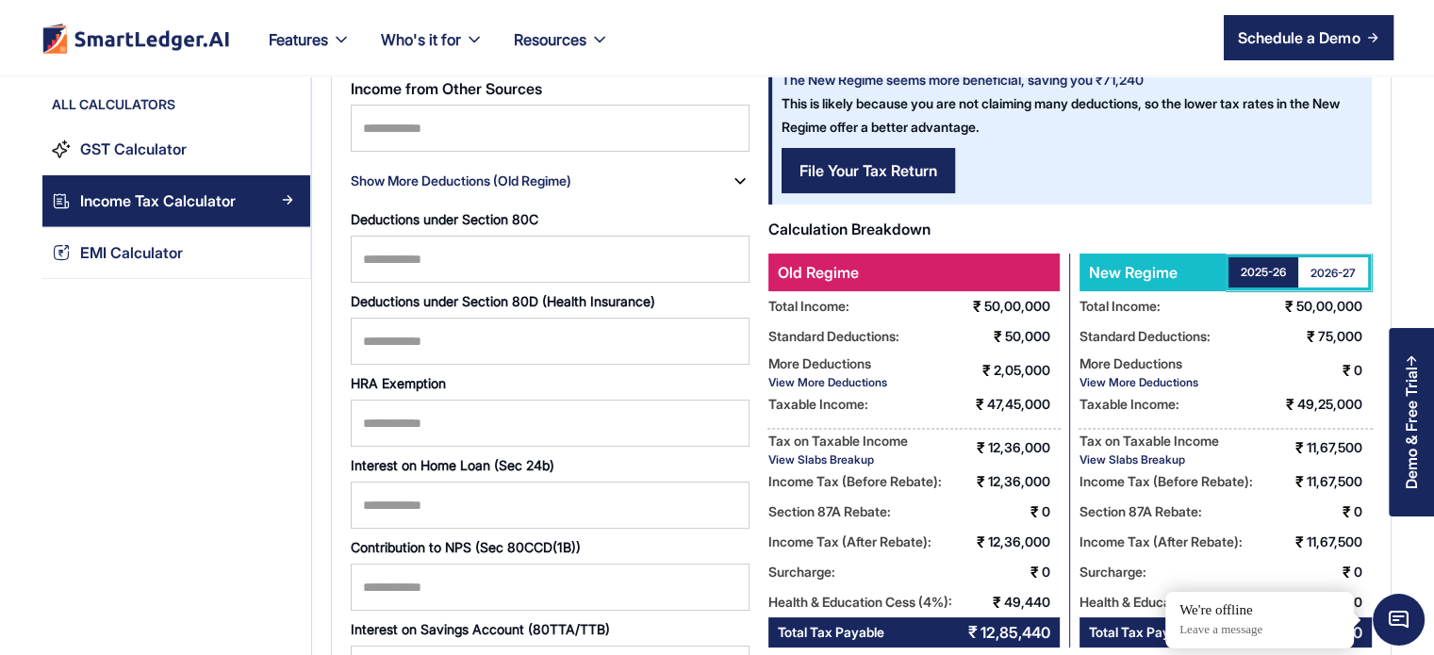
click at [1326, 282] on link "2026-27" at bounding box center [1333, 272] width 70 height 30
click at [1275, 265] on div "2025-26" at bounding box center [1263, 273] width 45 height 16
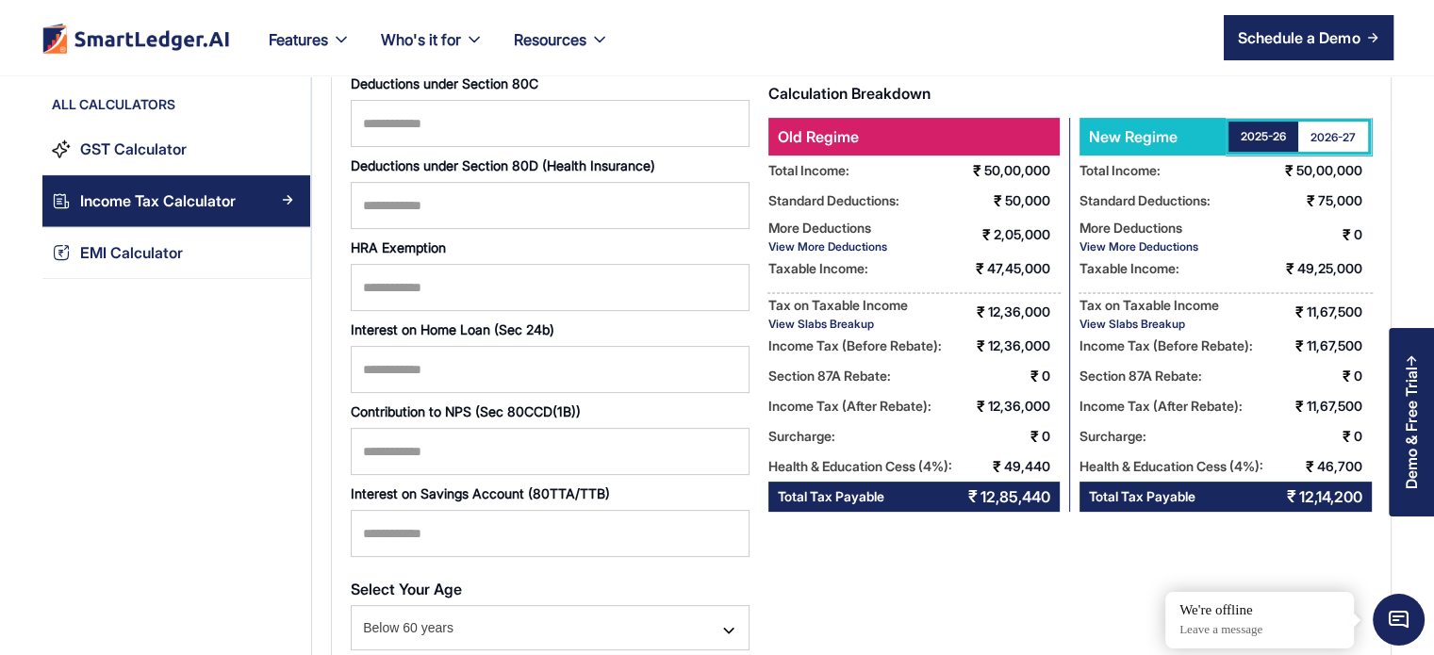
scroll to position [0, 0]
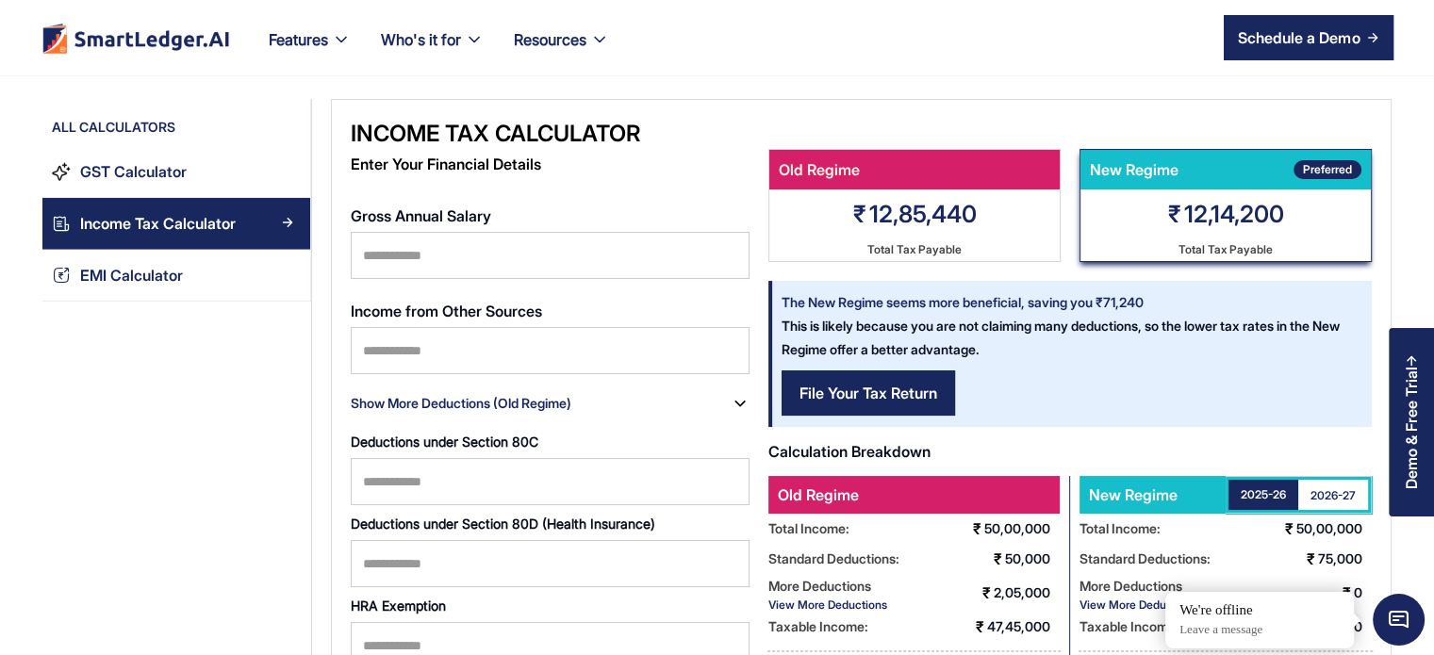
click at [1017, 62] on nav "Features Our Features SmartLedger AI For Enhanced Financial Management SmartAud…" at bounding box center [824, 37] width 1140 height 75
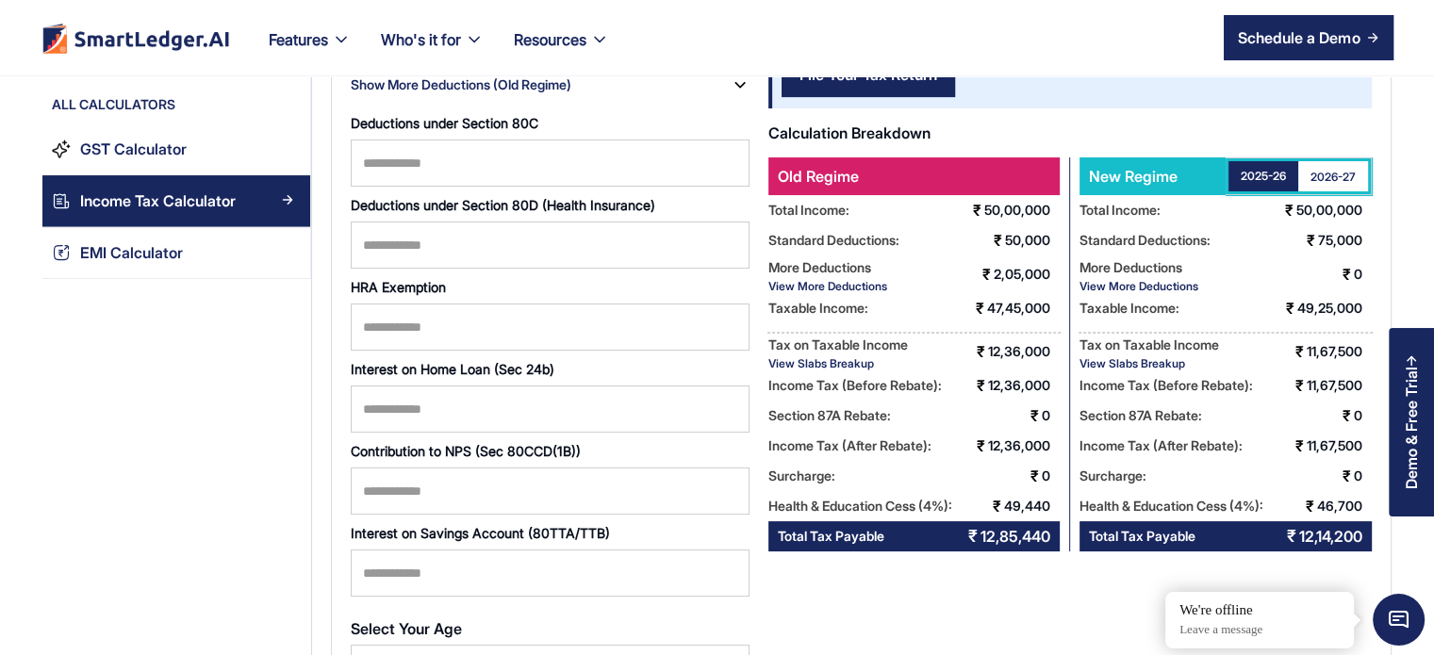
scroll to position [9, 0]
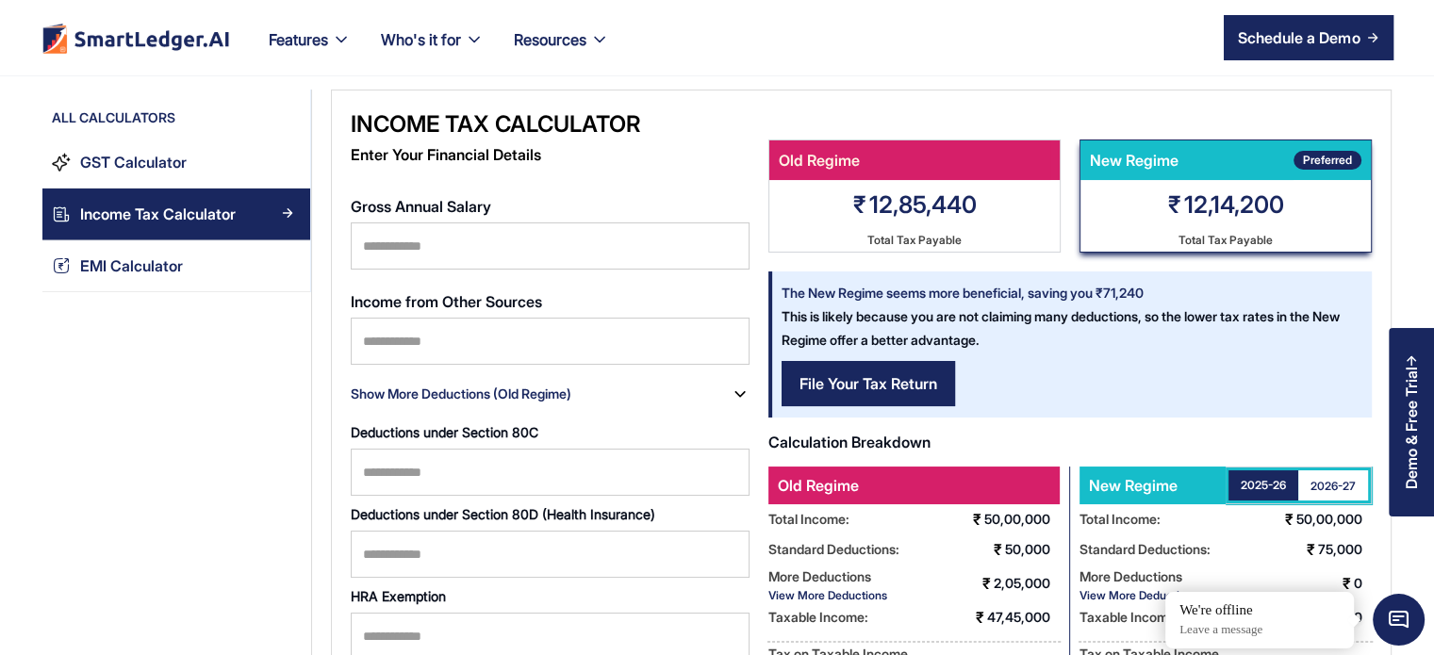
click at [1329, 487] on div "2026-27" at bounding box center [1333, 486] width 45 height 16
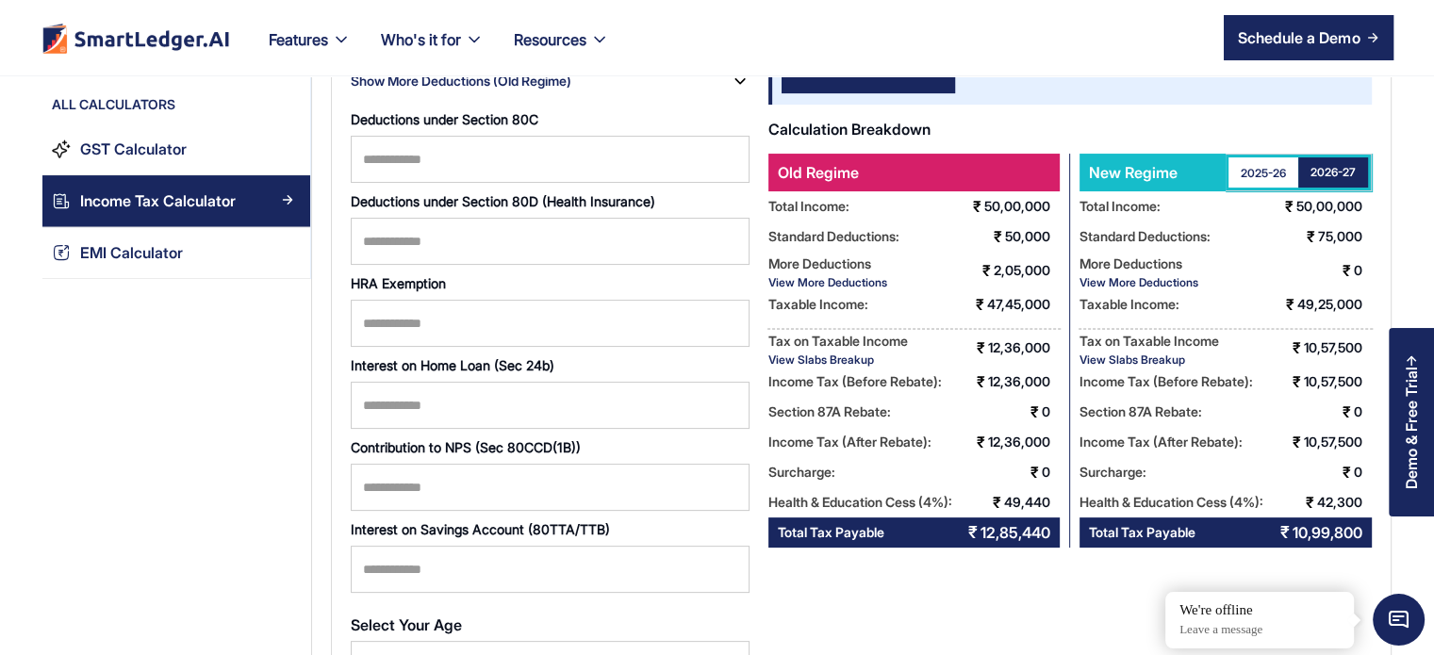
scroll to position [0, 0]
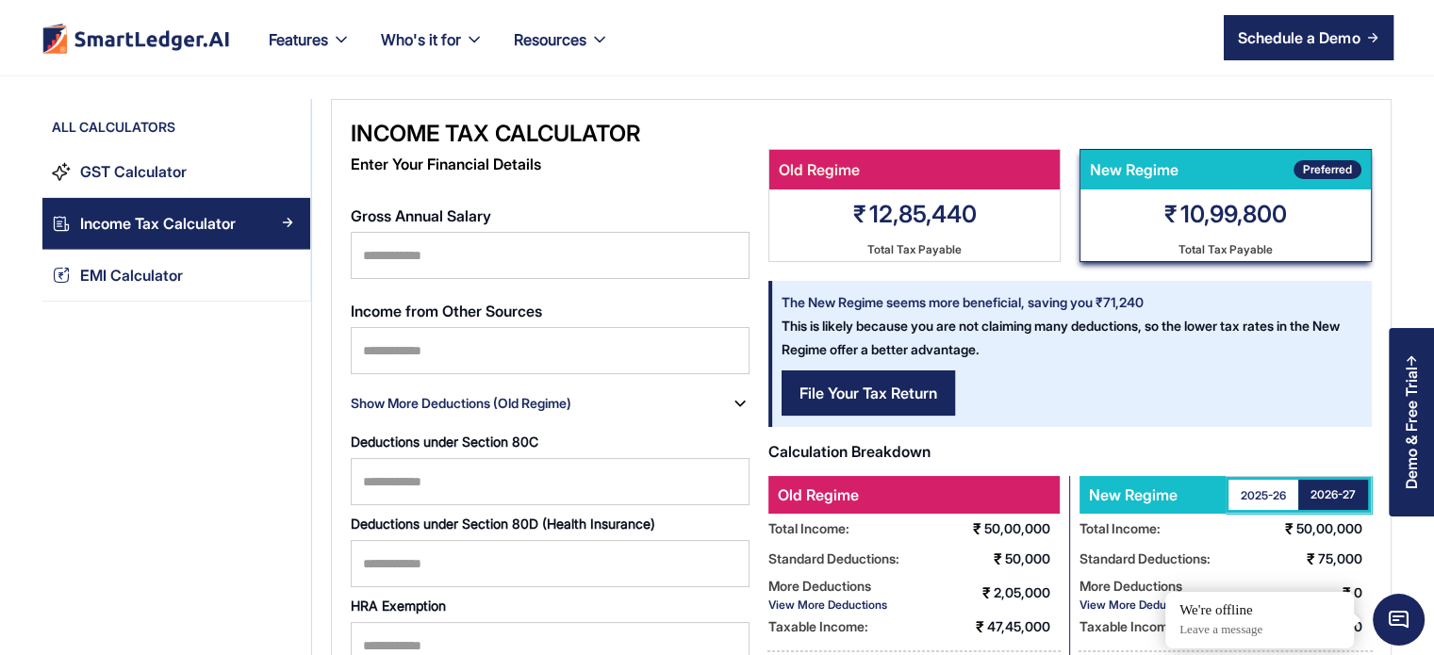
click at [1258, 493] on div "2025-26" at bounding box center [1263, 495] width 45 height 16
click at [1326, 506] on link "2026-27" at bounding box center [1333, 495] width 70 height 30
click at [405, 196] on div "Income Tax Calculator Enter Your Financial Details Gross Annual Salary ******* …" at bounding box center [550, 610] width 399 height 982
click at [1316, 501] on div "2026-27" at bounding box center [1333, 495] width 45 height 19
click at [1262, 504] on link "2025-26" at bounding box center [1264, 495] width 70 height 30
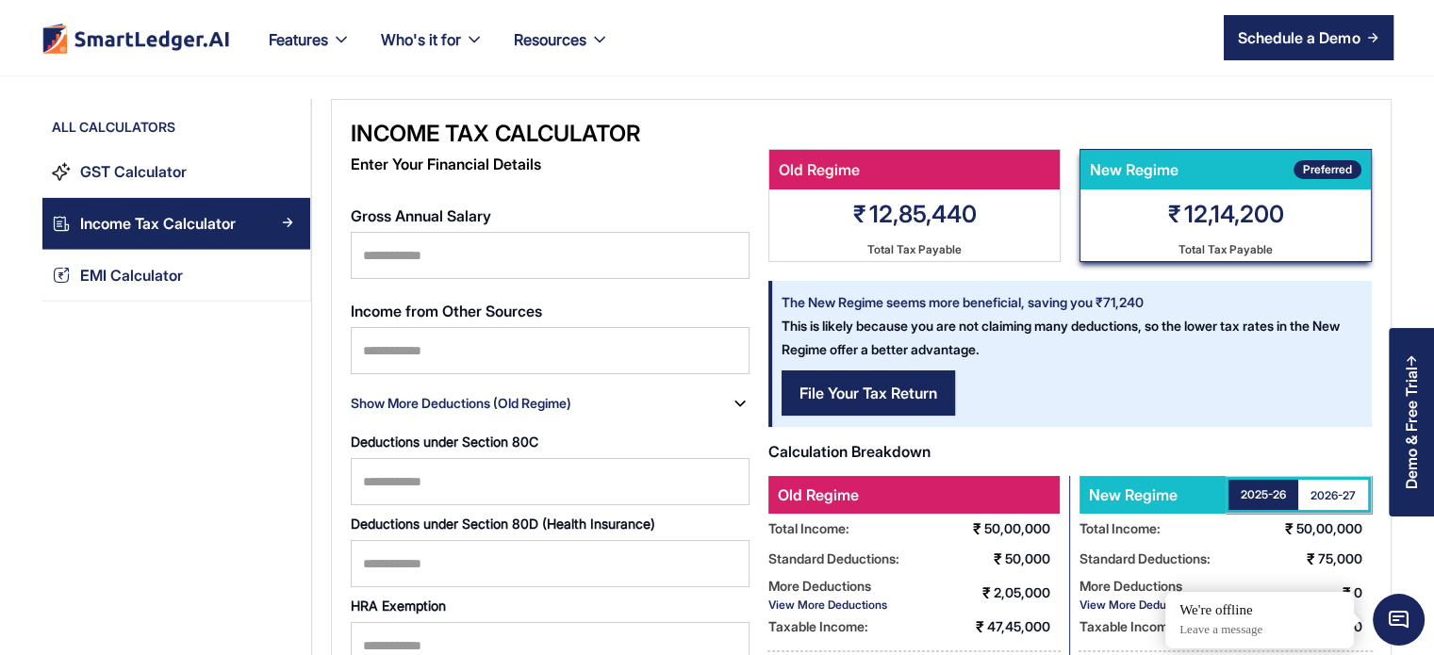
click at [1346, 504] on link "2026-27" at bounding box center [1333, 495] width 70 height 30
click at [1257, 491] on div "2025-26" at bounding box center [1263, 495] width 45 height 16
click at [1330, 504] on link "2026-27" at bounding box center [1333, 495] width 70 height 30
click at [1263, 499] on div "2025-26" at bounding box center [1263, 495] width 45 height 16
click at [1333, 494] on div "2026-27" at bounding box center [1333, 495] width 45 height 16
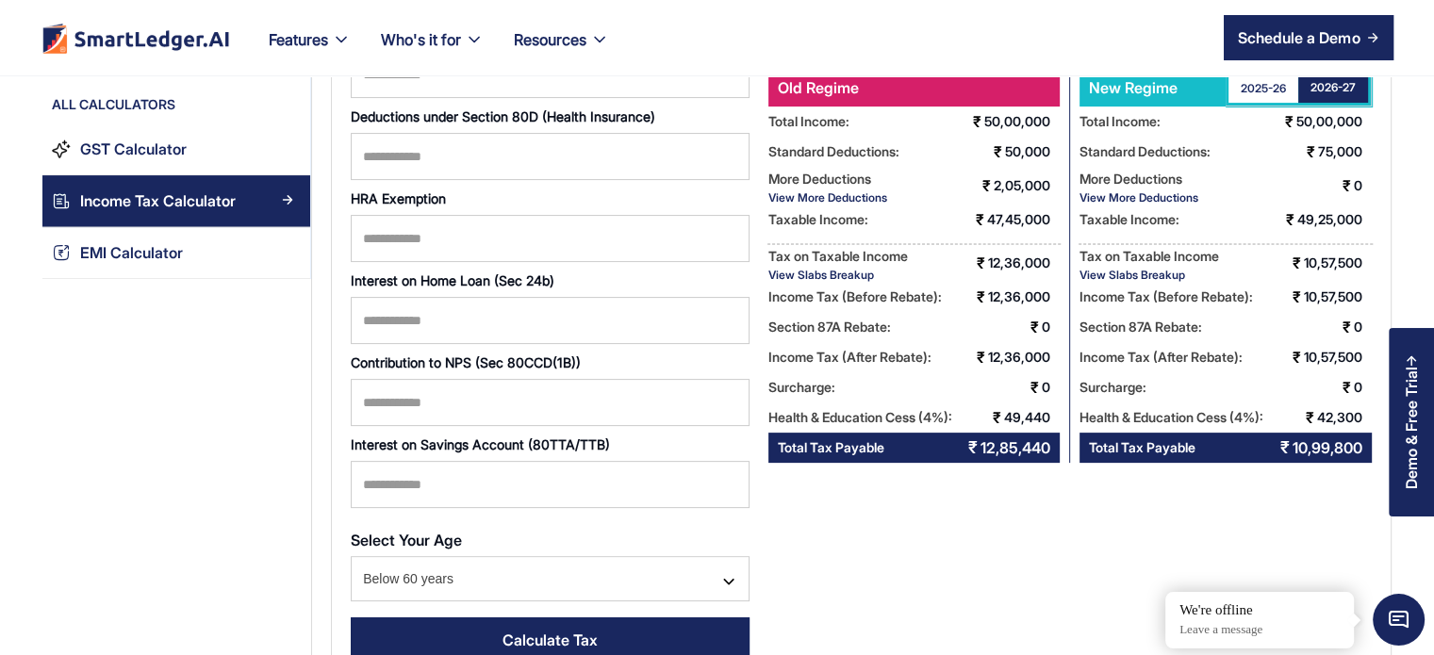
scroll to position [406, 0]
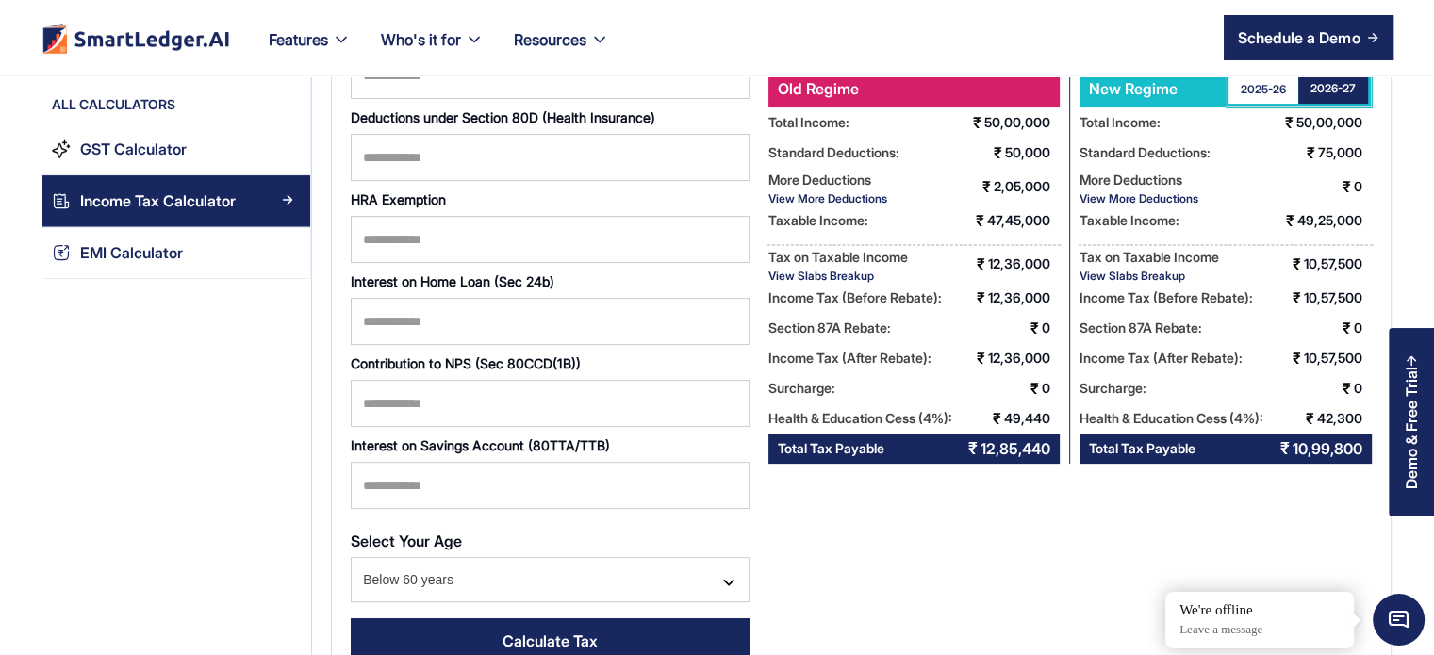
click at [857, 203] on div "View More Deductions" at bounding box center [827, 198] width 119 height 14
click at [854, 195] on div "View More Deductions" at bounding box center [827, 198] width 119 height 14
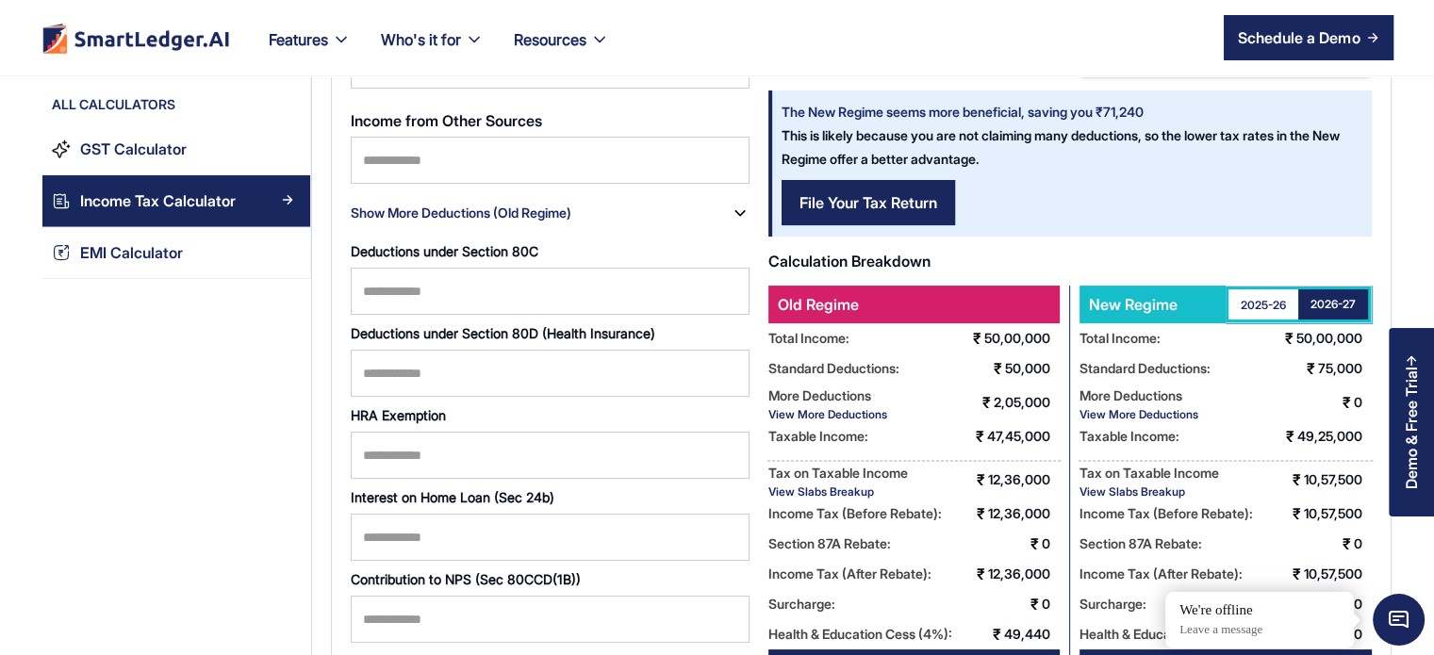
scroll to position [219, 0]
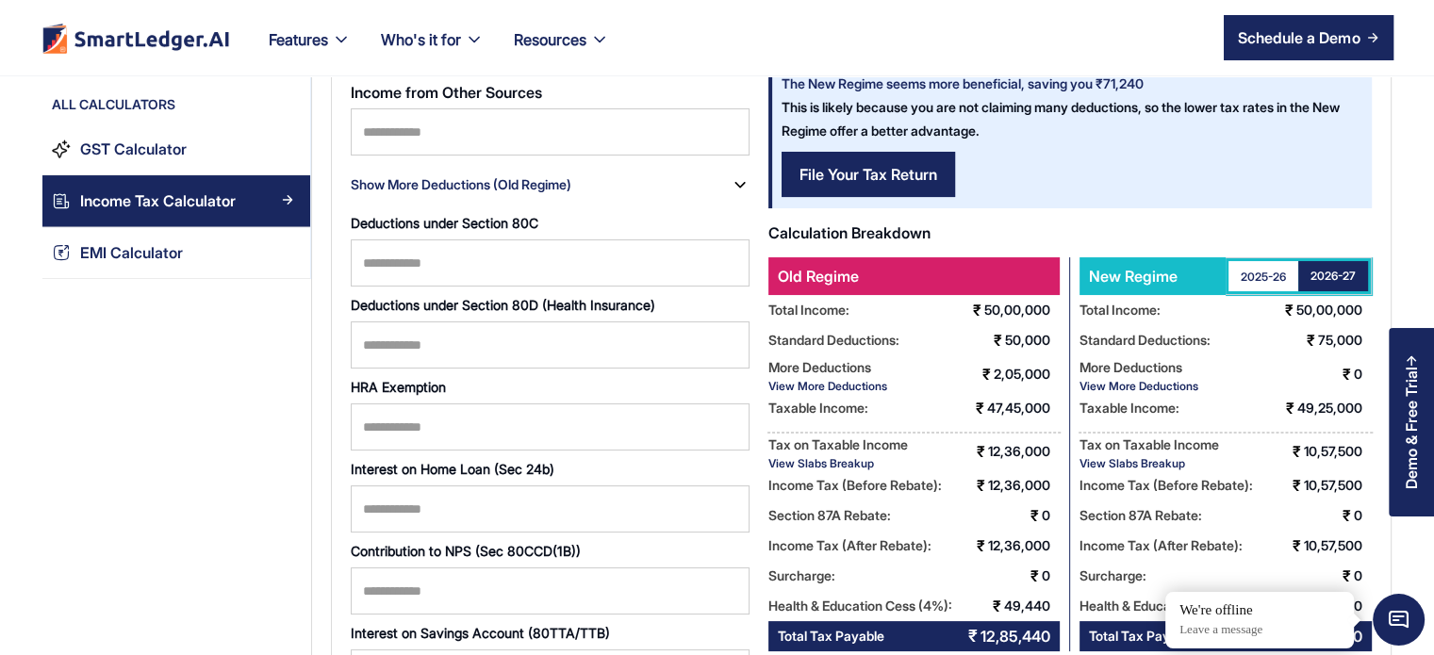
click at [1265, 272] on div "2025-26" at bounding box center [1263, 277] width 45 height 16
click at [1324, 270] on div "2026-27" at bounding box center [1333, 277] width 45 height 16
click at [1267, 283] on div "2025-26" at bounding box center [1263, 277] width 45 height 16
click at [1329, 276] on div "2026-27" at bounding box center [1333, 277] width 45 height 16
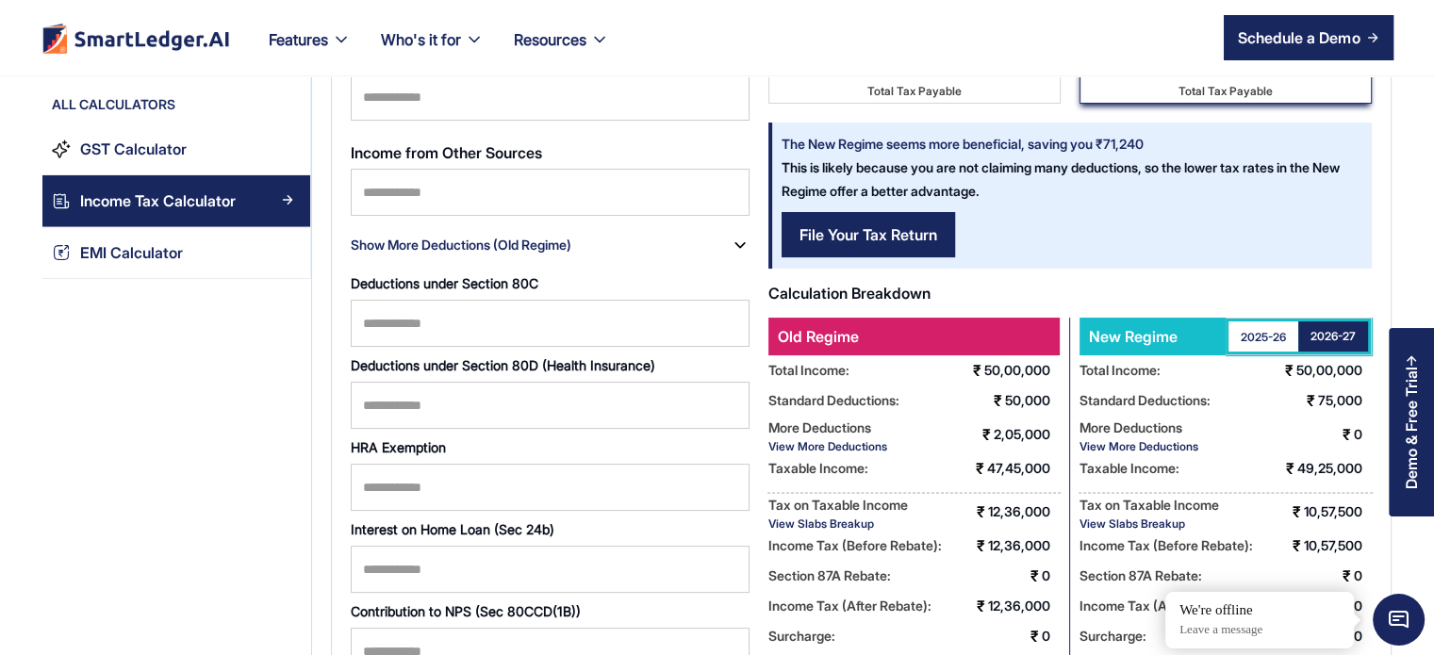
scroll to position [160, 0]
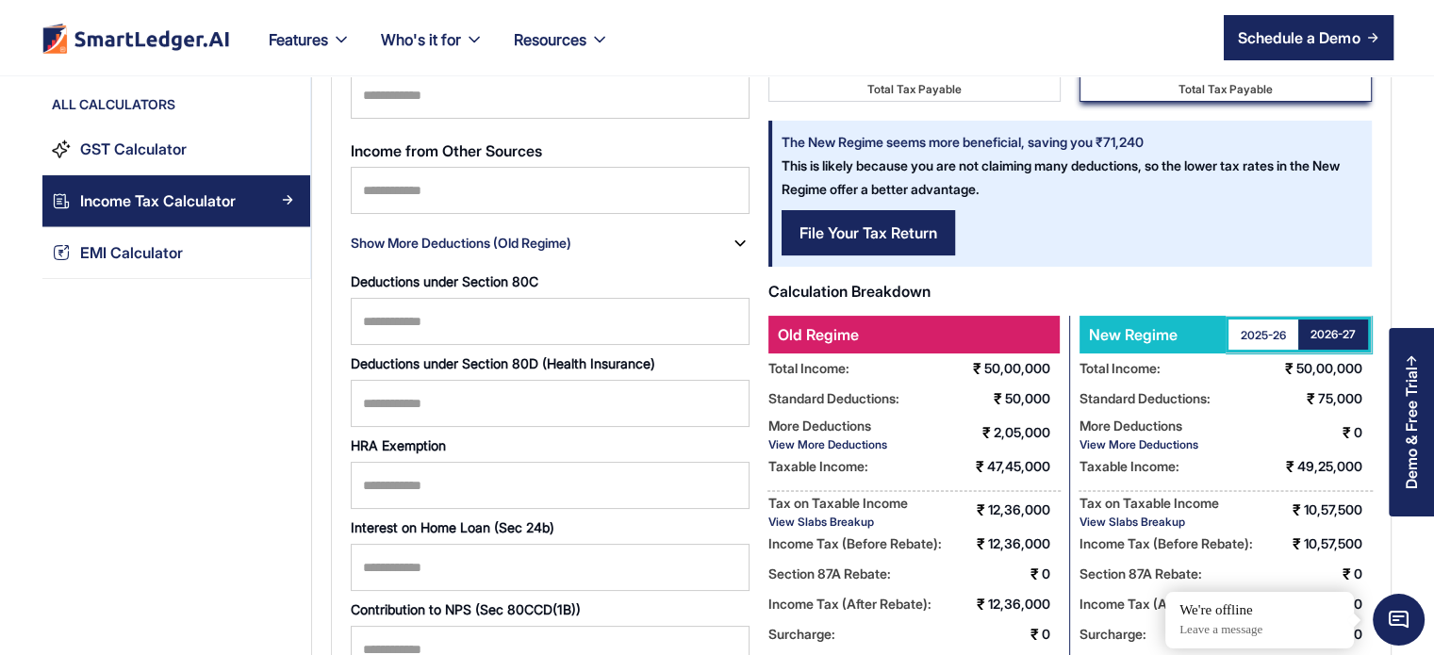
click at [1273, 340] on div "2025-26" at bounding box center [1263, 335] width 45 height 16
click at [1326, 339] on div "2026-27" at bounding box center [1333, 335] width 45 height 16
click at [1270, 335] on div "2025-26" at bounding box center [1263, 335] width 45 height 16
click at [1317, 332] on div "2026-27" at bounding box center [1333, 335] width 45 height 16
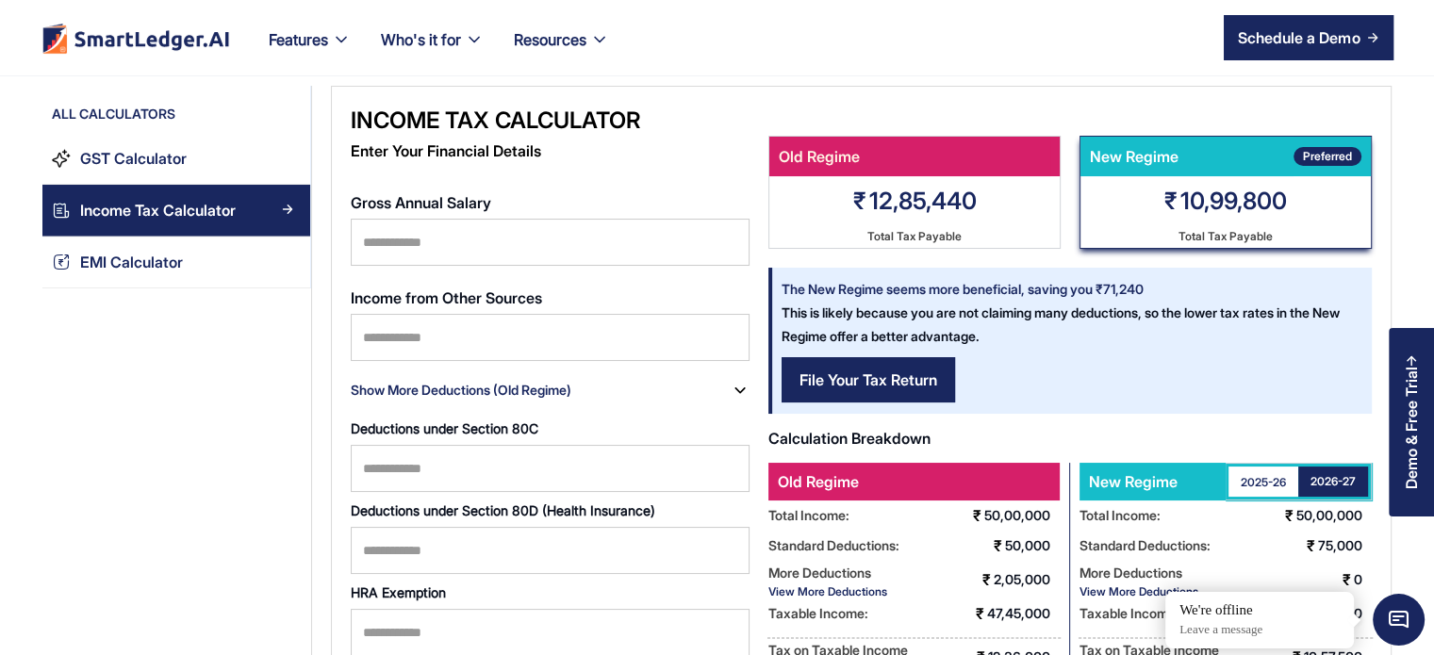
scroll to position [11, 0]
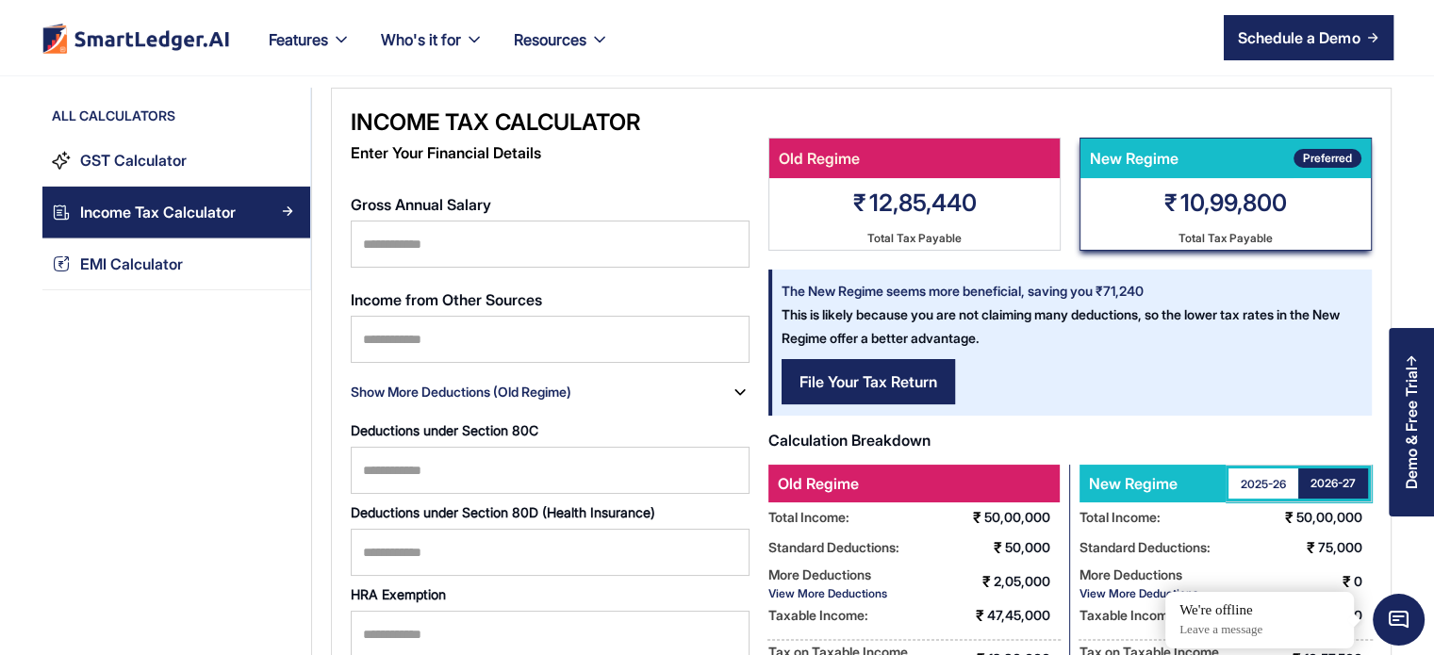
click at [1262, 495] on link "2025-26" at bounding box center [1264, 484] width 70 height 30
click at [1350, 482] on div "2026-27" at bounding box center [1333, 484] width 45 height 16
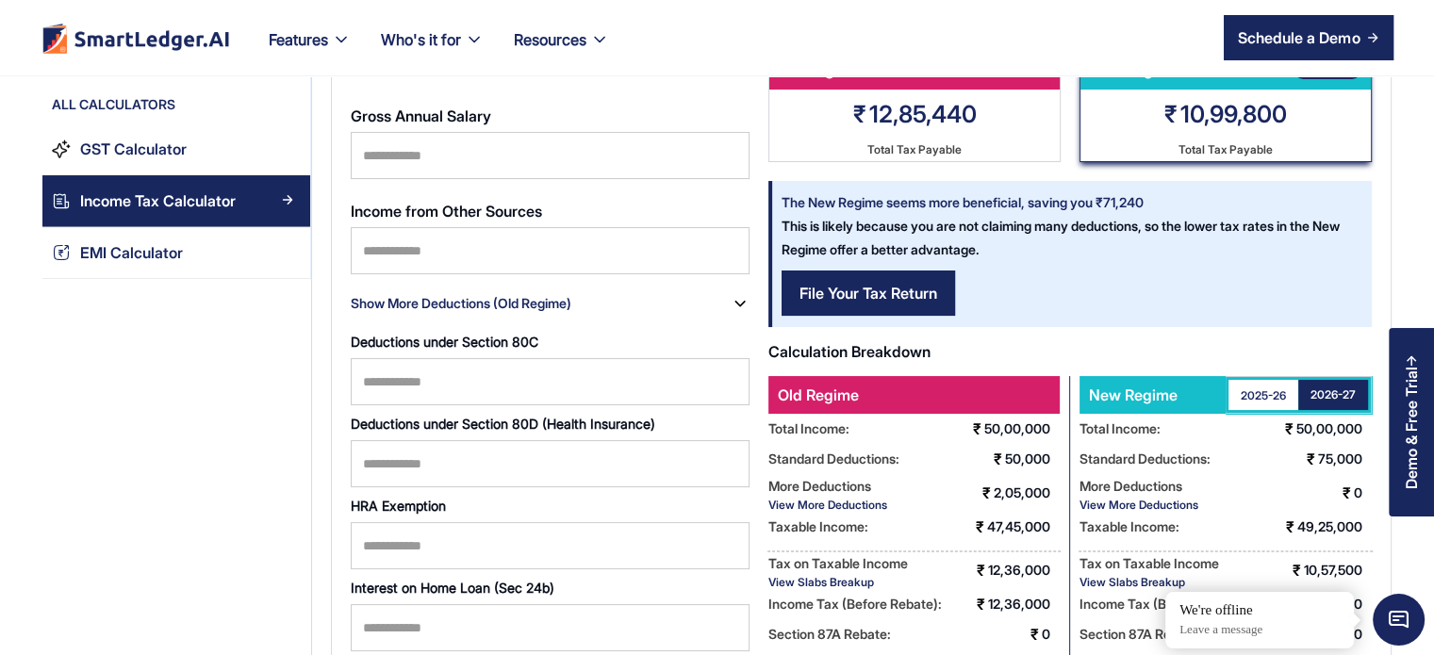
scroll to position [0, 0]
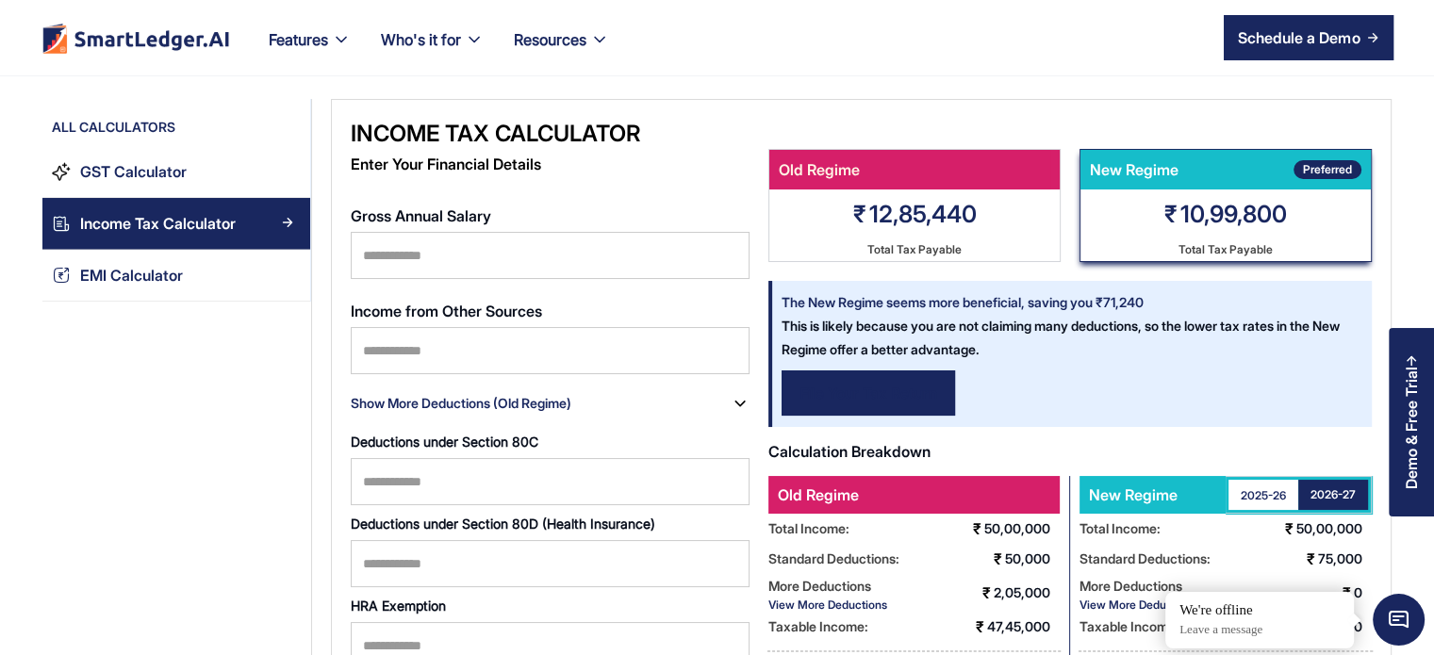
click at [889, 385] on div "File Your Tax Return" at bounding box center [869, 393] width 138 height 23
click at [879, 398] on div "File Your Tax Return" at bounding box center [869, 393] width 138 height 23
click at [843, 400] on div "File Your Tax Return" at bounding box center [869, 393] width 138 height 23
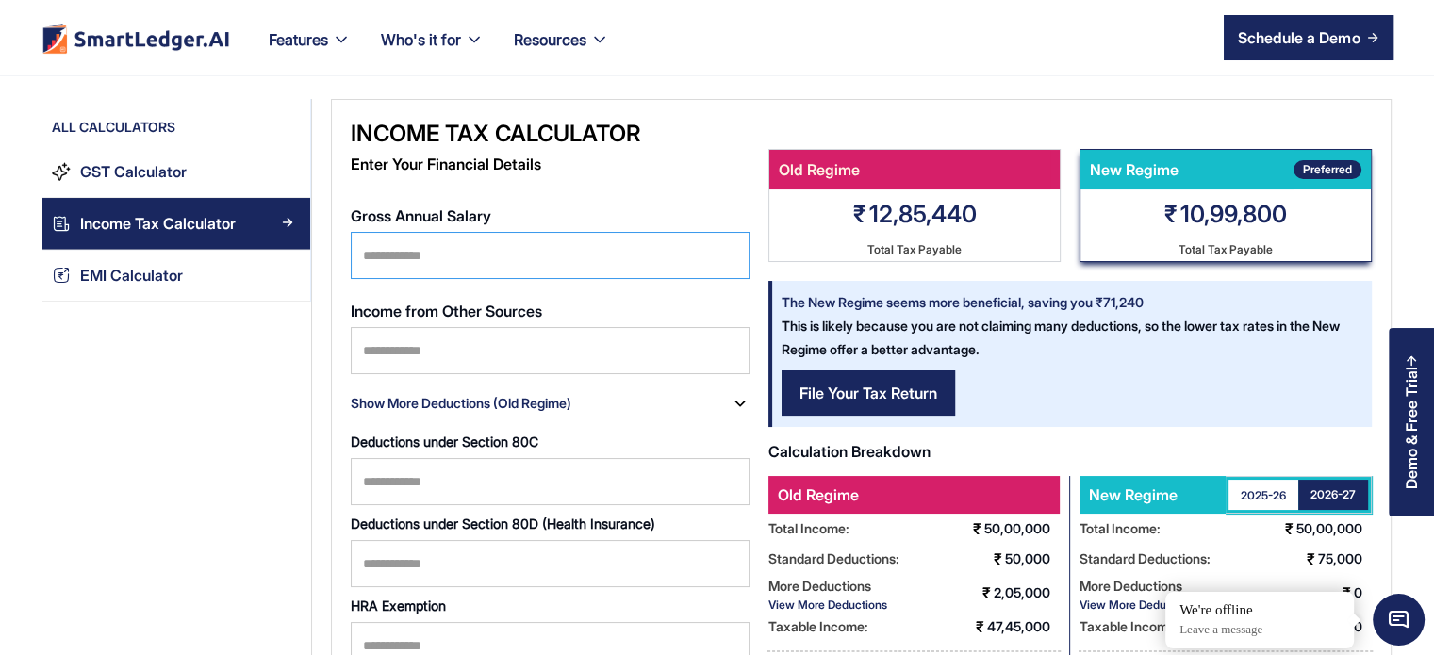
click at [513, 250] on input "*******" at bounding box center [550, 255] width 399 height 47
type input "*******"
click at [886, 409] on link "File Your Tax Return" at bounding box center [868, 393] width 173 height 45
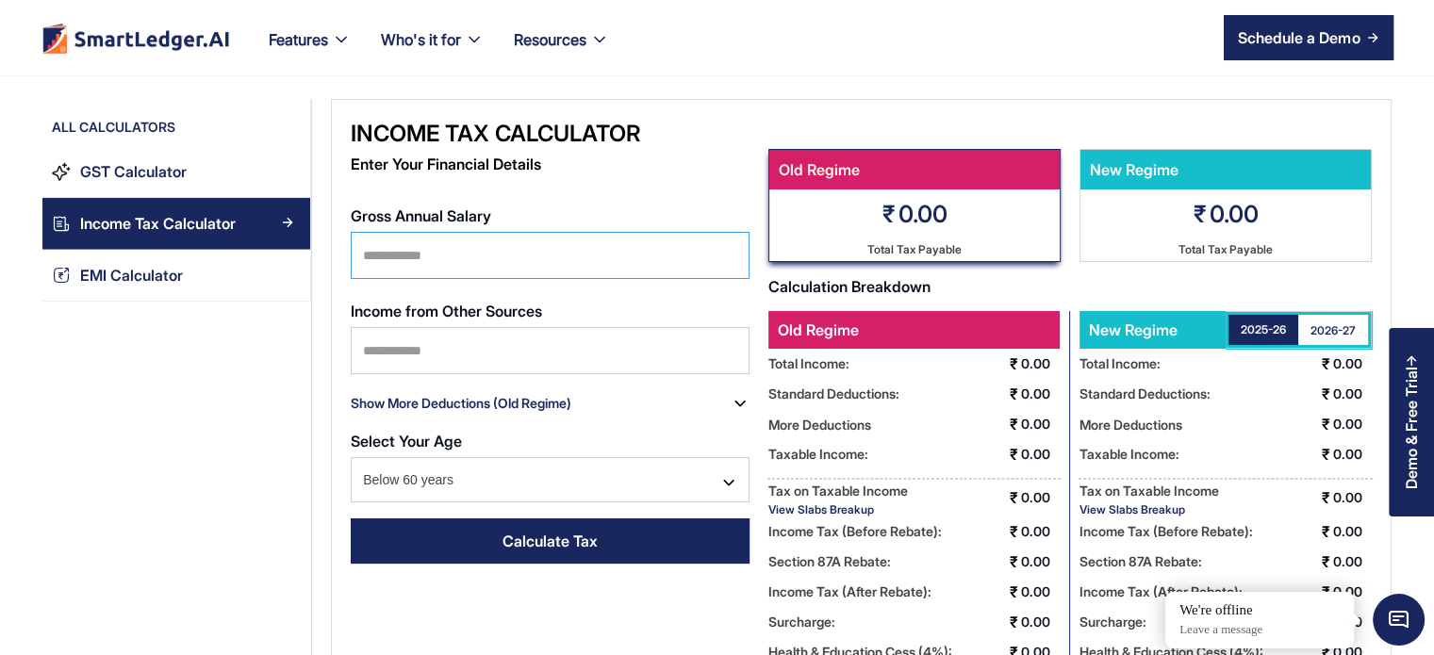
click at [468, 253] on input "Gross Annual Salary" at bounding box center [550, 255] width 399 height 47
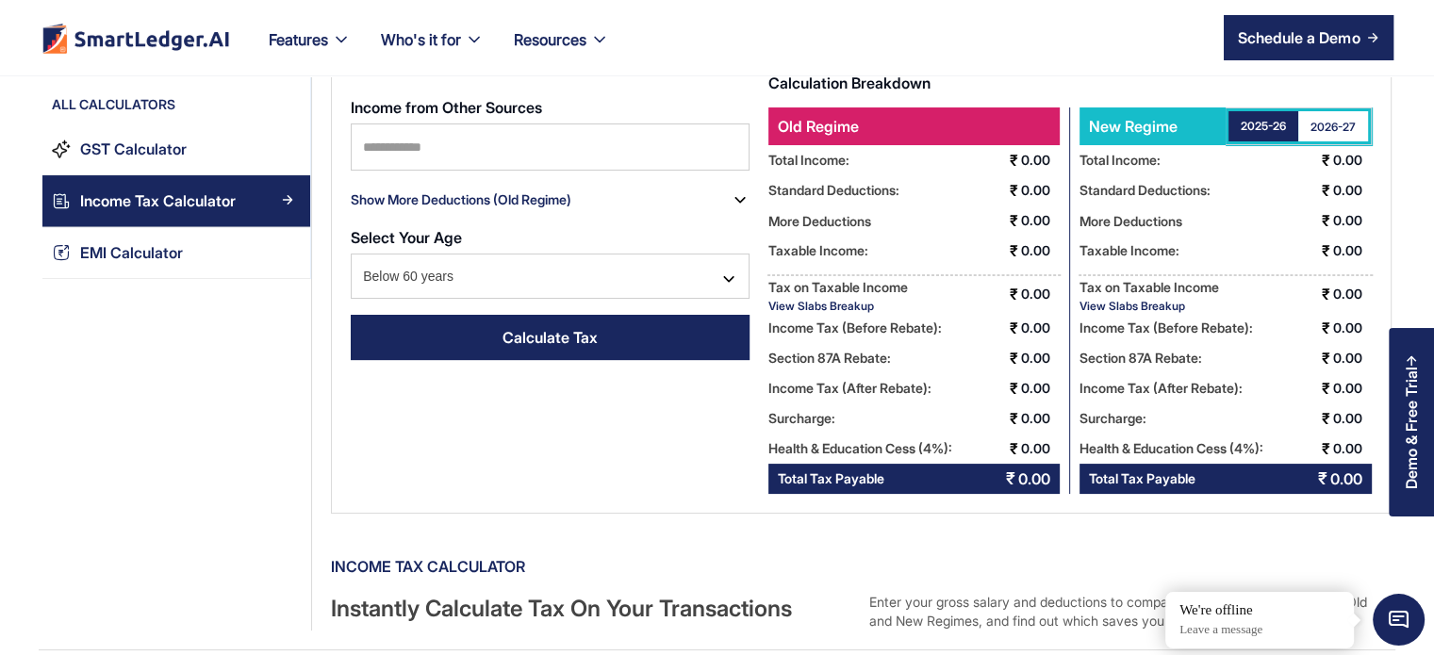
scroll to position [206, 0]
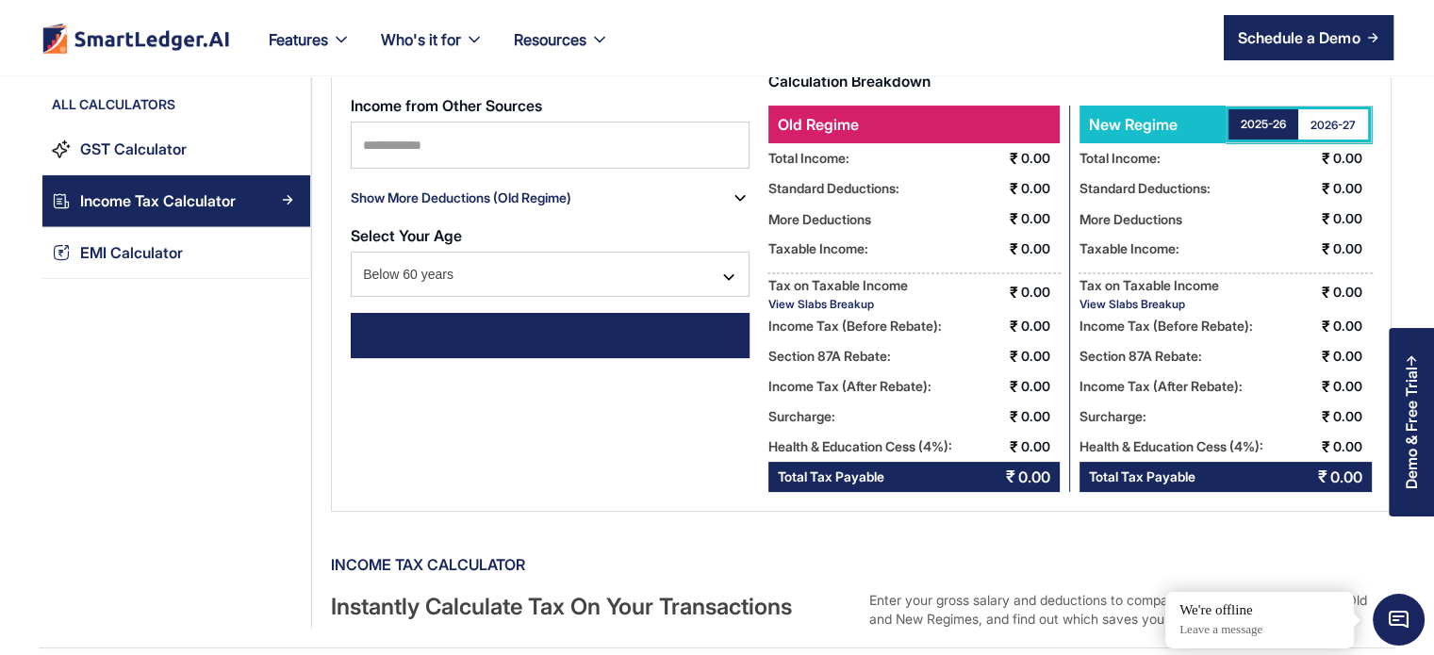
click at [505, 343] on div "Calculate Tax" at bounding box center [550, 335] width 95 height 23
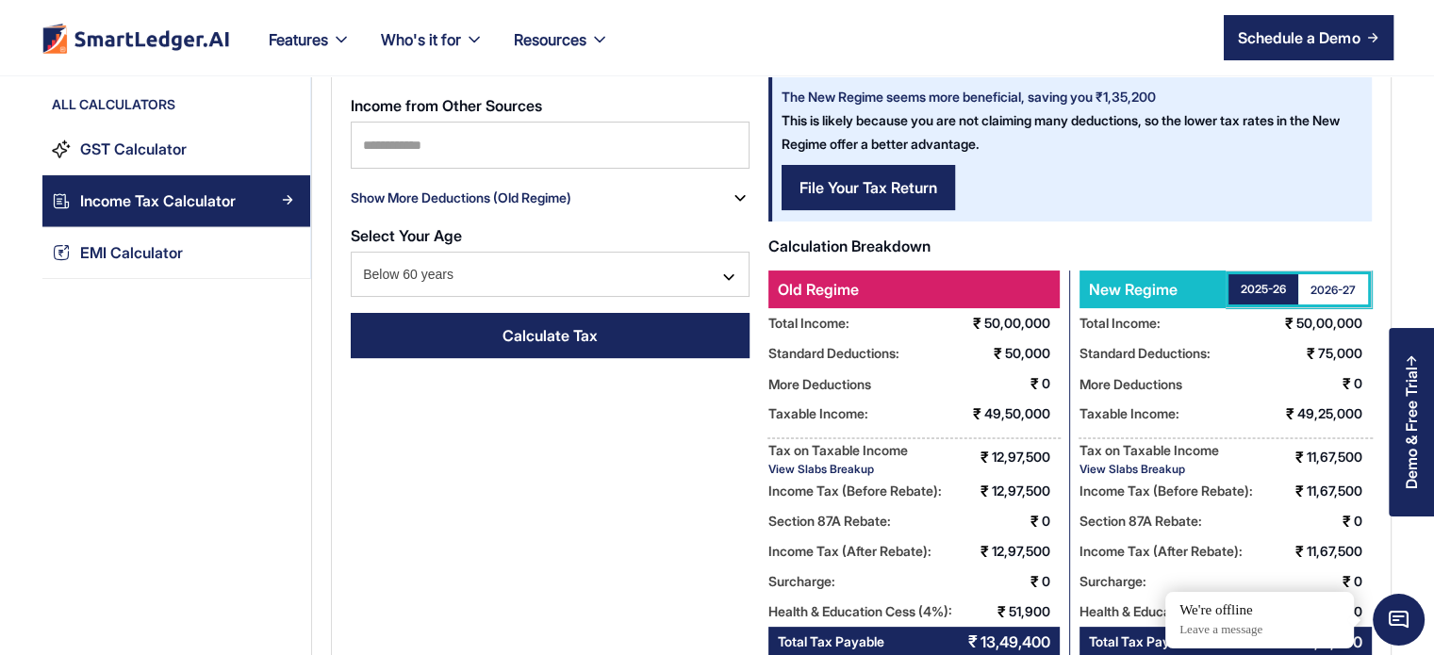
click at [831, 202] on link "File Your Tax Return" at bounding box center [868, 187] width 173 height 45
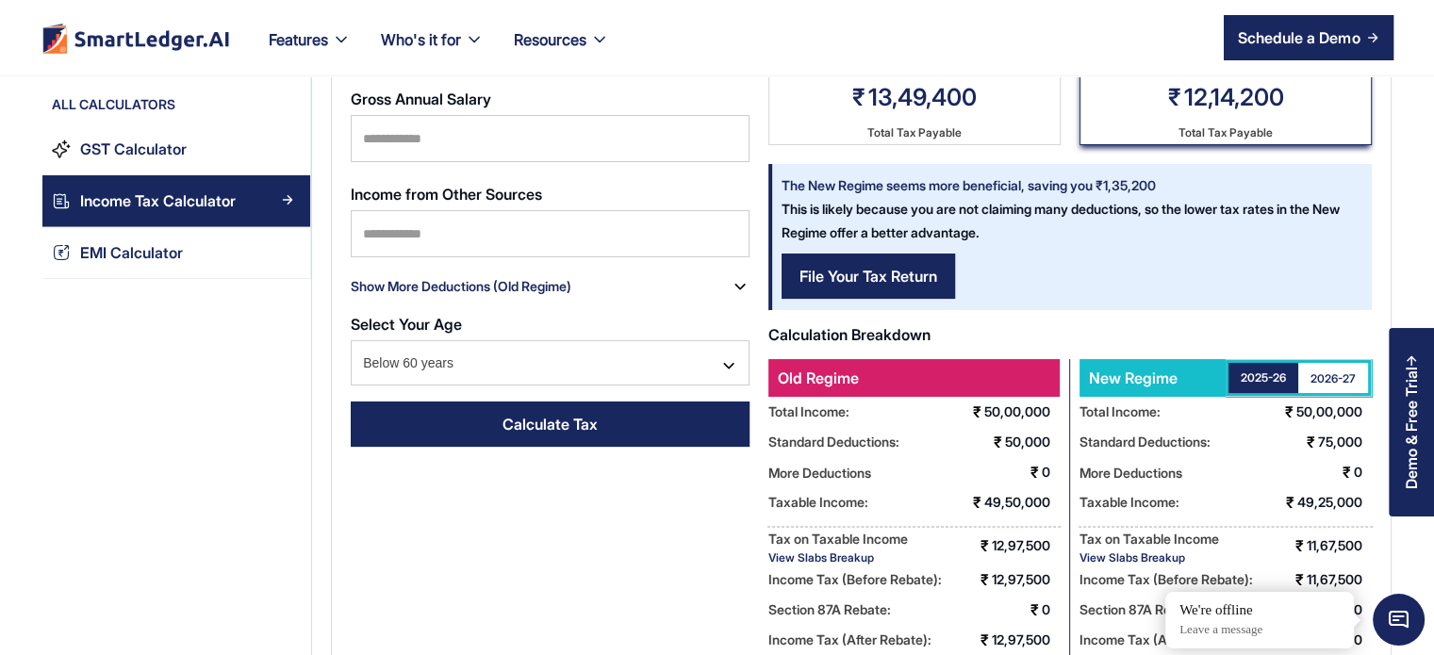
scroll to position [116, 0]
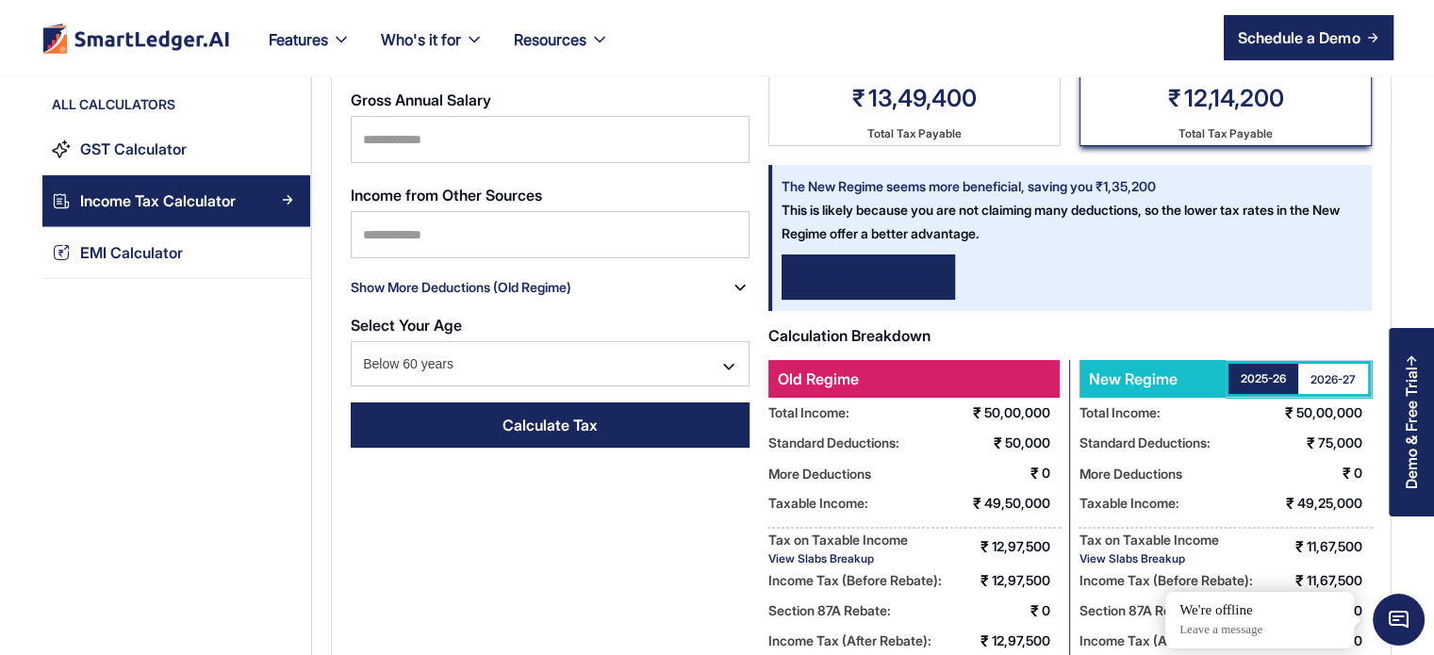
click at [856, 272] on div "File Your Tax Return" at bounding box center [869, 277] width 138 height 23
click at [858, 280] on div "File Your Tax Return" at bounding box center [869, 277] width 138 height 23
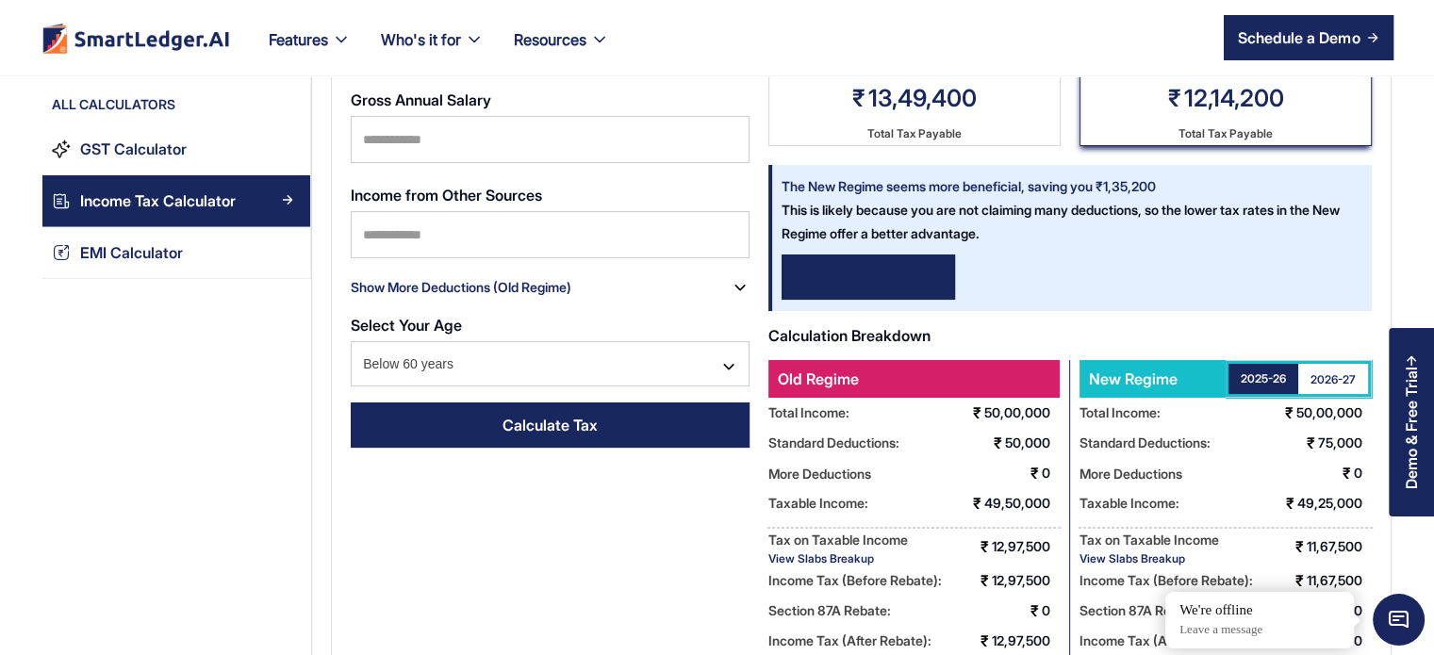
click at [858, 280] on div "File Your Tax Return" at bounding box center [869, 277] width 138 height 23
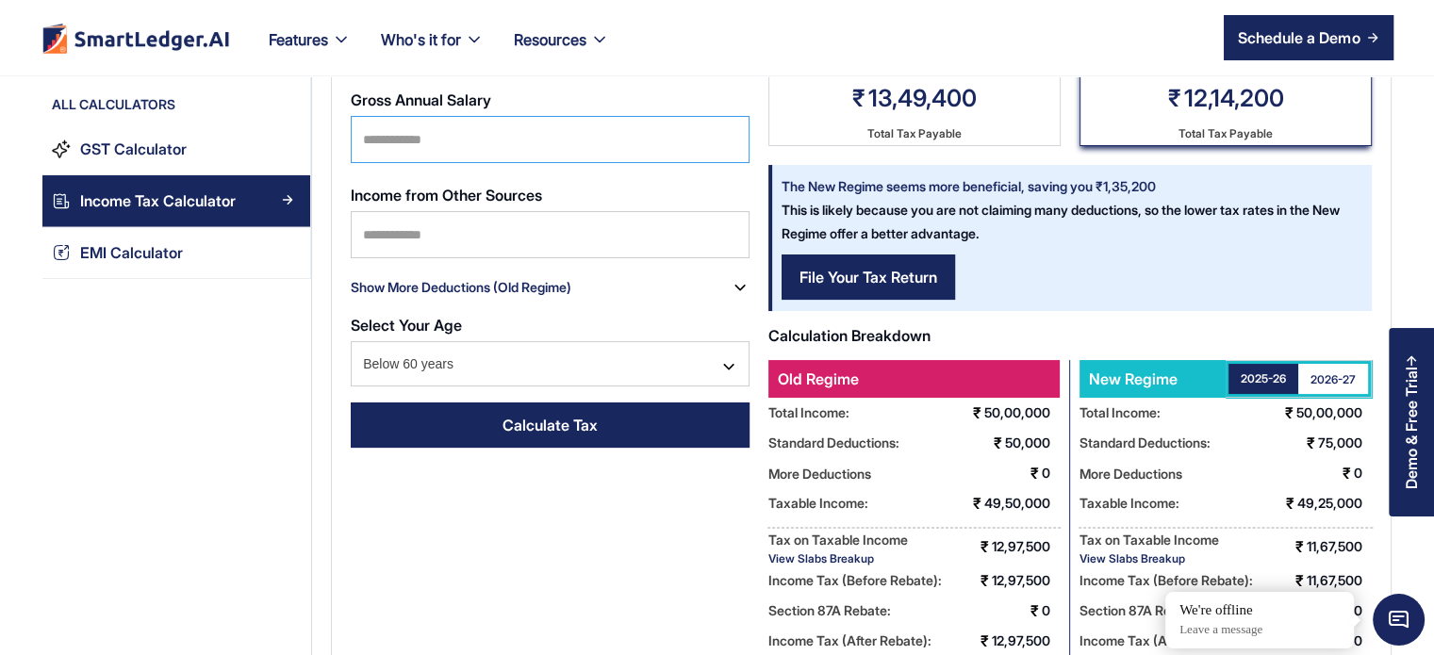
click at [438, 140] on input "*******" at bounding box center [550, 139] width 399 height 47
click at [488, 428] on link "Calculate Tax" at bounding box center [550, 425] width 399 height 45
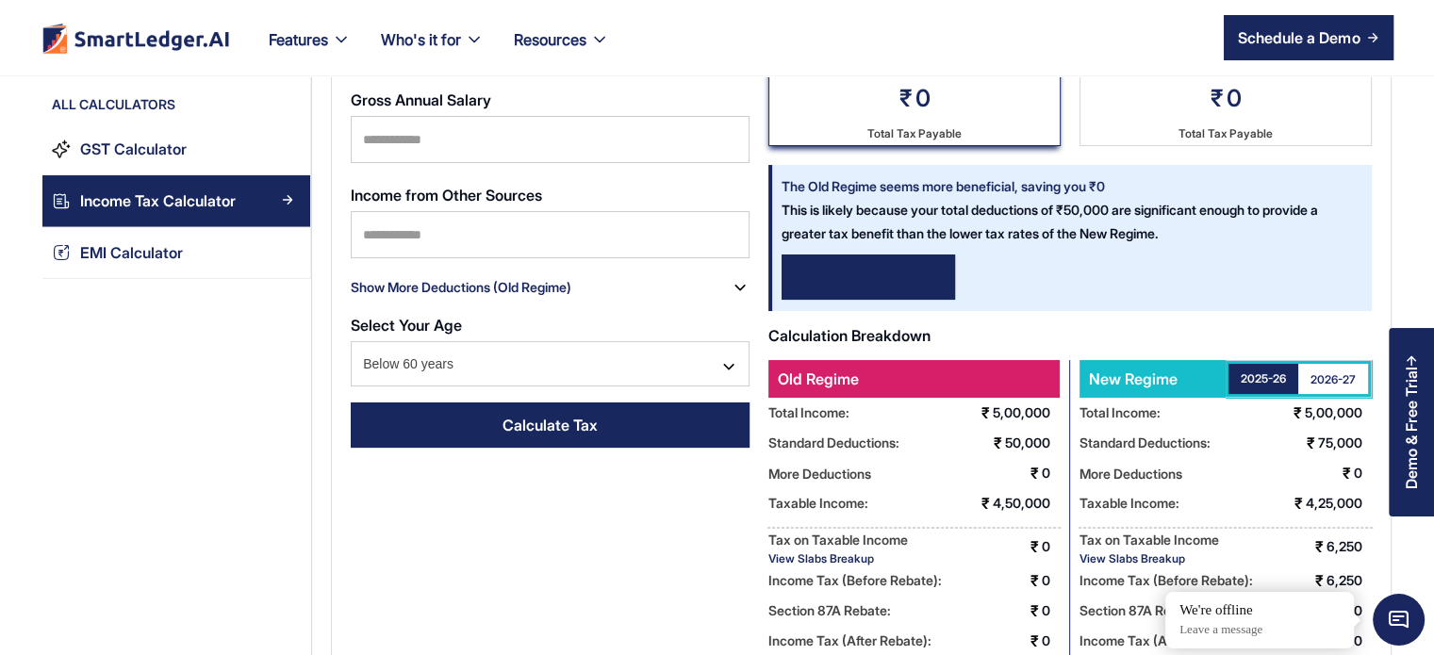
click at [901, 286] on div "File Your Tax Return" at bounding box center [869, 277] width 138 height 23
click at [465, 142] on input "******" at bounding box center [550, 139] width 399 height 47
type input "*******"
click at [858, 288] on div "File Your Tax Return" at bounding box center [869, 277] width 138 height 23
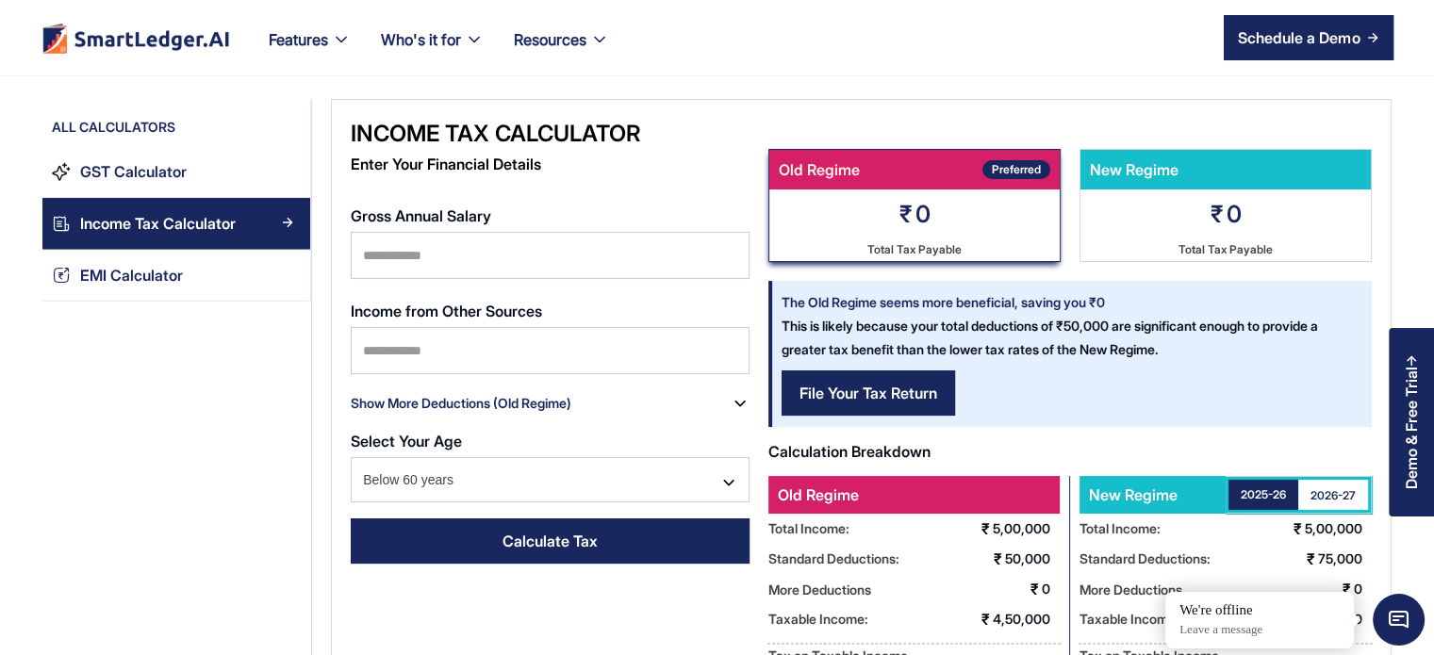
scroll to position [0, 0]
